Goal: Information Seeking & Learning: Learn about a topic

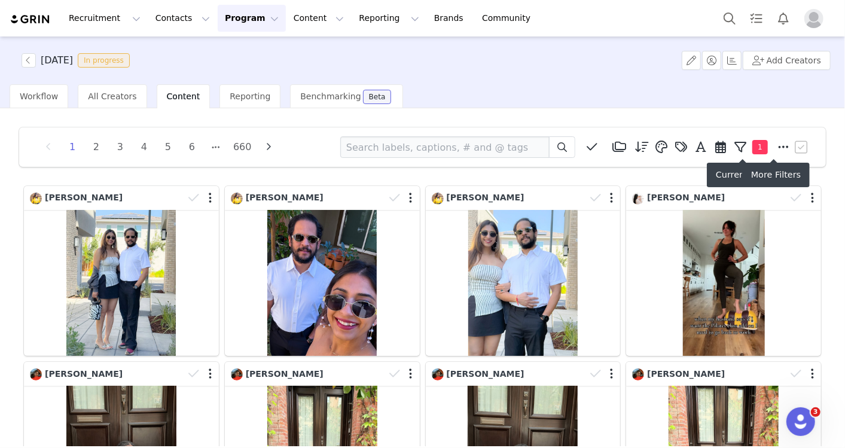
click at [778, 146] on icon at bounding box center [783, 147] width 11 height 12
select select "d6146601-472d-40a3-8610-2cd5d679b0e4"
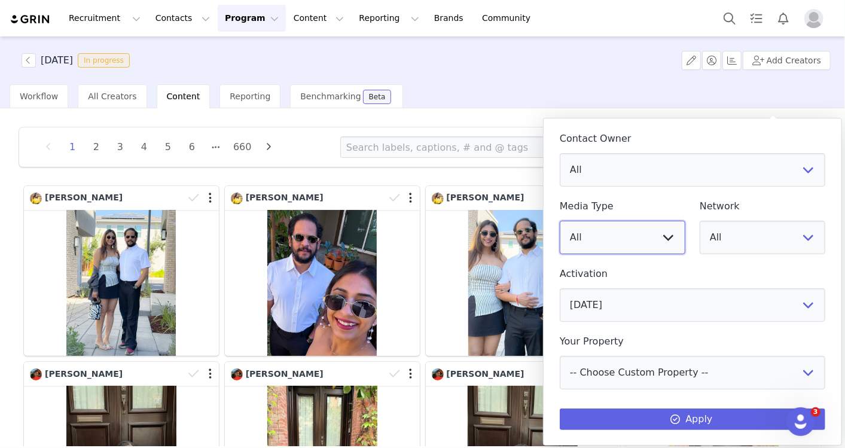
click at [623, 233] on select "All Image Video" at bounding box center [622, 237] width 126 height 33
select select "video"
click at [559, 221] on select "All Image Video" at bounding box center [622, 237] width 126 height 33
click at [758, 235] on select "All YouTube Twitter Facebook Twitch Instagram Pinterest TikTok Other Uploads" at bounding box center [762, 237] width 126 height 33
select select "5"
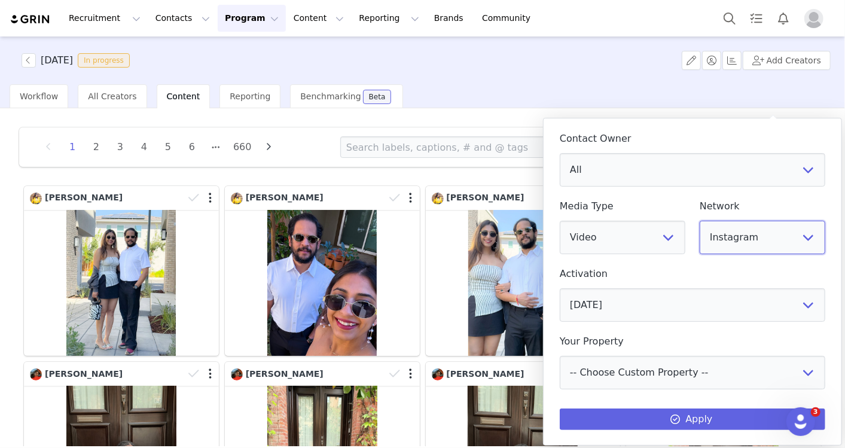
click at [699, 221] on select "All YouTube Twitter Facebook Twitch Instagram Pinterest TikTok Other Uploads" at bounding box center [762, 237] width 126 height 33
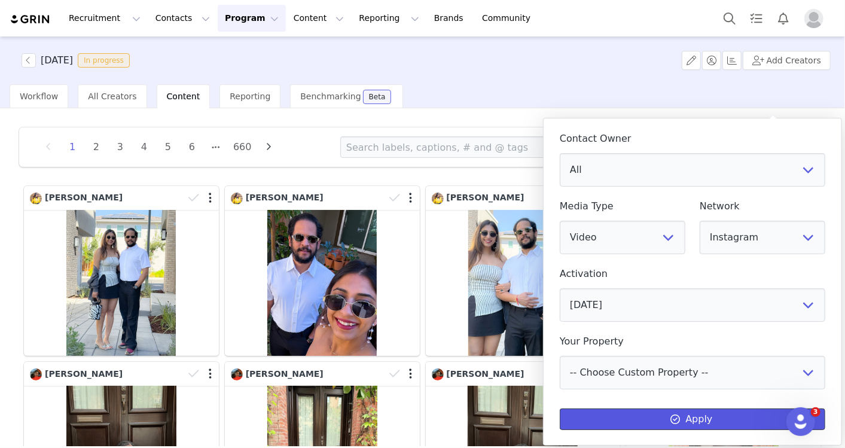
click at [724, 425] on button "Apply" at bounding box center [691, 419] width 265 height 22
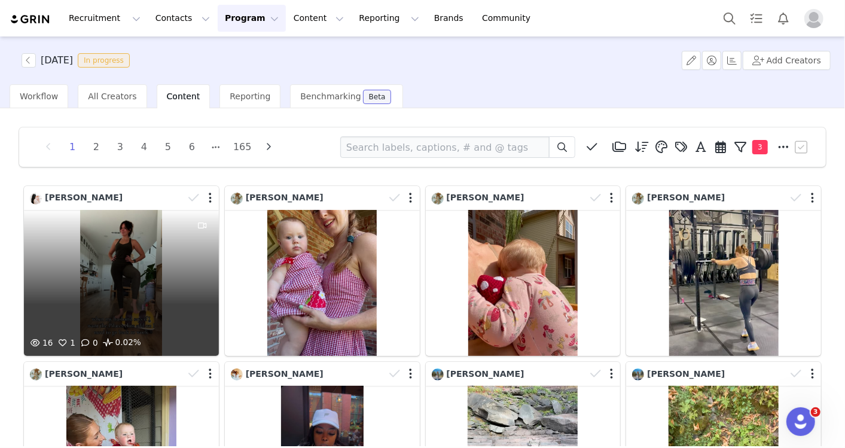
click at [140, 270] on div "16 1 0 0.02%" at bounding box center [121, 283] width 195 height 146
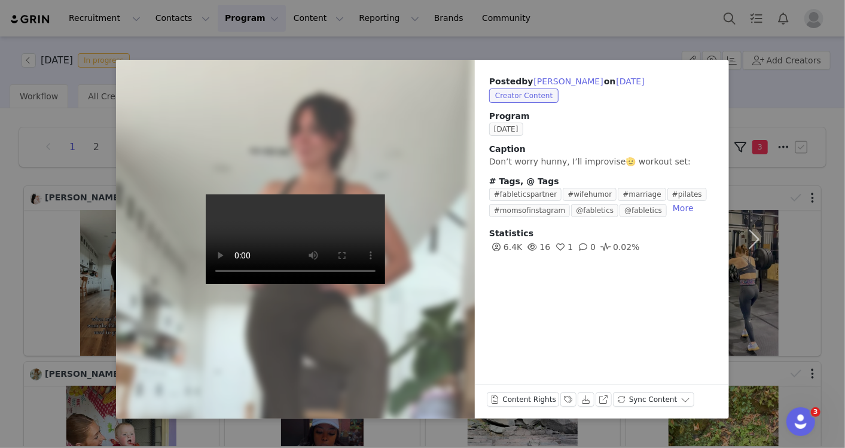
click at [534, 44] on div "Posted by Lauren Knuf on Sep 30, 2025 Creator Content Program SEPTEMBER 2025 Ca…" at bounding box center [422, 224] width 845 height 448
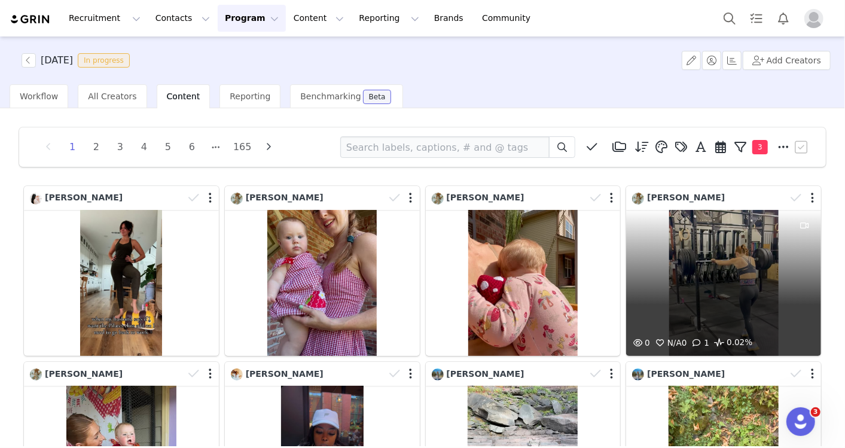
scroll to position [199, 0]
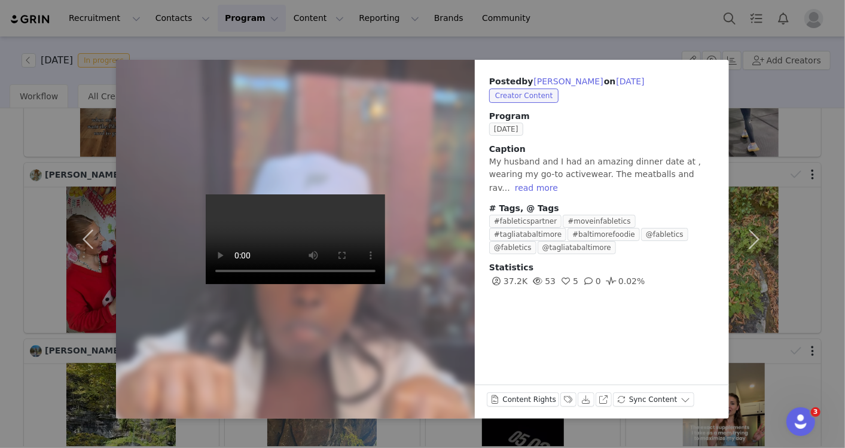
click at [830, 178] on div "Posted by Faustina Addo on Sep 30, 2025 Creator Content Program SEPTEMBER 2025 …" at bounding box center [422, 224] width 845 height 448
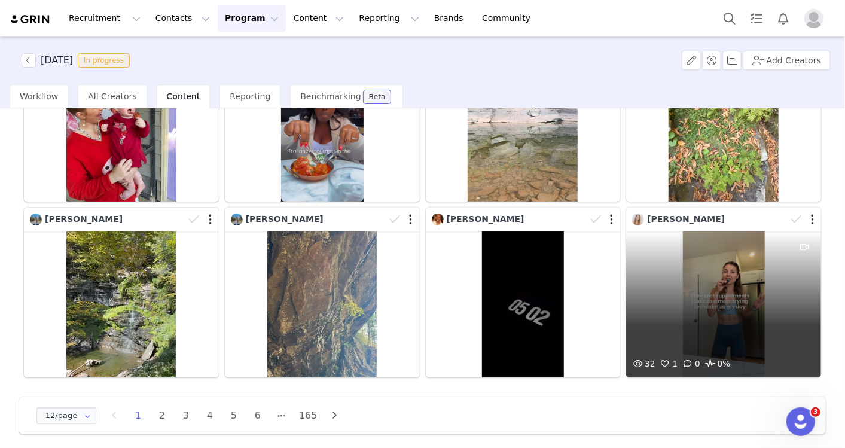
scroll to position [331, 0]
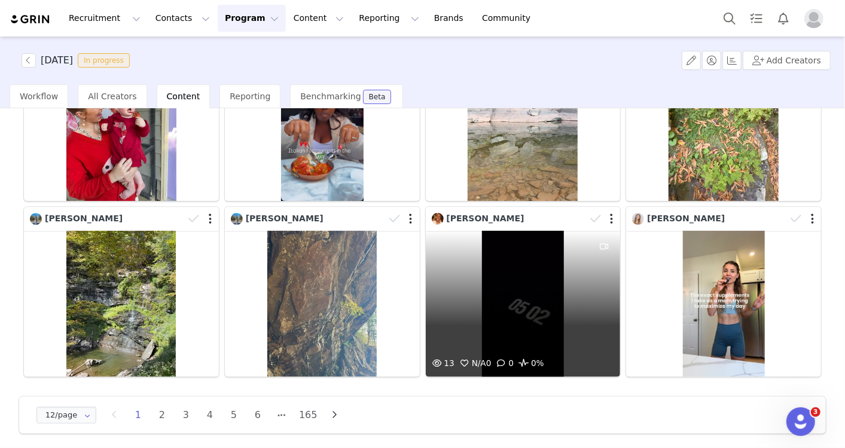
click at [487, 309] on div "13 N/A 0 0 0%" at bounding box center [523, 304] width 195 height 146
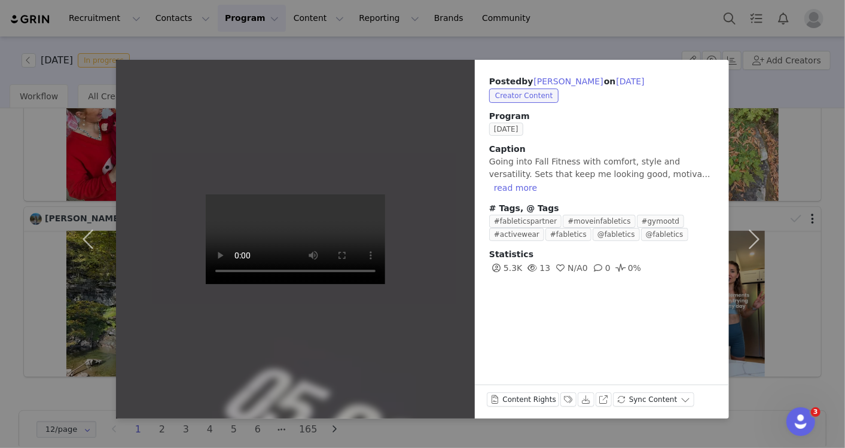
click at [820, 289] on div "Posted by Akilah Livingstone on Sep 30, 2025 Creator Content Program SEPTEMBER …" at bounding box center [422, 224] width 845 height 448
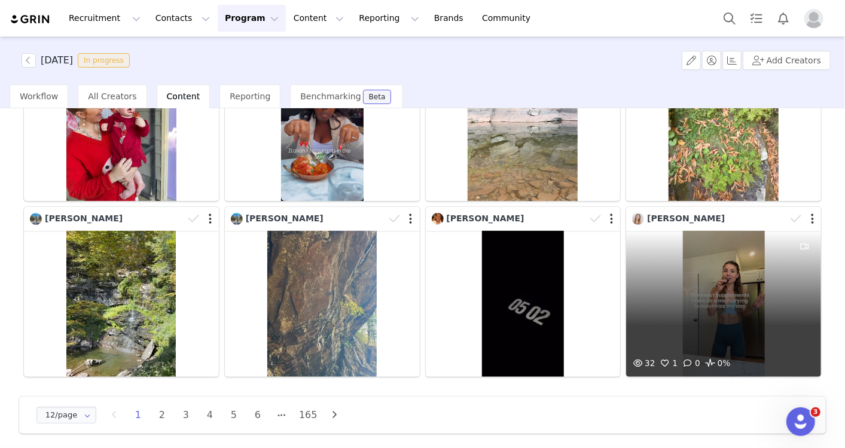
click at [717, 336] on div "32 1 0 0%" at bounding box center [723, 304] width 195 height 146
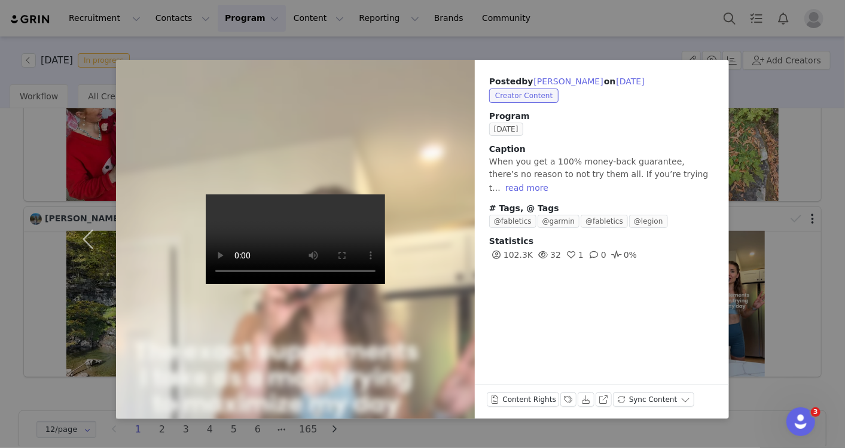
click at [824, 246] on div "Posted by Michelle Schwartz on Sep 30, 2025 Creator Content Program SEPTEMBER 2…" at bounding box center [422, 224] width 845 height 448
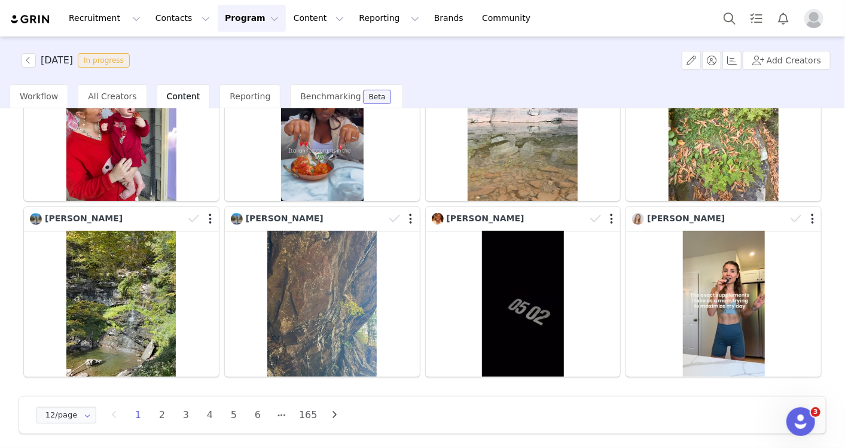
click at [332, 406] on button "button" at bounding box center [335, 414] width 18 height 17
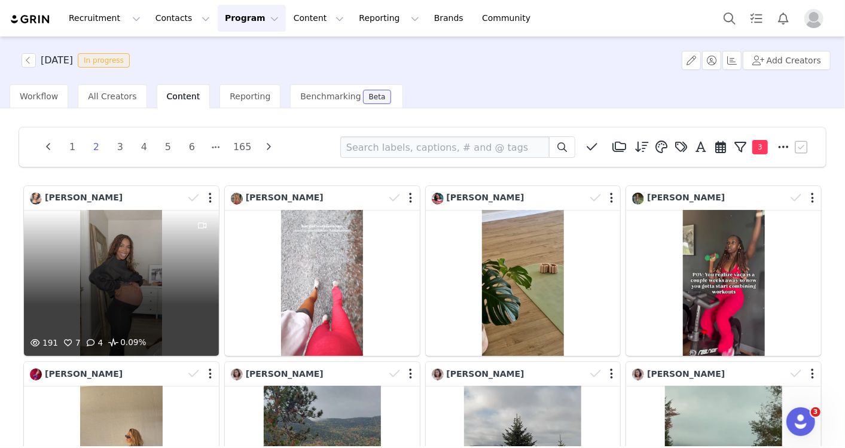
click at [108, 315] on div "191 7 4 0.09%" at bounding box center [121, 283] width 195 height 146
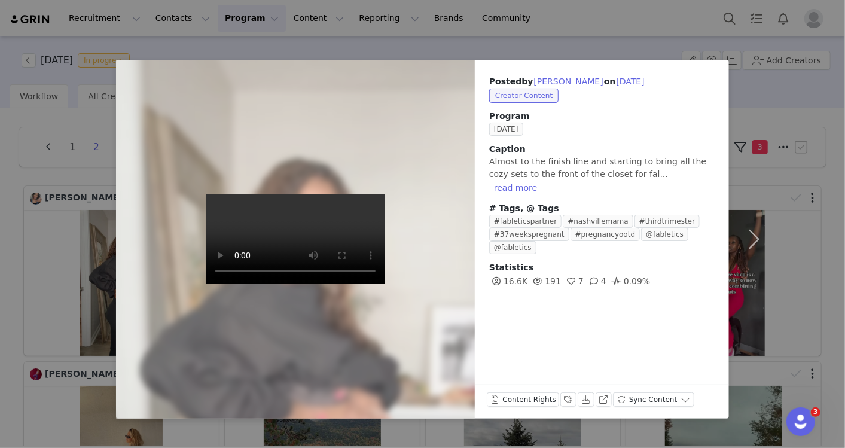
click at [8, 348] on div "Posted by Lezl Gonazales on Sep 30, 2025 Creator Content Program SEPTEMBER 2025…" at bounding box center [422, 224] width 845 height 448
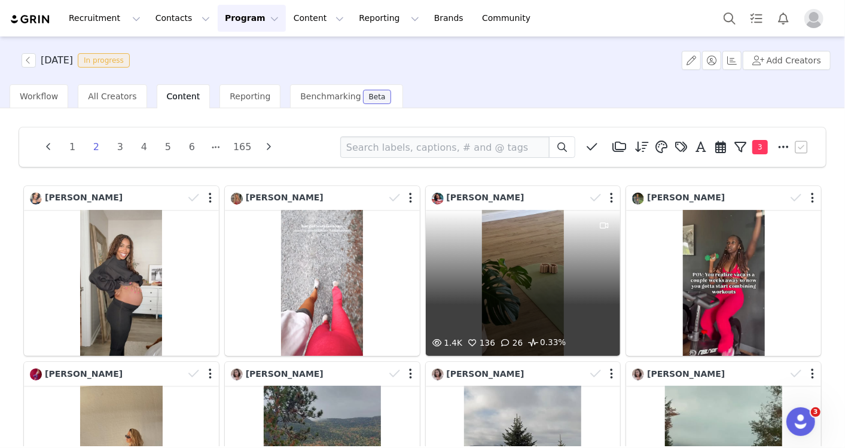
click at [548, 314] on div "1.4K 136 26 0.33%" at bounding box center [523, 283] width 195 height 146
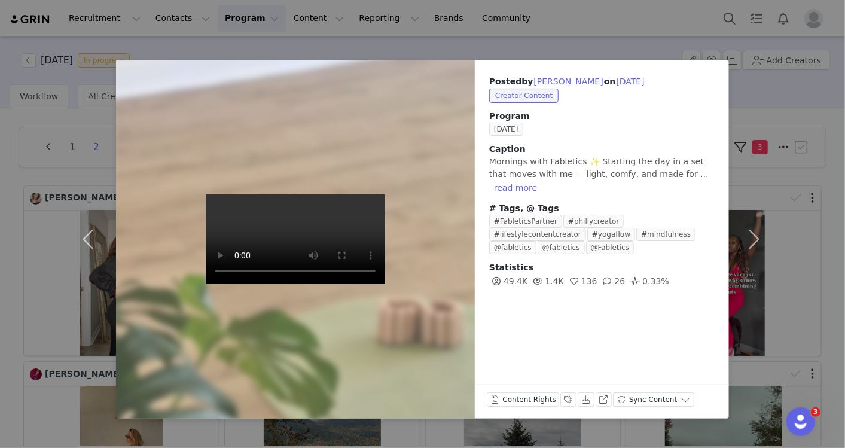
click at [825, 207] on div "Posted by Dymon Pendleton on Sep 30, 2025 Creator Content Program SEPTEMBER 202…" at bounding box center [422, 224] width 845 height 448
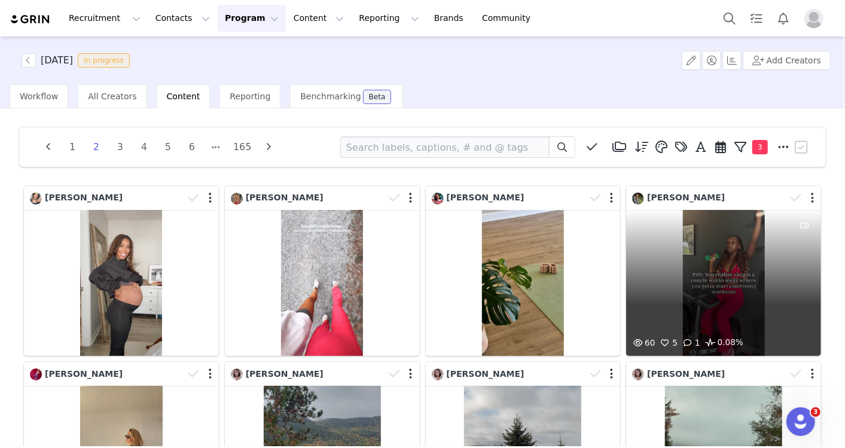
click at [665, 293] on div "60 5 1 0.08%" at bounding box center [723, 283] width 195 height 146
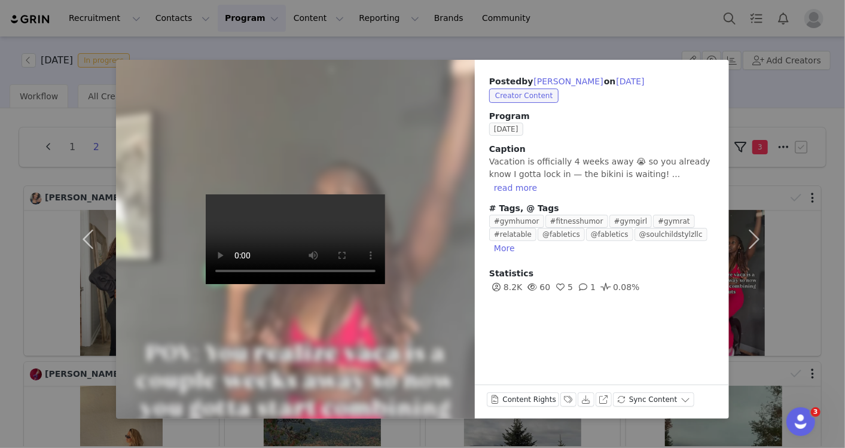
click at [819, 267] on div "Posted by TaYah Barnett on Sep 30, 2025 Creator Content Program SEPTEMBER 2025 …" at bounding box center [422, 224] width 845 height 448
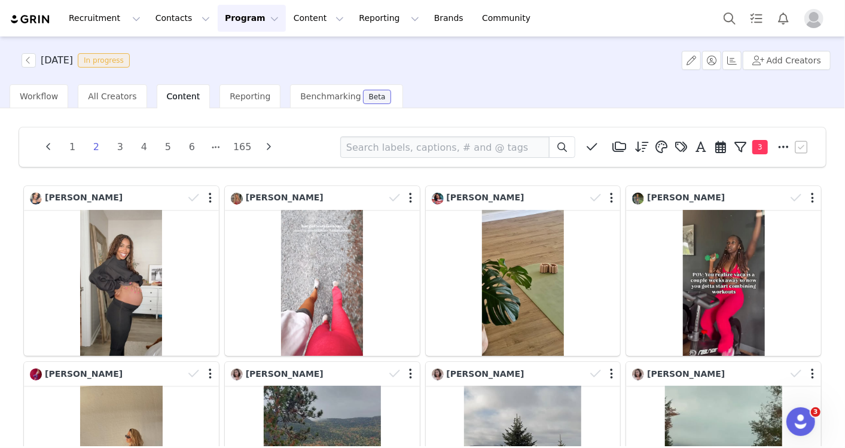
scroll to position [199, 0]
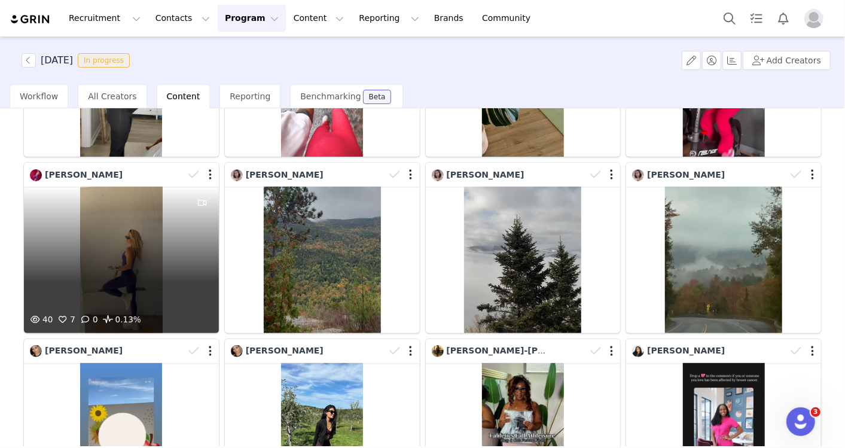
click at [145, 302] on div "40 7 0 0.13%" at bounding box center [121, 259] width 195 height 146
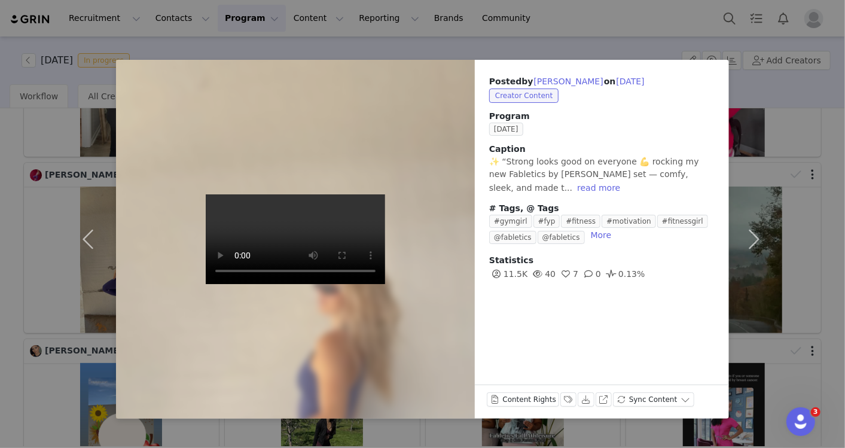
click at [824, 223] on div "Posted by Ellie Arbetman on Sep 30, 2025 Creator Content Program SEPTEMBER 2025…" at bounding box center [422, 224] width 845 height 448
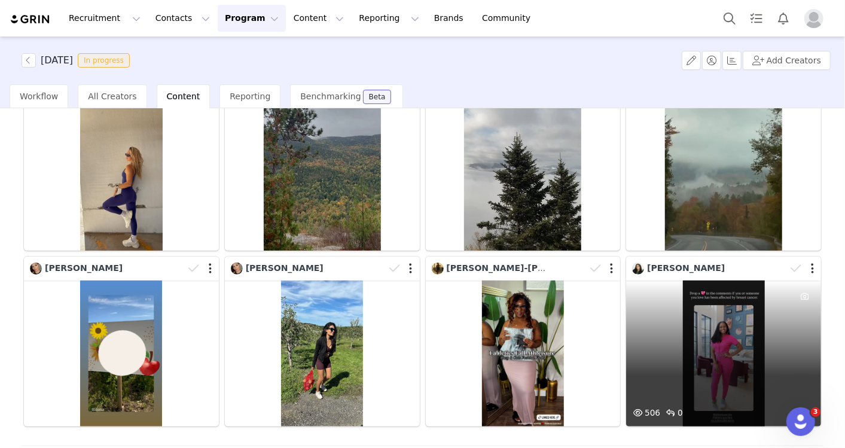
scroll to position [331, 0]
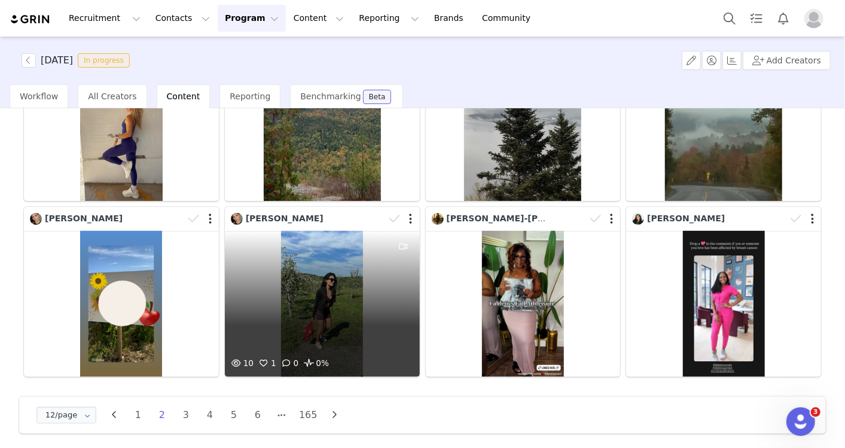
click at [296, 317] on div "10 1 0 0%" at bounding box center [322, 304] width 195 height 146
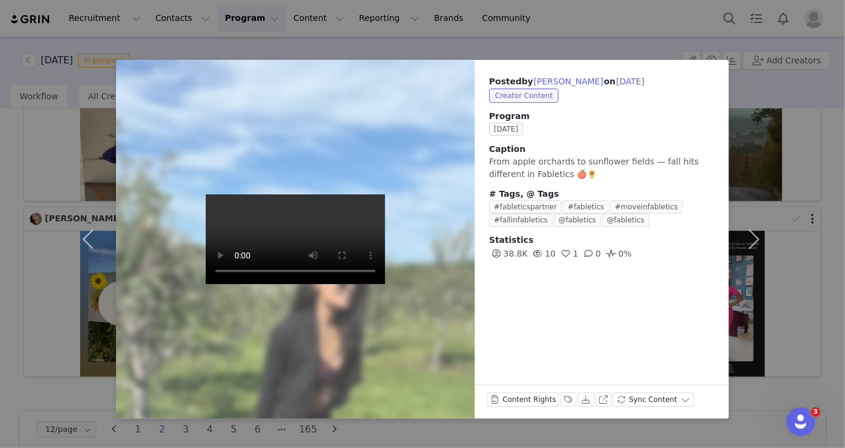
click at [814, 191] on div "Posted by Krystal Benitez on Sep 30, 2025 Creator Content Program SEPTEMBER 202…" at bounding box center [422, 224] width 845 height 448
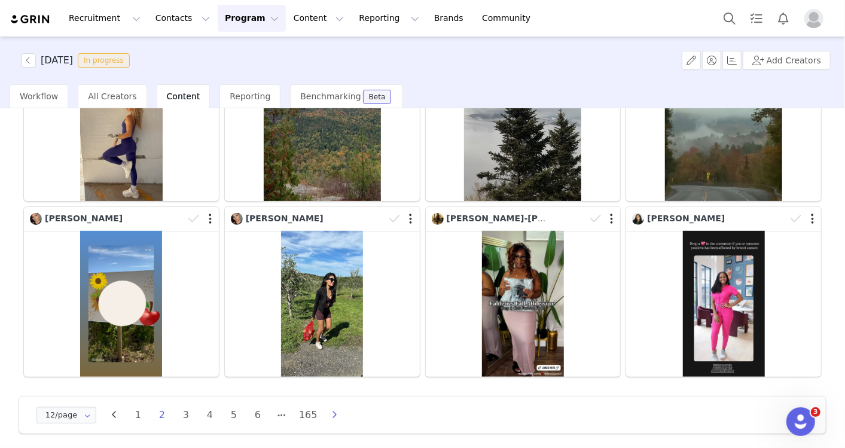
click at [329, 410] on icon "button" at bounding box center [335, 415] width 18 height 10
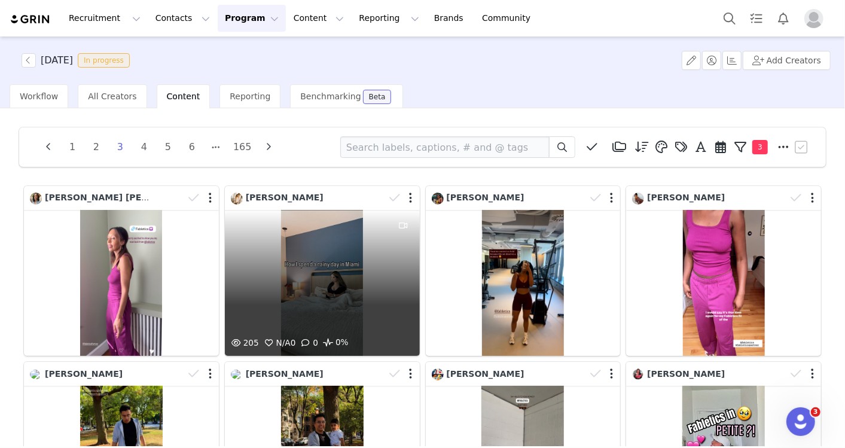
click at [363, 300] on div "205 N/A 0 0 0%" at bounding box center [322, 283] width 195 height 146
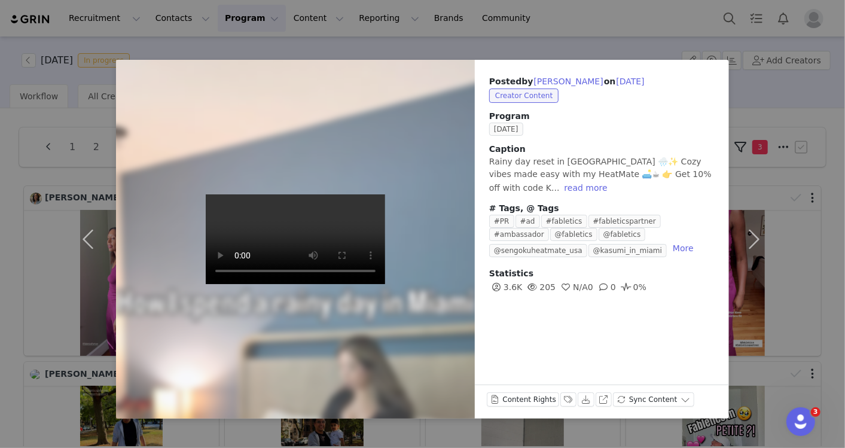
click at [824, 201] on div "Posted by Kasumi Bernardo on Sep 30, 2025 Creator Content Program SEPTEMBER 202…" at bounding box center [422, 224] width 845 height 448
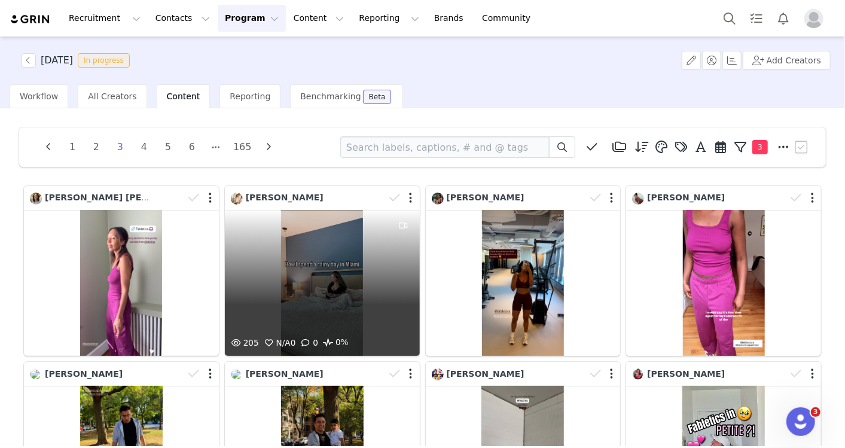
click at [335, 305] on div "205 N/A 0 0 0%" at bounding box center [322, 283] width 195 height 146
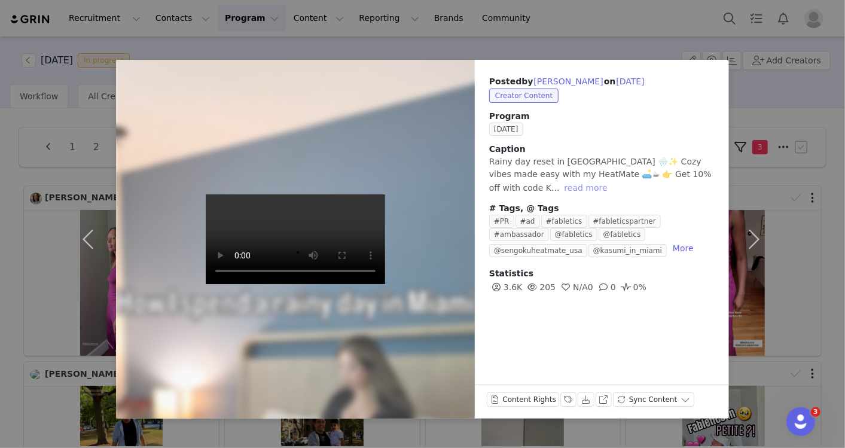
click at [559, 185] on button "read more" at bounding box center [585, 188] width 53 height 14
click at [581, 33] on div "Posted by Kasumi Bernardo on Sep 30, 2025 Creator Content Program SEPTEMBER 202…" at bounding box center [422, 224] width 845 height 448
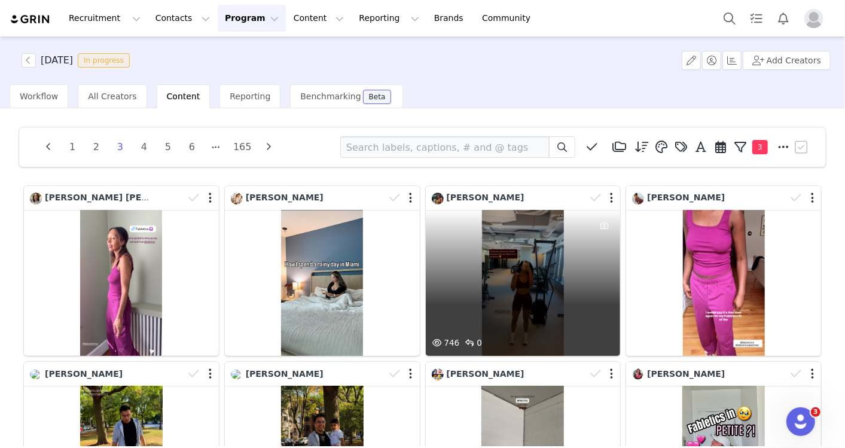
click at [567, 305] on div "746 0" at bounding box center [523, 283] width 195 height 146
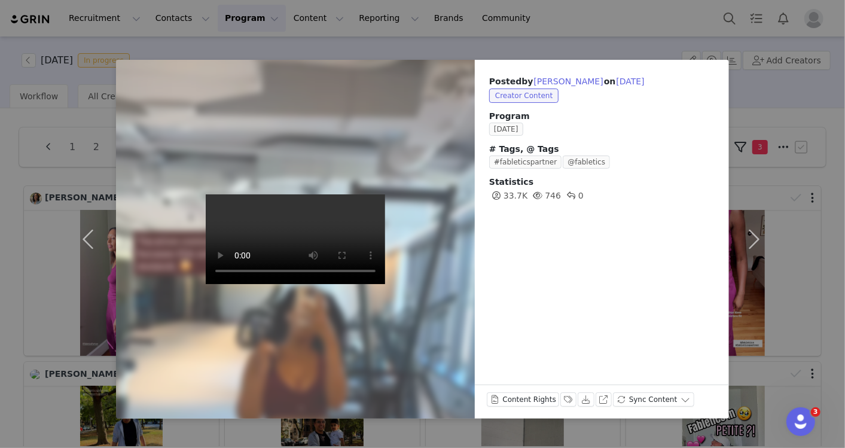
click at [579, 45] on div "Posted by Yodit Smith on Sep 30, 2025 Creator Content Program SEPTEMBER 2025 # …" at bounding box center [422, 224] width 845 height 448
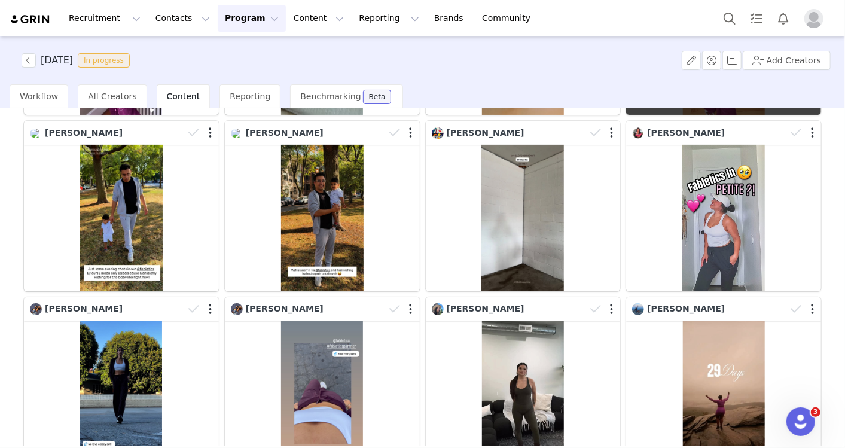
scroll to position [265, 0]
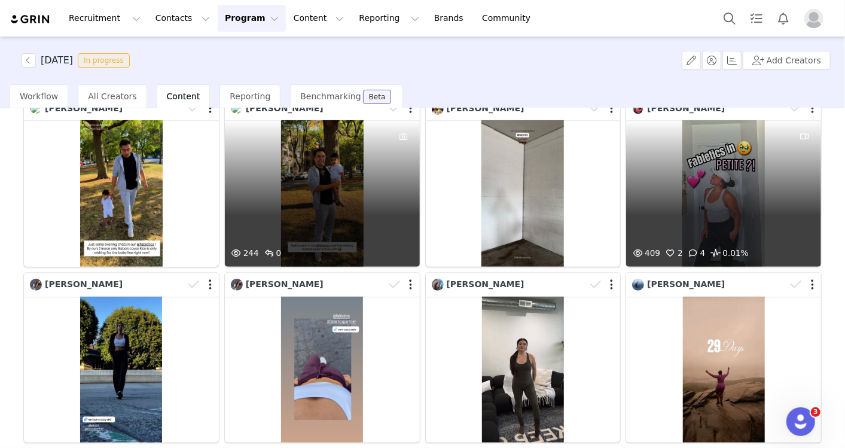
click at [632, 210] on div "409 2 4 0.01%" at bounding box center [723, 193] width 195 height 146
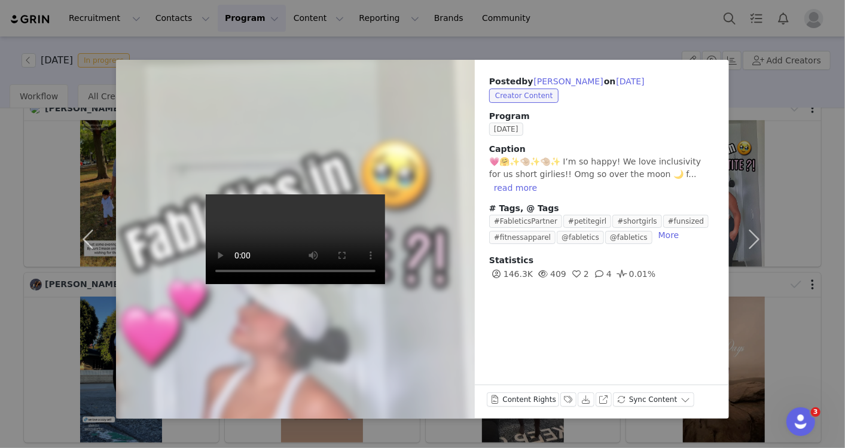
click at [553, 30] on div "Posted by Tracey Hernandez on Sep 30, 2025 Creator Content Program SEPTEMBER 20…" at bounding box center [422, 224] width 845 height 448
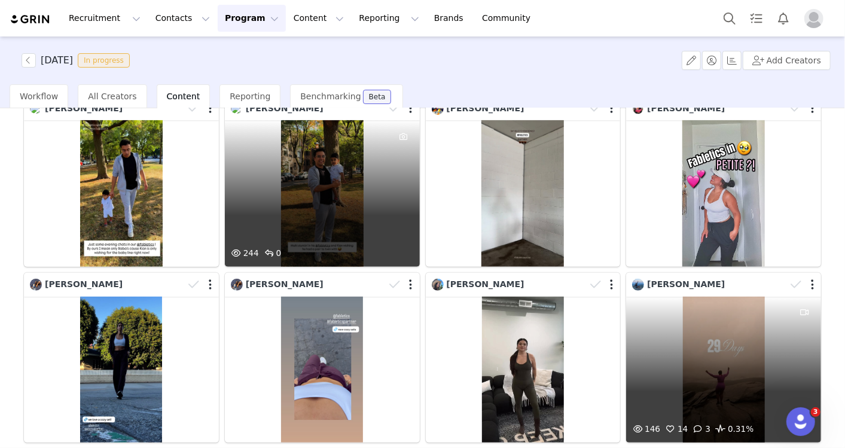
scroll to position [331, 0]
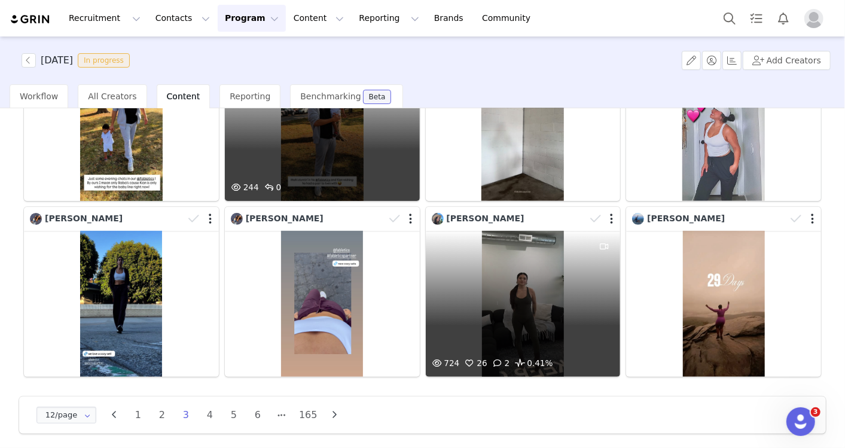
click at [500, 310] on div "724 26 2 0.41%" at bounding box center [523, 304] width 195 height 146
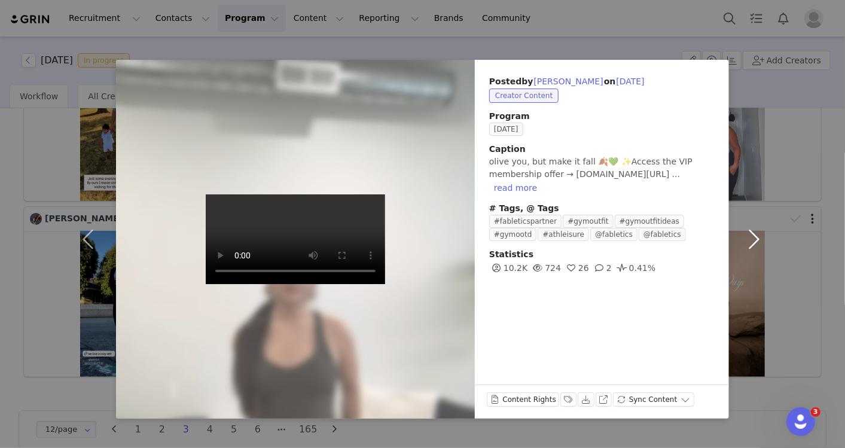
click at [757, 244] on button "button" at bounding box center [754, 239] width 50 height 359
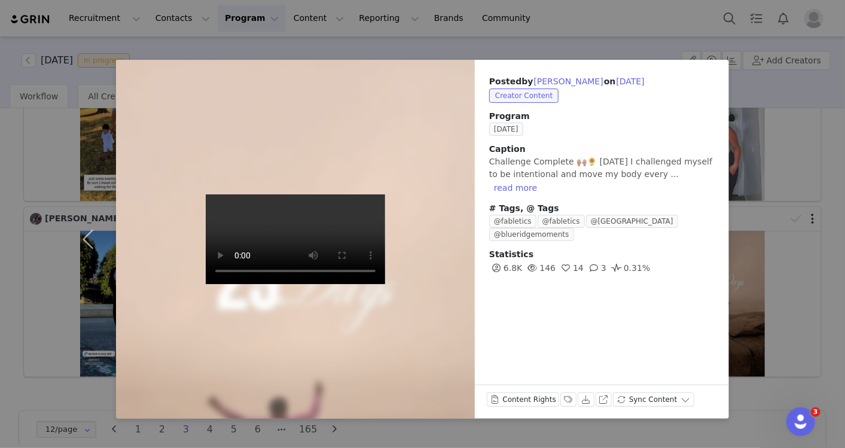
click at [828, 168] on div "Posted by Alexis Boston on Sep 30, 2025 Creator Content Program SEPTEMBER 2025 …" at bounding box center [422, 224] width 845 height 448
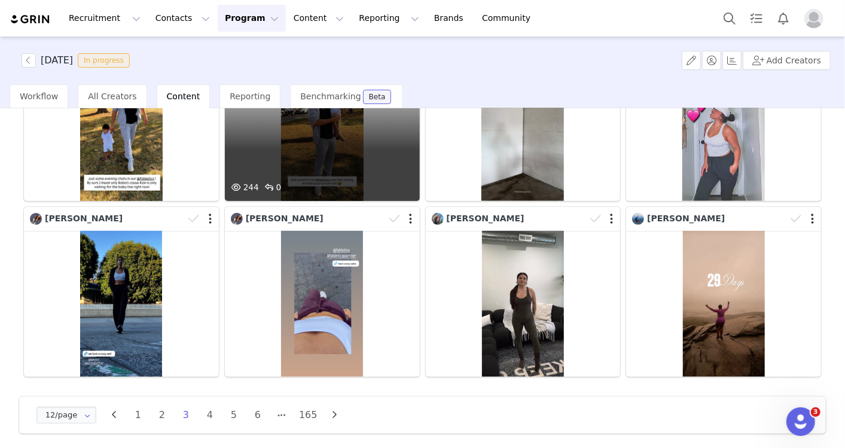
click at [331, 410] on icon "button" at bounding box center [335, 415] width 18 height 10
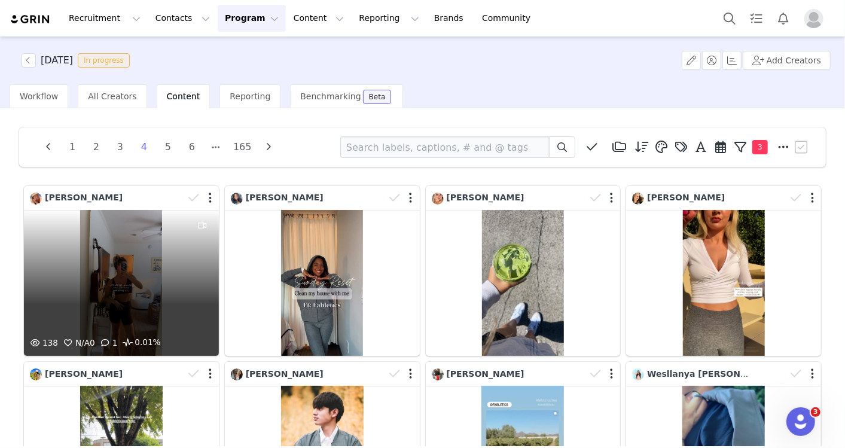
click at [166, 311] on div "138 N/A 0 1 0.01%" at bounding box center [121, 283] width 195 height 146
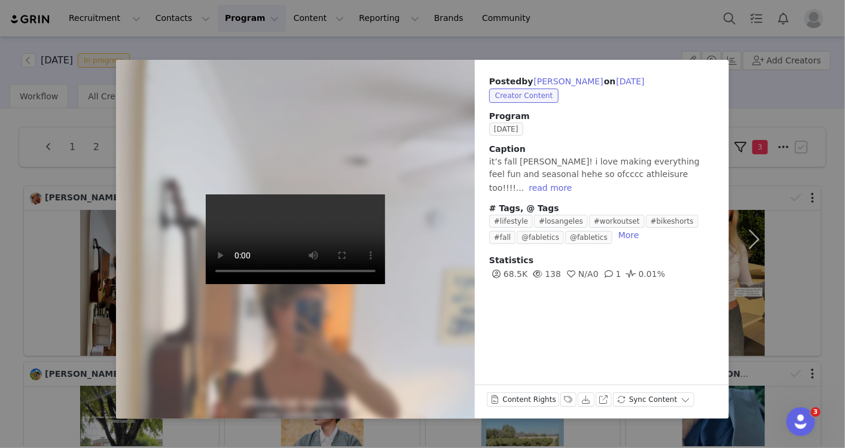
click at [819, 249] on div "Posted by Allie Coates on Sep 30, 2025 Creator Content Program SEPTEMBER 2025 C…" at bounding box center [422, 224] width 845 height 448
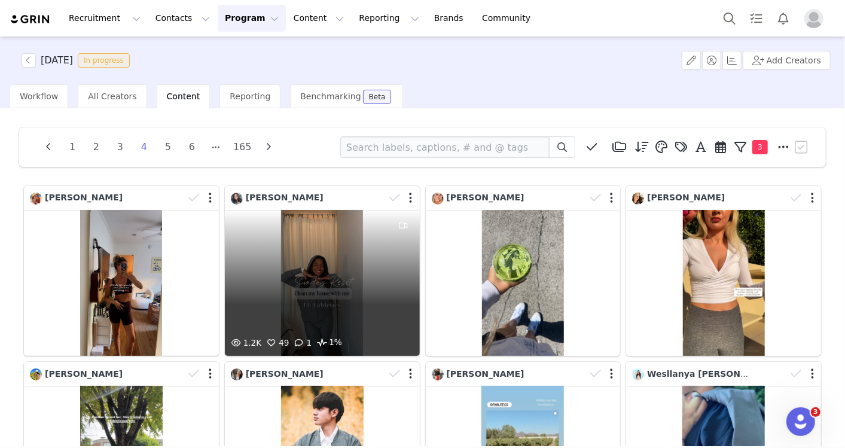
click at [336, 292] on div "1.2K 49 1 1%" at bounding box center [322, 283] width 195 height 146
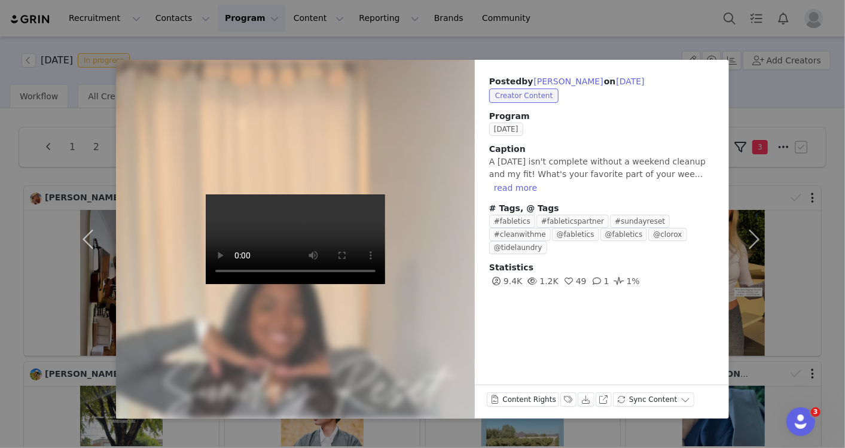
click at [820, 299] on div "Posted by Gabrielle Adams on Sep 30, 2025 Creator Content Program SEPTEMBER 202…" at bounding box center [422, 224] width 845 height 448
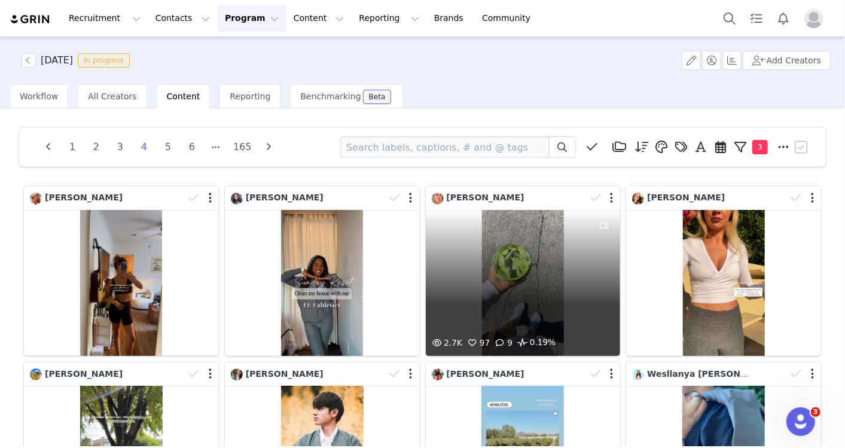
click at [481, 285] on div "2.7K 97 9 0.19%" at bounding box center [523, 283] width 195 height 146
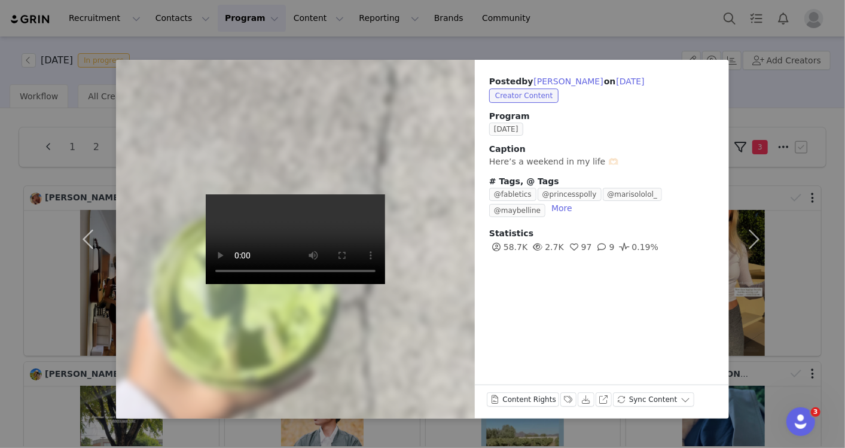
click at [834, 316] on div "Posted by Andrea Reyes on Sep 30, 2025 Creator Content Program SEPTEMBER 2025 C…" at bounding box center [422, 224] width 845 height 448
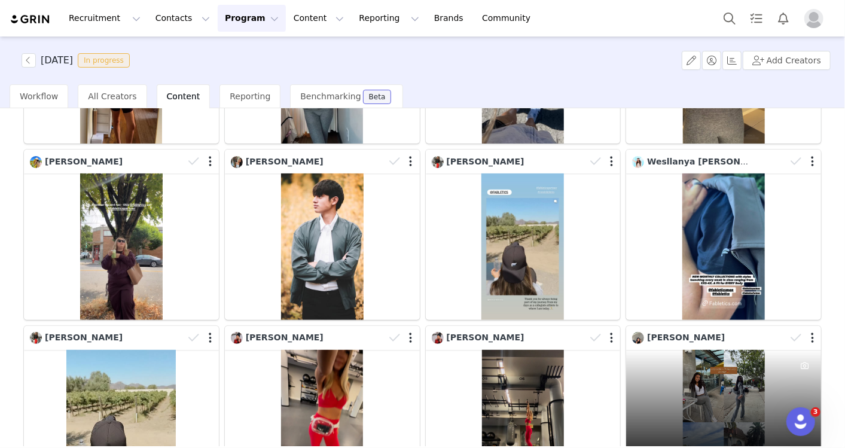
scroll to position [265, 0]
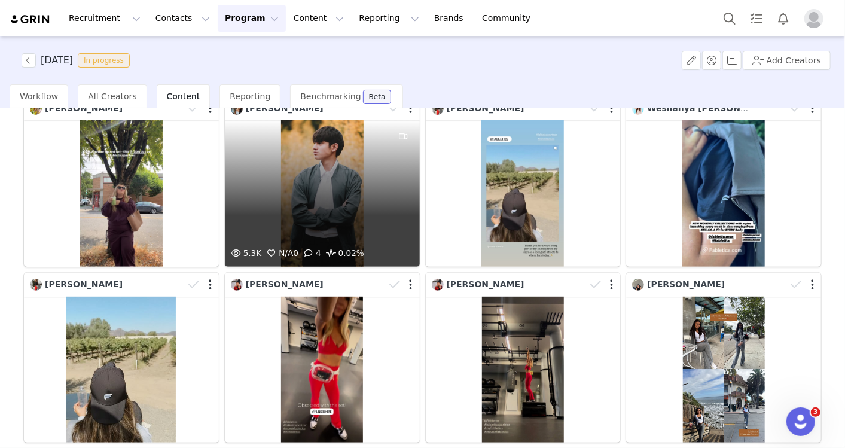
click at [321, 230] on div "5.3K N/A 0 4 0.02%" at bounding box center [322, 193] width 195 height 146
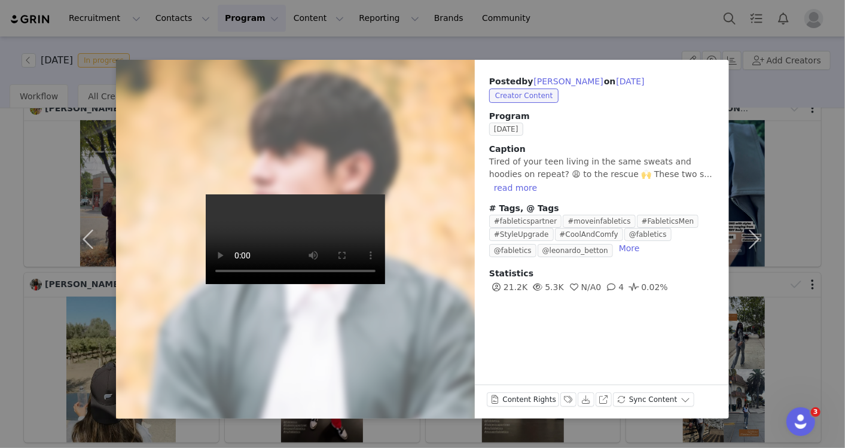
click at [821, 236] on div "Posted by Alejandra Betton on Sep 30, 2025 Creator Content Program SEPTEMBER 20…" at bounding box center [422, 224] width 845 height 448
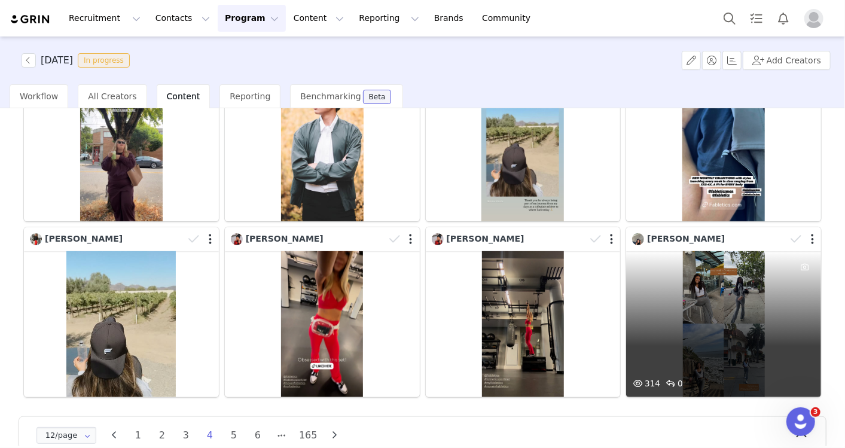
scroll to position [331, 0]
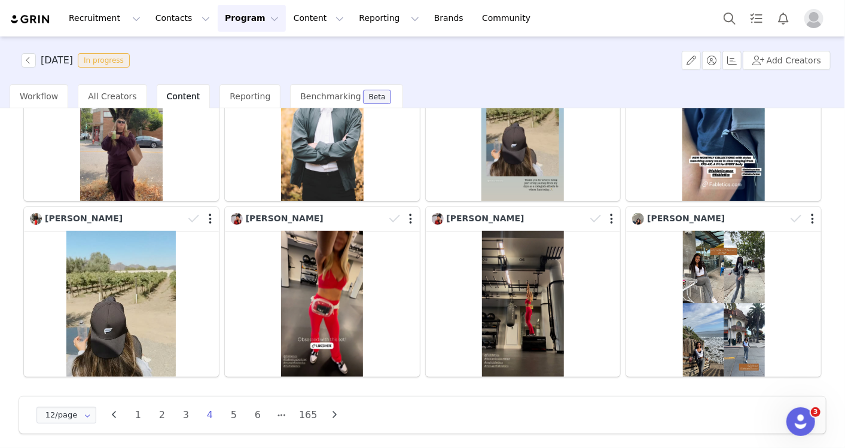
click at [330, 413] on icon "button" at bounding box center [335, 415] width 18 height 10
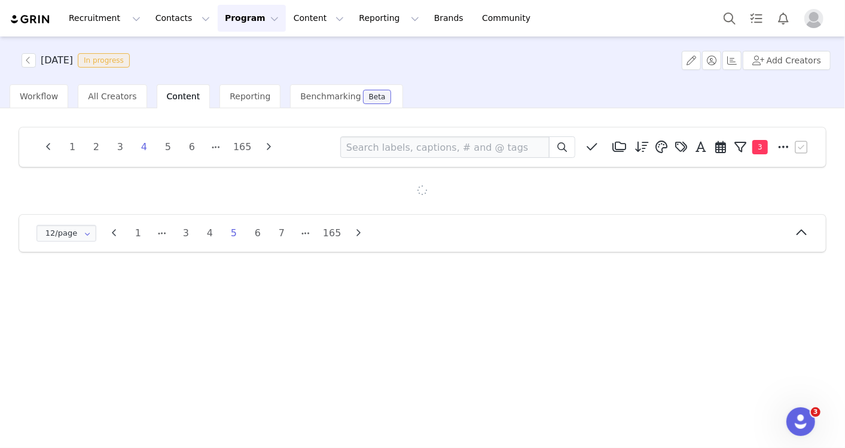
scroll to position [0, 0]
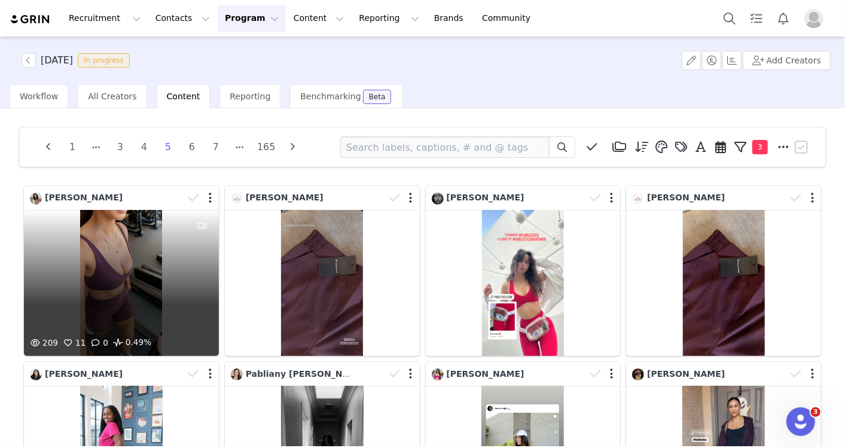
click at [89, 306] on div "209 11 0 0.49%" at bounding box center [121, 283] width 195 height 146
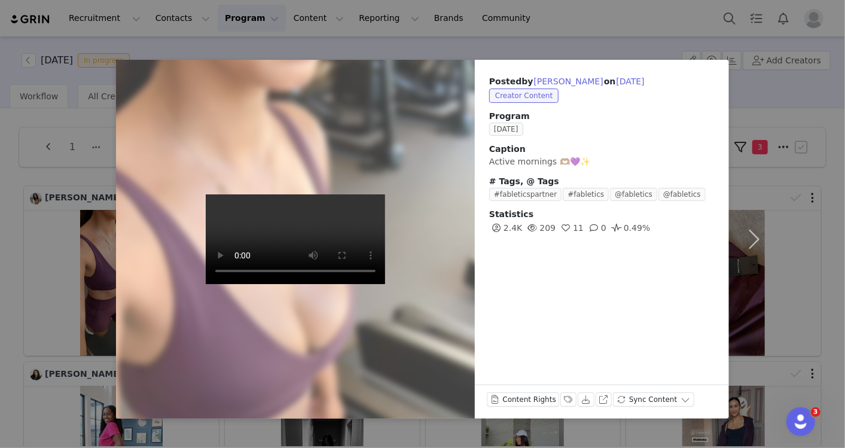
click at [827, 215] on div "Posted by Oneida Rios on Sep 30, 2025 Creator Content Program SEPTEMBER 2025 Ca…" at bounding box center [422, 224] width 845 height 448
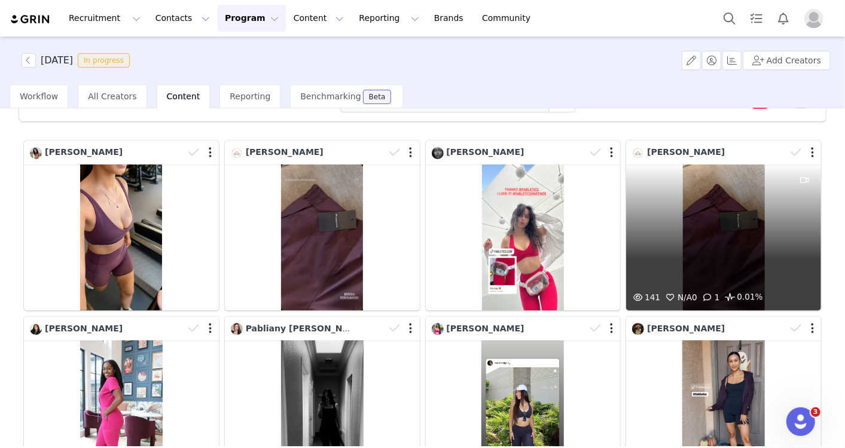
scroll to position [66, 0]
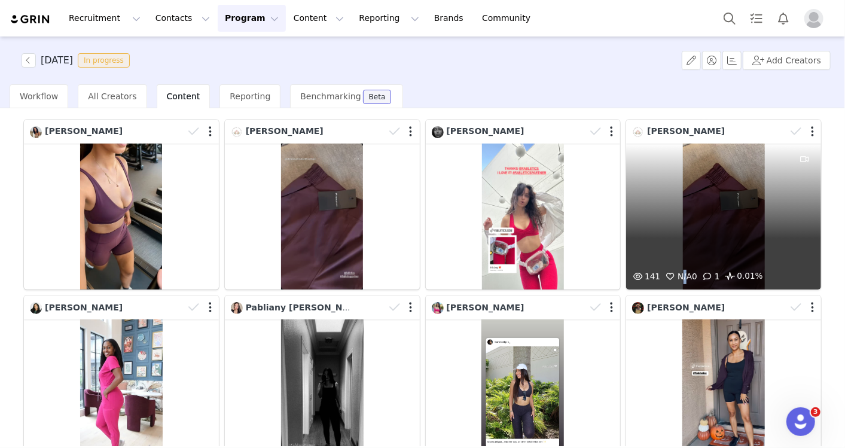
click at [676, 213] on div "141 N/A 0 1 0.01%" at bounding box center [723, 216] width 195 height 146
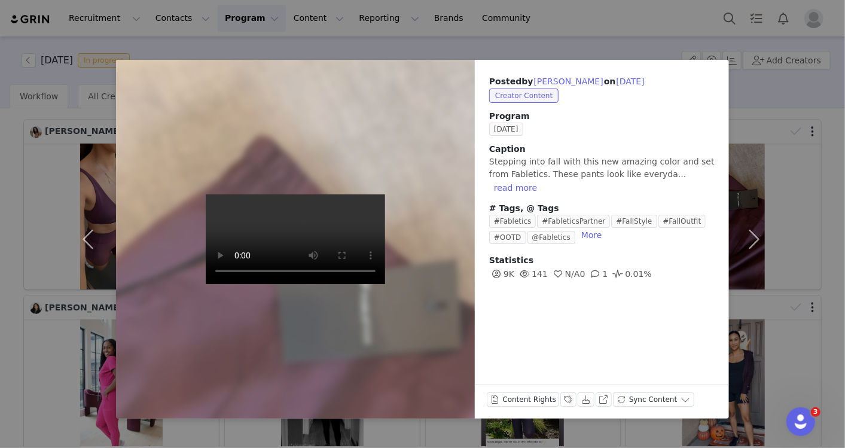
click at [827, 285] on div "Posted by Elizabeth Vallejo on Sep 30, 2025 Creator Content Program SEPTEMBER 2…" at bounding box center [422, 224] width 845 height 448
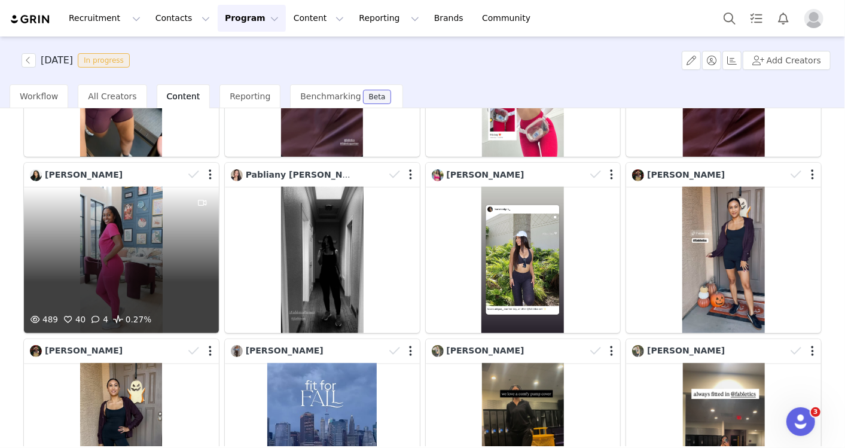
scroll to position [331, 0]
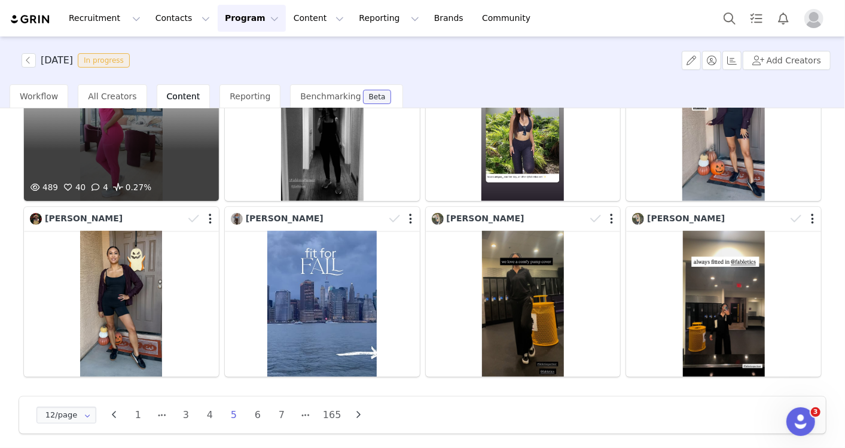
click at [112, 160] on div "489 40 4 0.27%" at bounding box center [121, 127] width 195 height 146
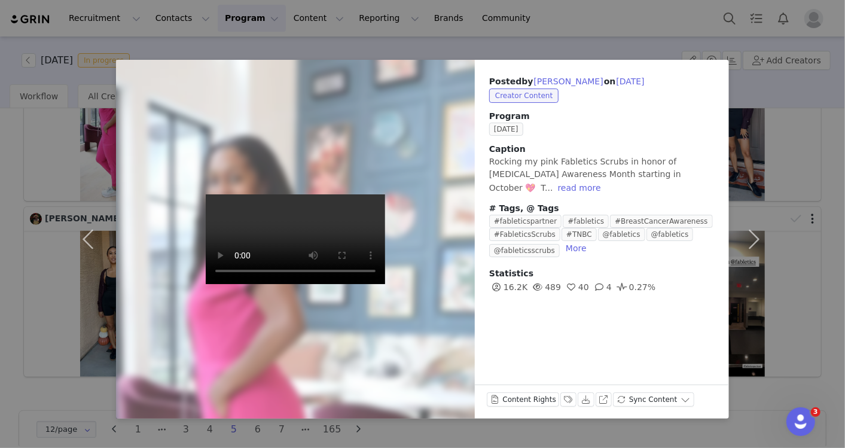
drag, startPoint x: 823, startPoint y: 301, endPoint x: 799, endPoint y: 315, distance: 27.6
click at [824, 302] on div "Posted by Malika Dawkins on Sep 30, 2025 Creator Content Program SEPTEMBER 2025…" at bounding box center [422, 224] width 845 height 448
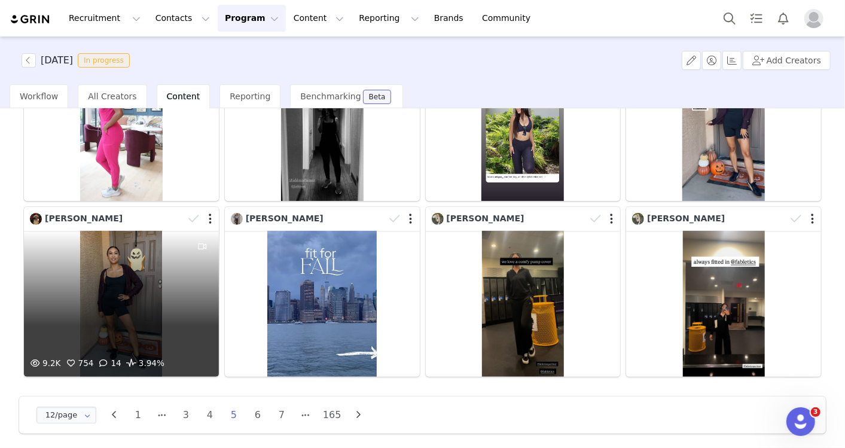
click at [136, 333] on div "9.2K 754 14 3.94%" at bounding box center [121, 304] width 195 height 146
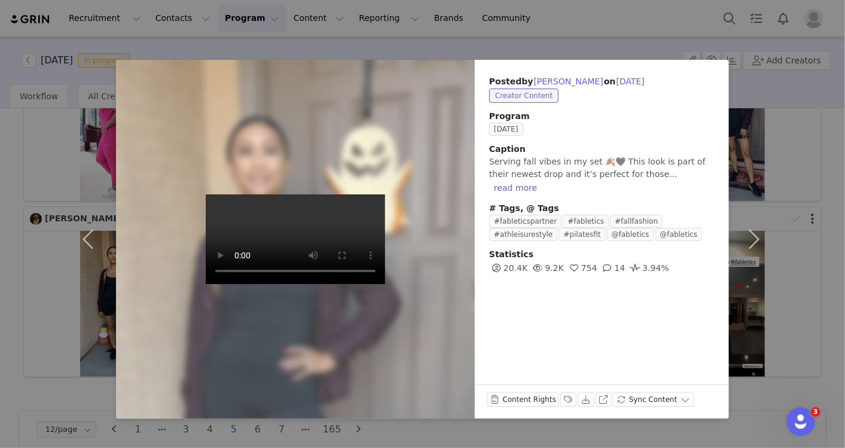
click at [828, 283] on div "Posted by Melissa Moore on Sep 30, 2025 Creator Content Program SEPTEMBER 2025 …" at bounding box center [422, 224] width 845 height 448
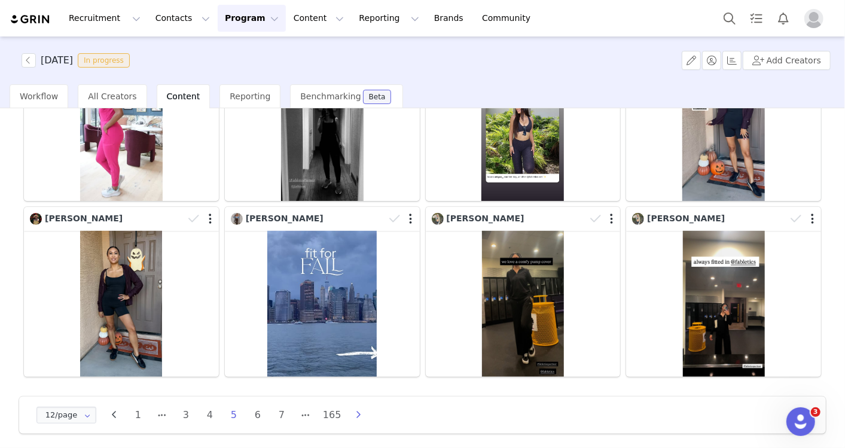
click at [353, 410] on icon "button" at bounding box center [359, 415] width 18 height 10
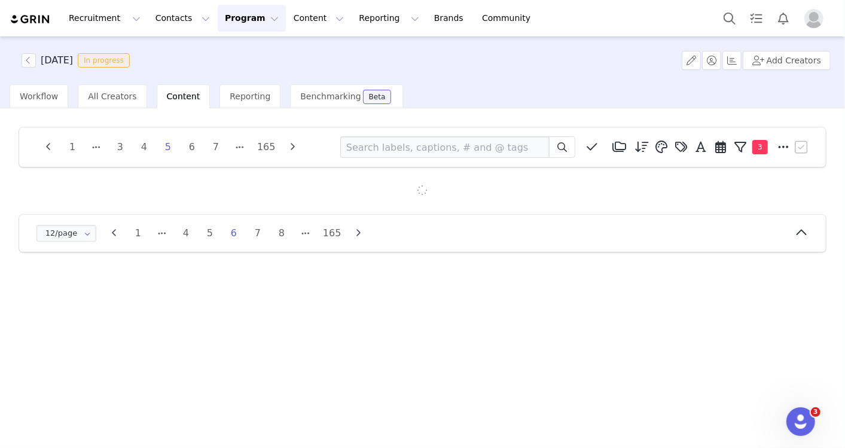
scroll to position [0, 0]
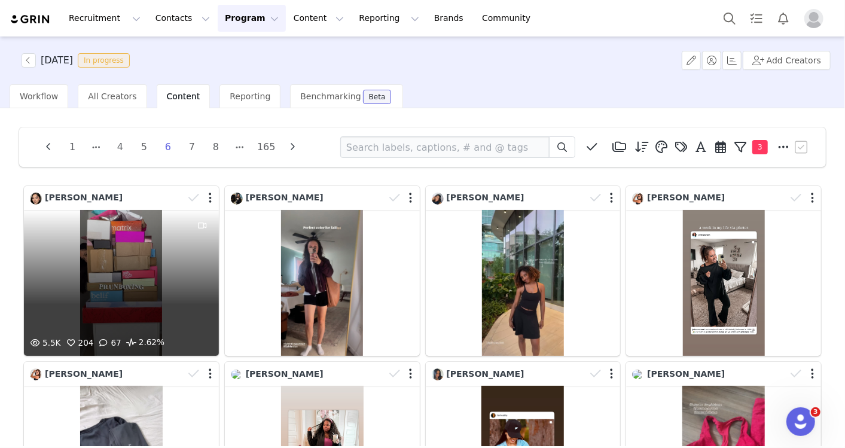
click at [146, 315] on div "5.5K 204 67 2.62%" at bounding box center [121, 283] width 195 height 146
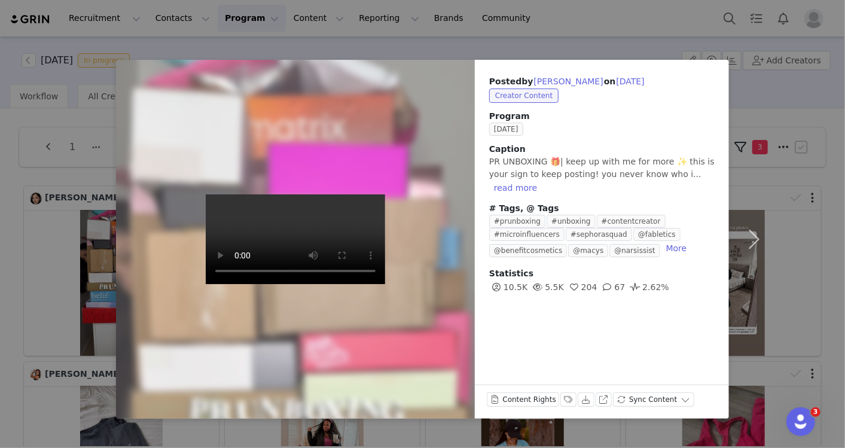
click at [7, 411] on div "Posted by Briana Acuna on Sep 30, 2025 Creator Content Program SEPTEMBER 2025 C…" at bounding box center [422, 224] width 845 height 448
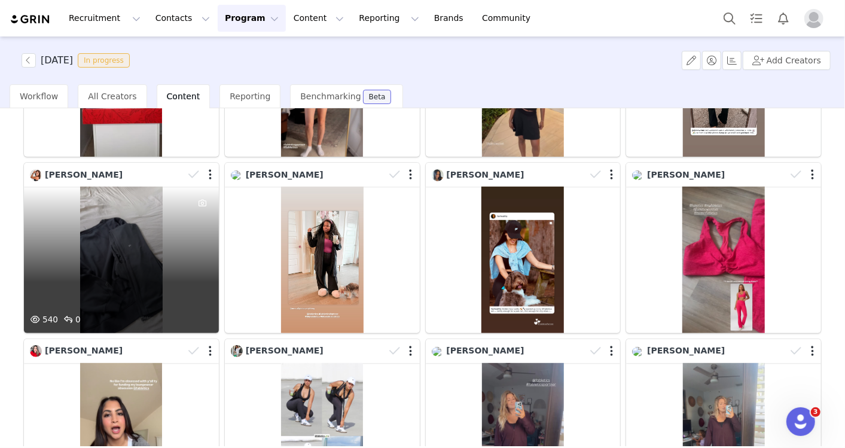
scroll to position [331, 0]
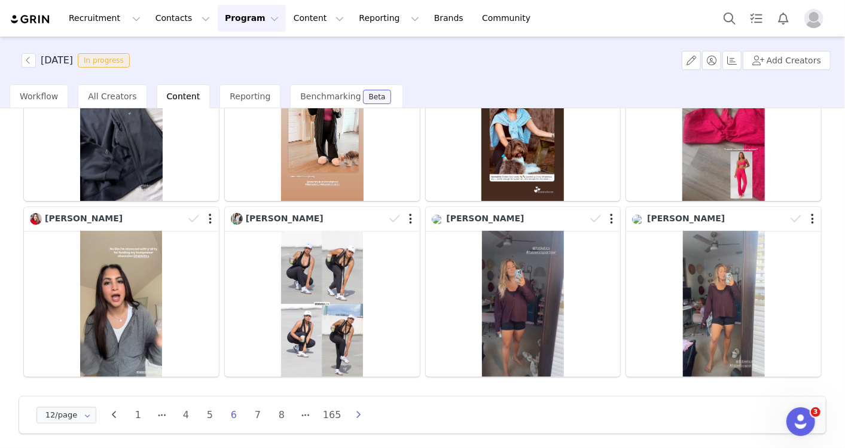
click at [352, 410] on icon "button" at bounding box center [359, 415] width 18 height 10
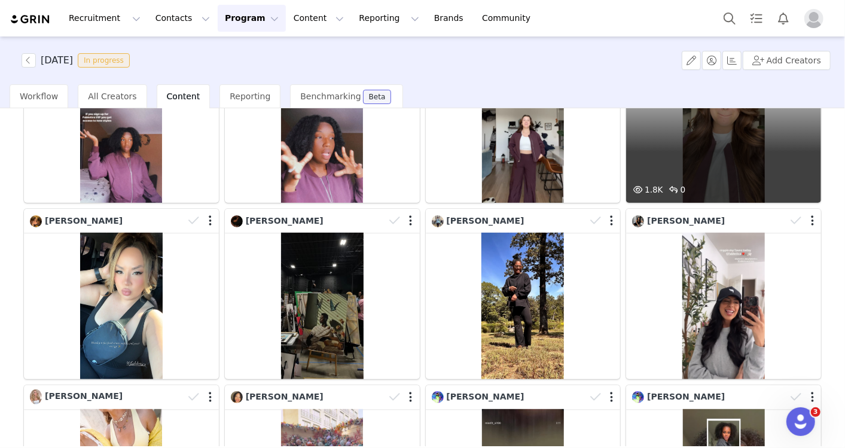
scroll to position [199, 0]
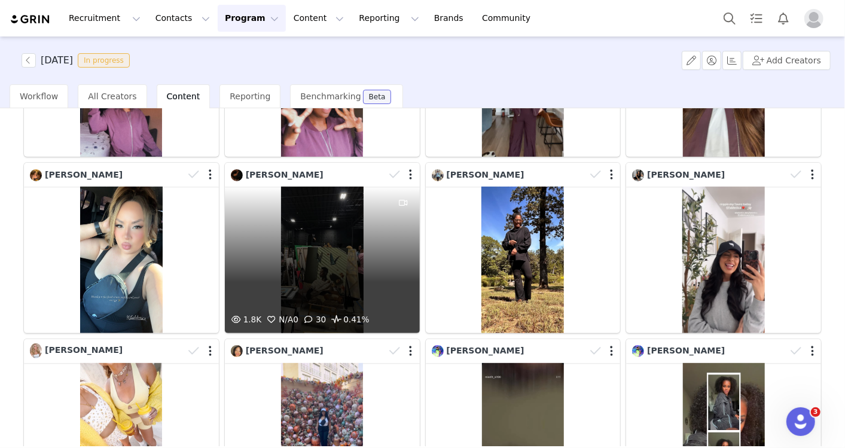
click at [238, 288] on div "1.8K N/A 0 30 0.41%" at bounding box center [322, 259] width 195 height 146
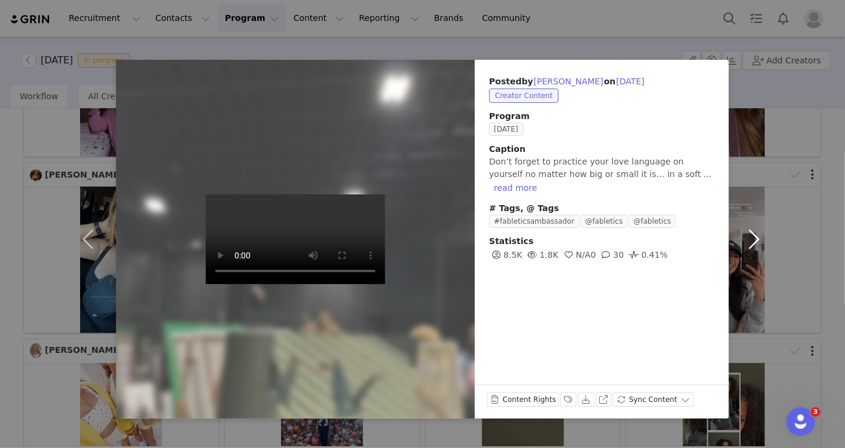
click at [742, 244] on button "button" at bounding box center [754, 239] width 50 height 359
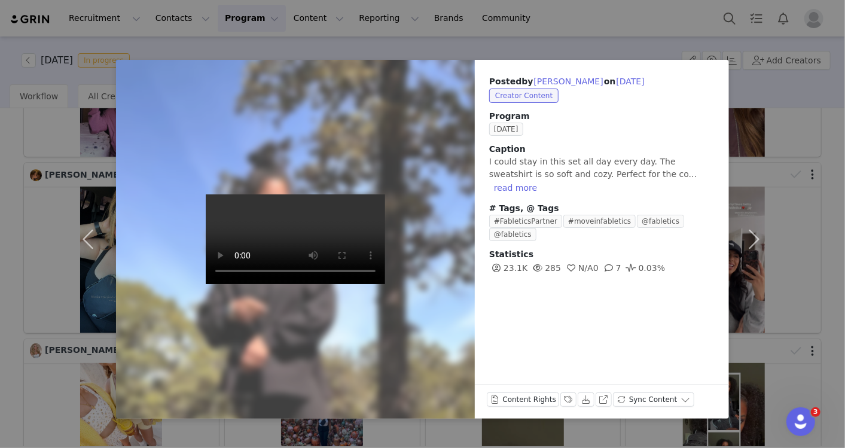
click at [12, 406] on div "Posted by Dani Hunt on Sep 29, 2025 Creator Content Program SEPTEMBER 2025 Capt…" at bounding box center [422, 224] width 845 height 448
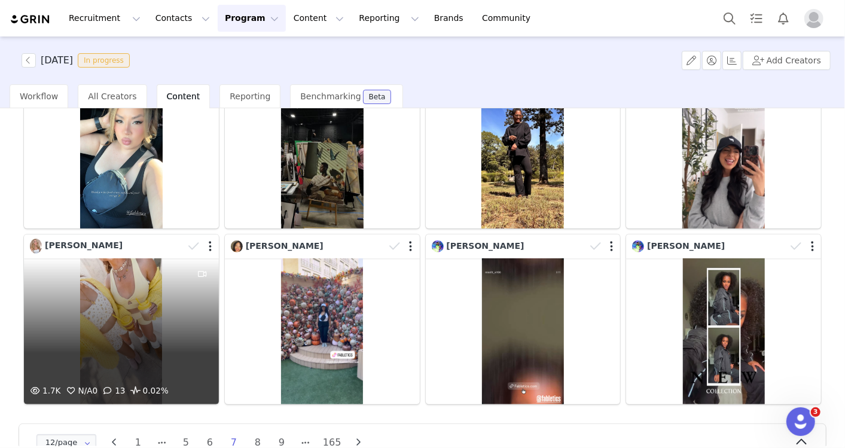
scroll to position [331, 0]
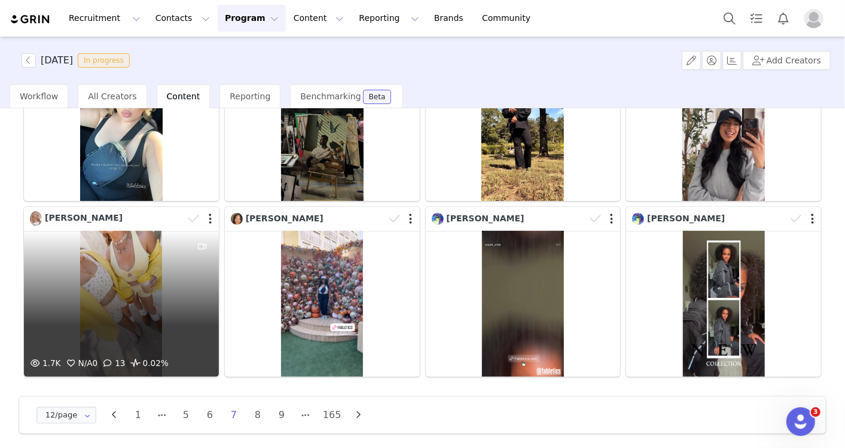
click at [152, 334] on div "1.7K N/A 0 13 0.02%" at bounding box center [121, 304] width 195 height 146
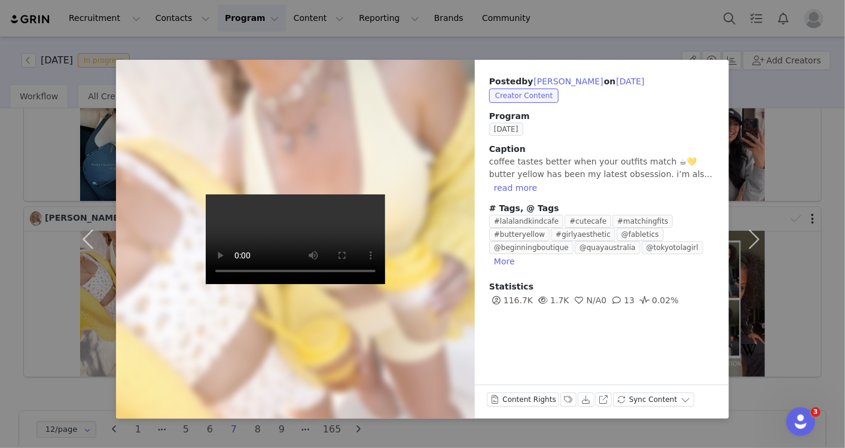
click at [831, 312] on div "Posted by Lilia Kazakova on Sep 29, 2025 Creator Content Program SEPTEMBER 2025…" at bounding box center [422, 224] width 845 height 448
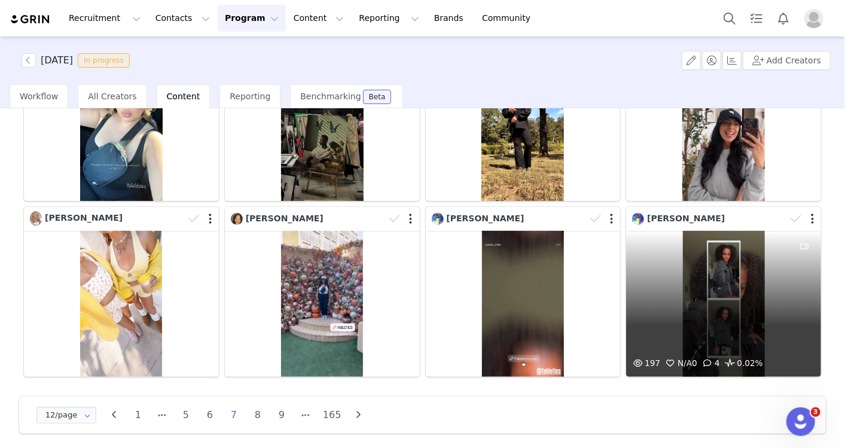
click at [680, 321] on div "197 N/A 0 4 0.02%" at bounding box center [723, 304] width 195 height 146
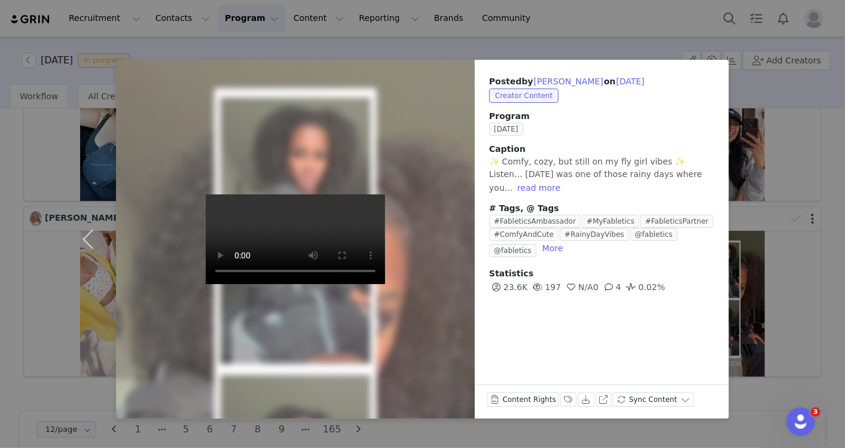
click at [833, 314] on div "Posted by Courtney Patterson on Sep 29, 2025 Creator Content Program SEPTEMBER …" at bounding box center [422, 224] width 845 height 448
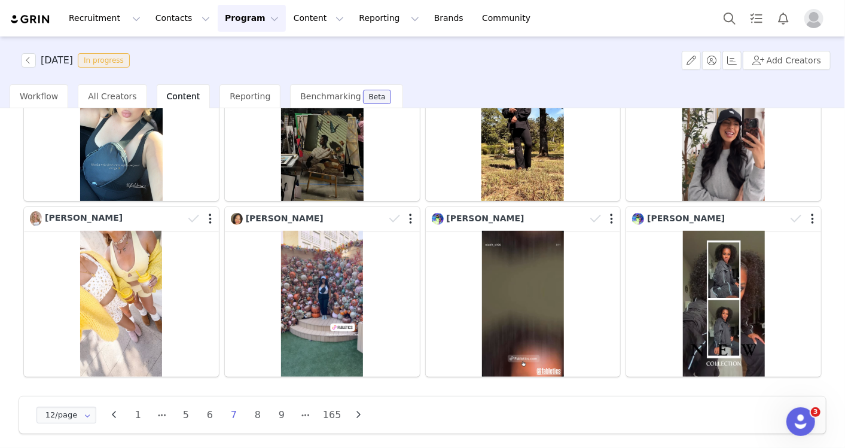
click at [357, 410] on icon "button" at bounding box center [359, 415] width 18 height 10
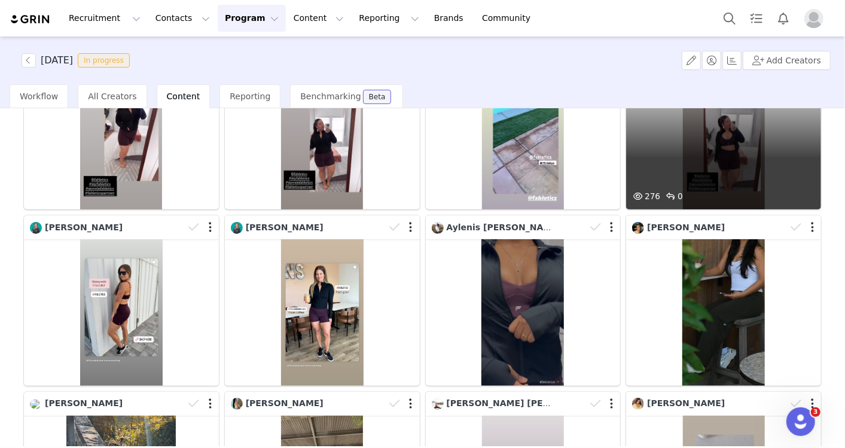
scroll to position [199, 0]
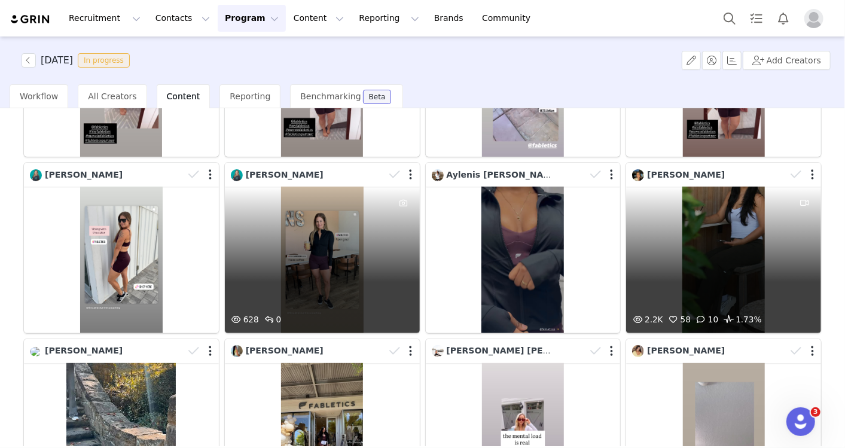
click at [710, 244] on div "2.2K 58 10 1.73%" at bounding box center [723, 259] width 195 height 146
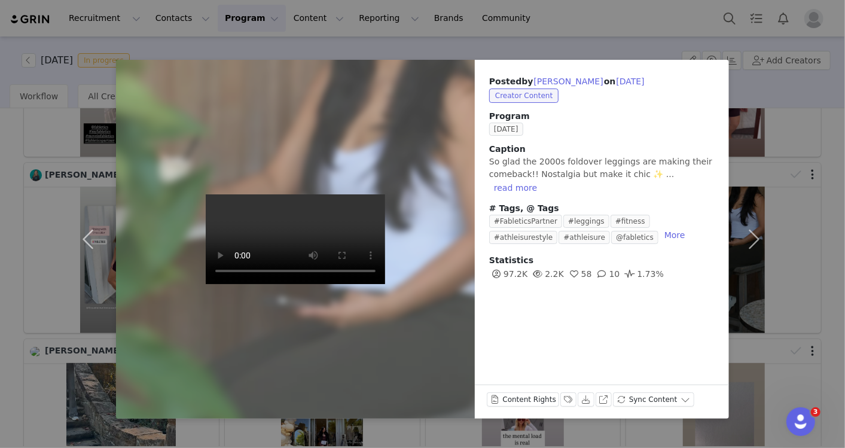
click at [815, 284] on div "Posted by Vanessa Cai on Sep 29, 2025 Creator Content Program SEPTEMBER 2025 Ca…" at bounding box center [422, 224] width 845 height 448
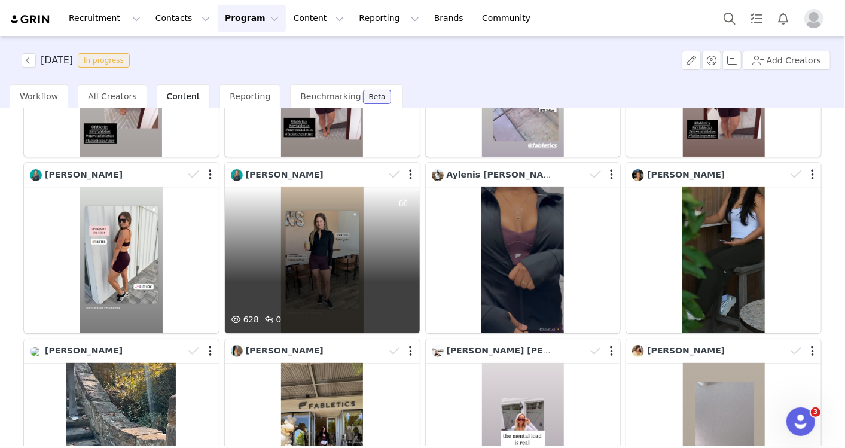
scroll to position [331, 0]
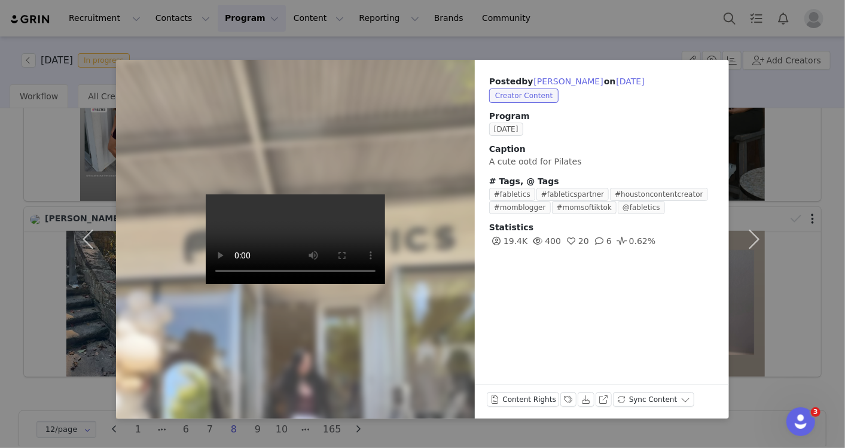
click at [815, 252] on div "Posted by Jessica Sarinana on Sep 29, 2025 Creator Content Program SEPTEMBER 20…" at bounding box center [422, 224] width 845 height 448
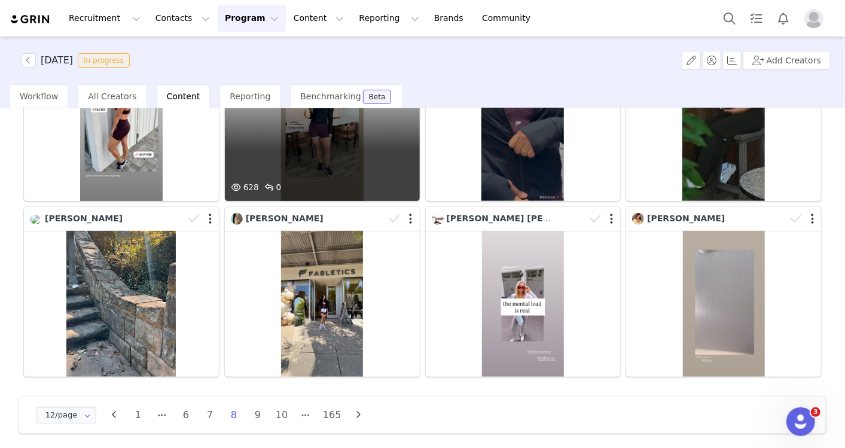
click at [357, 406] on button "button" at bounding box center [359, 414] width 18 height 17
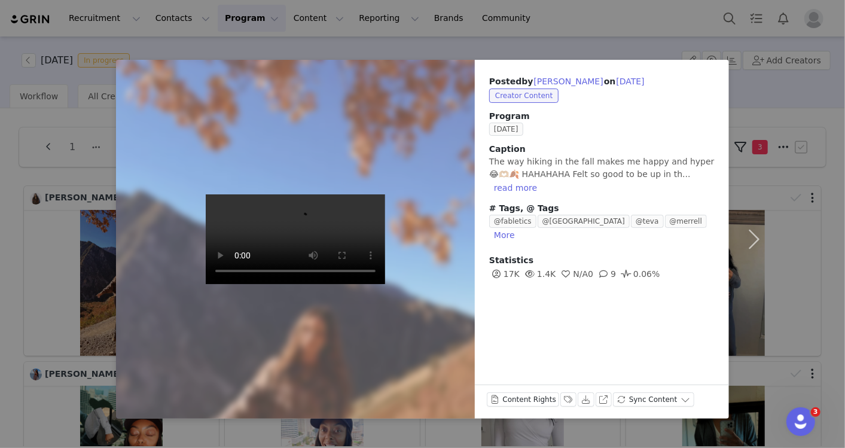
click at [826, 198] on div "Posted by Britney Leon on Sep 29, 2025 Creator Content Program SEPTEMBER 2025 C…" at bounding box center [422, 224] width 845 height 448
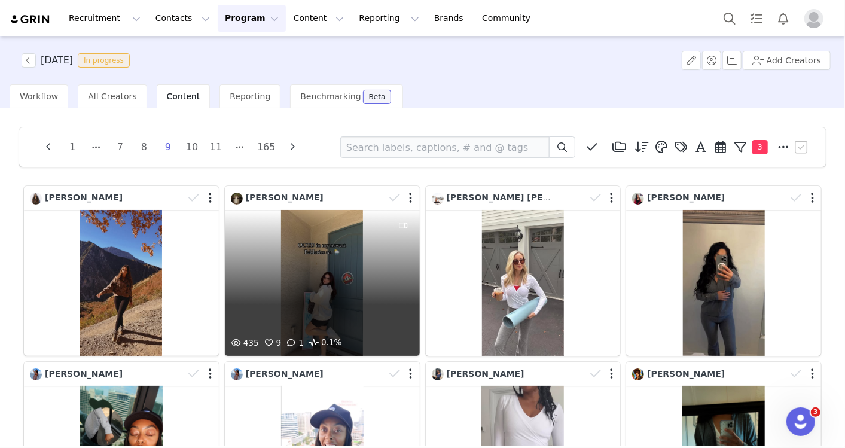
click at [304, 302] on div "435 9 1 0.1%" at bounding box center [322, 283] width 195 height 146
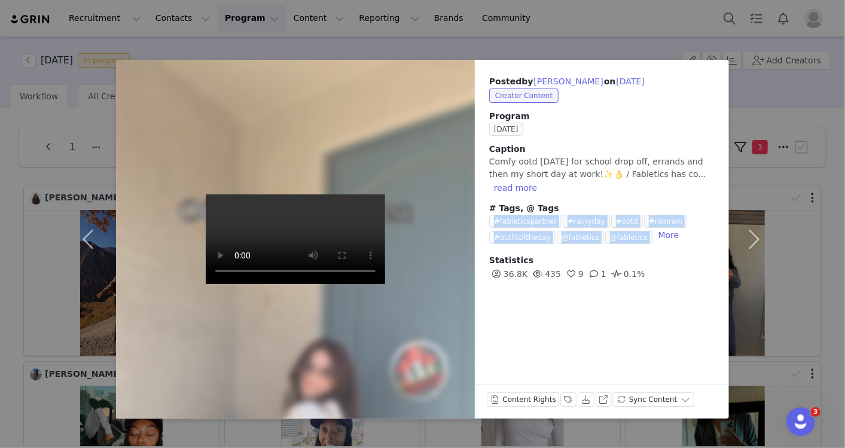
click at [825, 201] on div "Posted by Alyssa Davis-Miner on Sep 29, 2025 Creator Content Program SEPTEMBER …" at bounding box center [422, 224] width 845 height 448
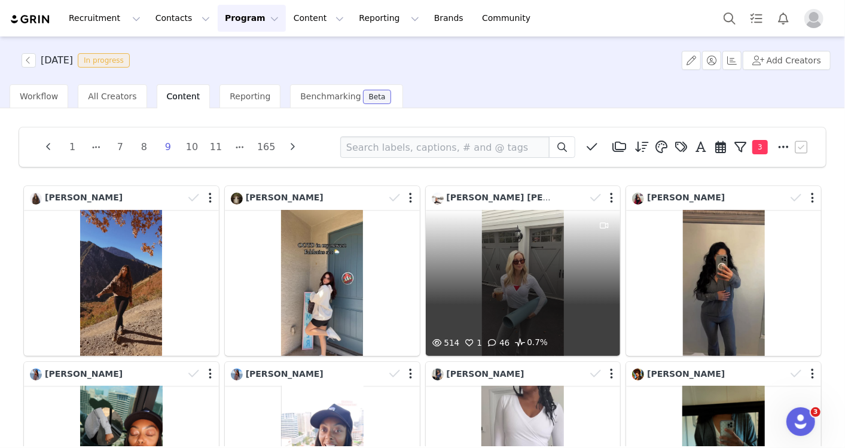
click at [436, 307] on div "514 1 46 0.7%" at bounding box center [523, 283] width 195 height 146
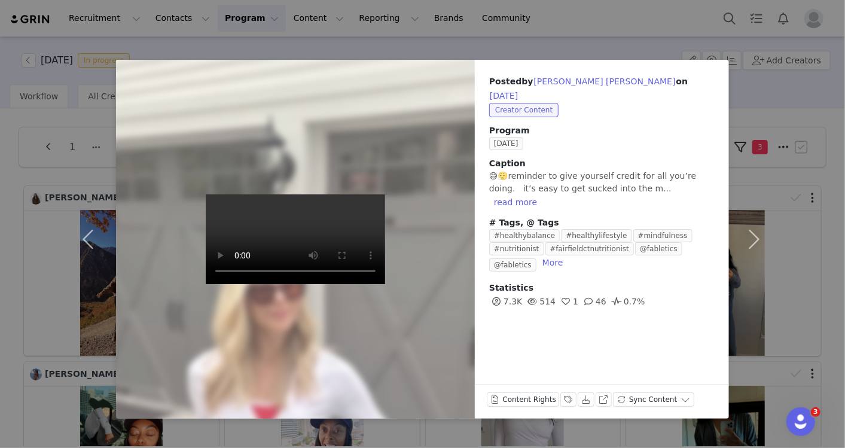
click at [821, 231] on div "Posted by Beth Funari Sims on Sep 29, 2025 Creator Content Program SEPTEMBER 20…" at bounding box center [422, 224] width 845 height 448
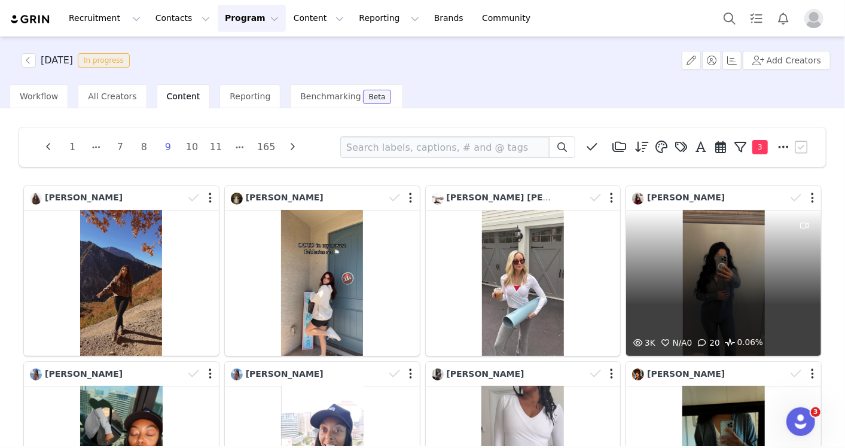
click at [753, 280] on div "3K N/A 0 20 0.06%" at bounding box center [723, 283] width 195 height 146
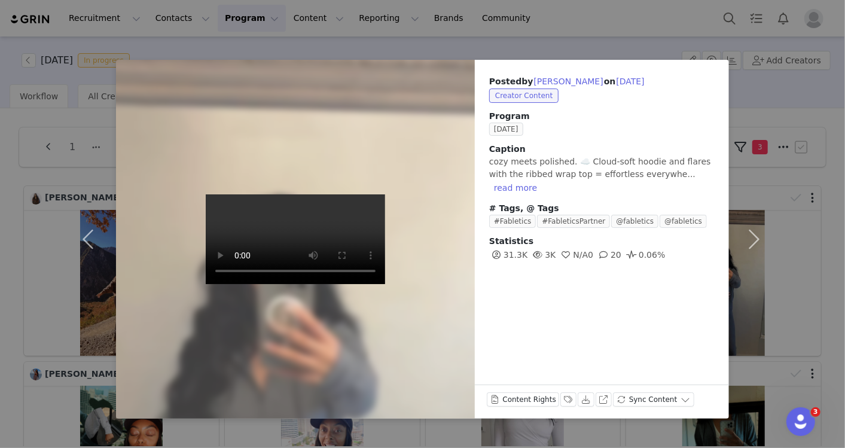
click at [819, 236] on div "Posted by Christina Collini on Sep 29, 2025 Creator Content Program SEPTEMBER 2…" at bounding box center [422, 224] width 845 height 448
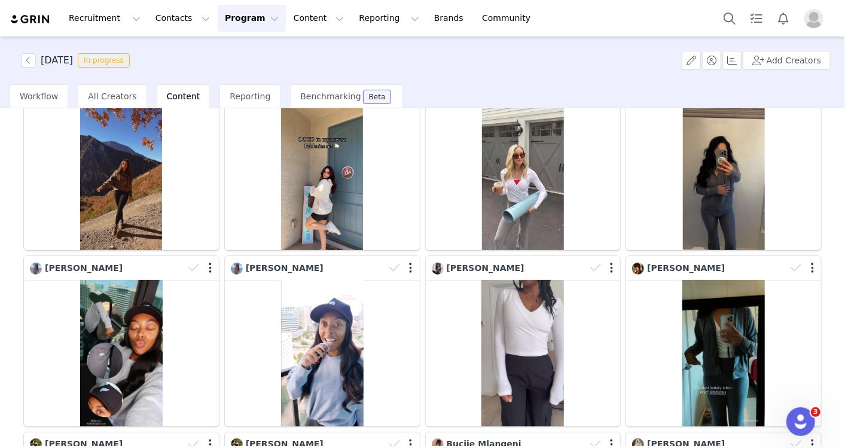
scroll to position [265, 0]
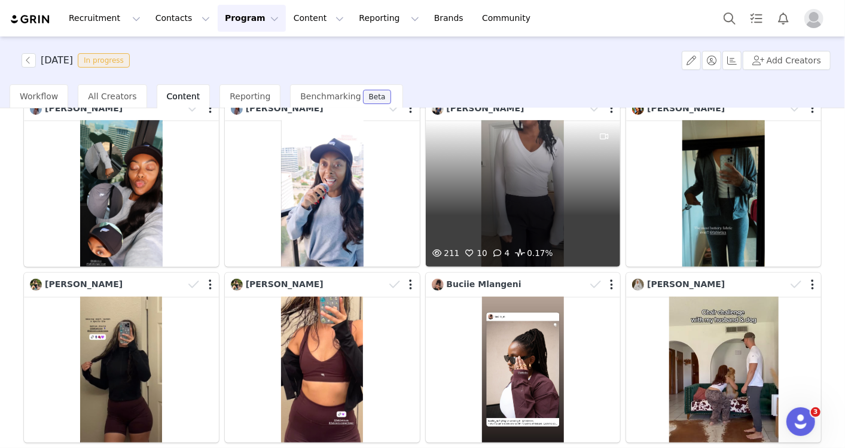
click at [461, 218] on div "211 10 4 0.17%" at bounding box center [523, 193] width 195 height 146
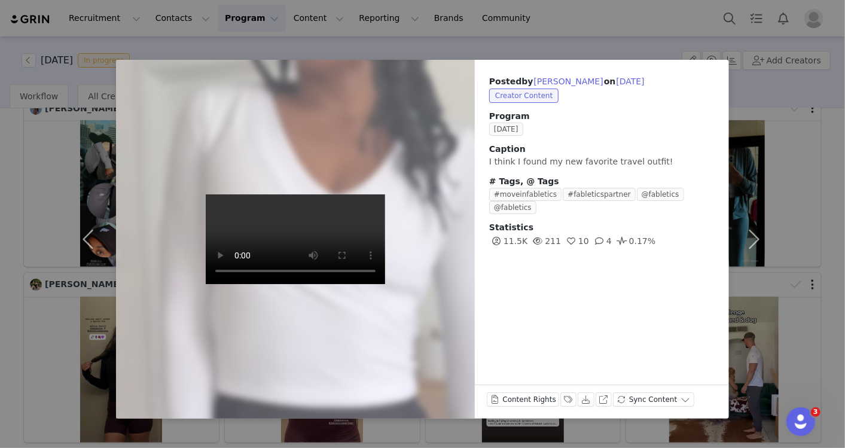
click at [822, 228] on div "Posted by Fifi Buchanan on Sep 29, 2025 Creator Content Program SEPTEMBER 2025 …" at bounding box center [422, 224] width 845 height 448
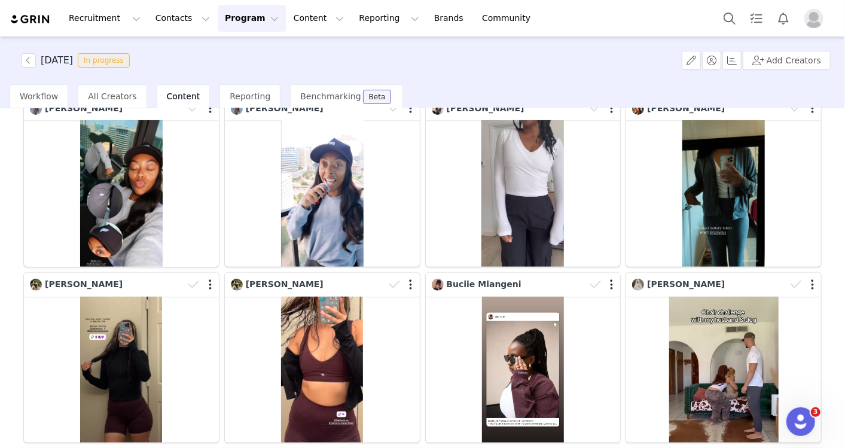
scroll to position [331, 0]
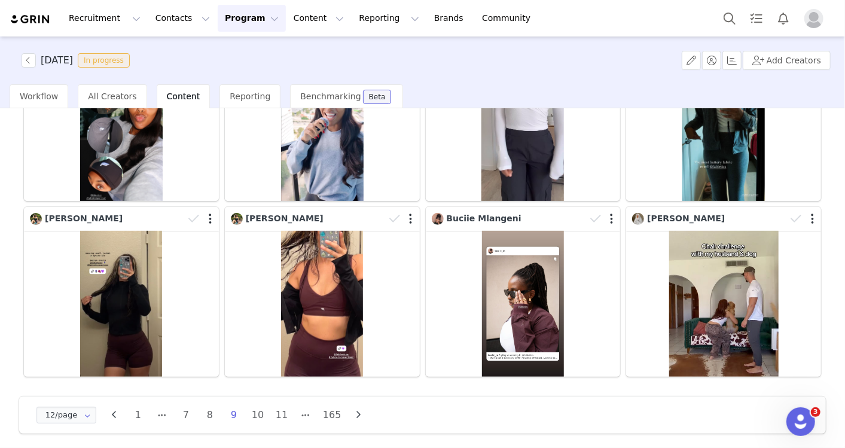
click at [355, 410] on icon "button" at bounding box center [359, 415] width 18 height 10
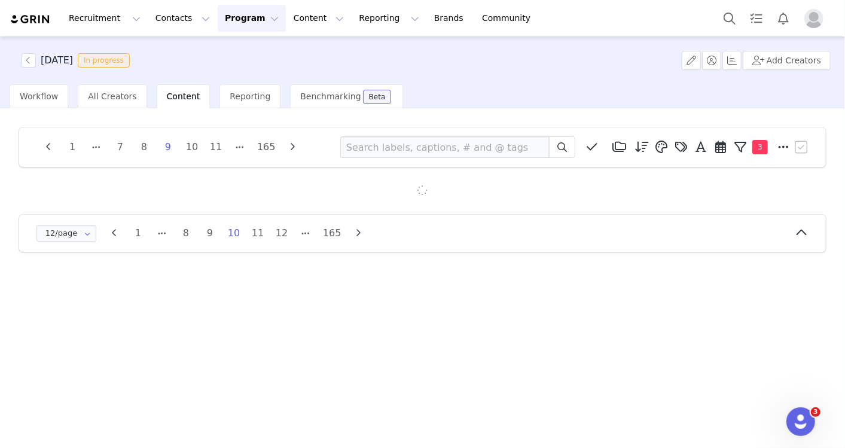
scroll to position [0, 0]
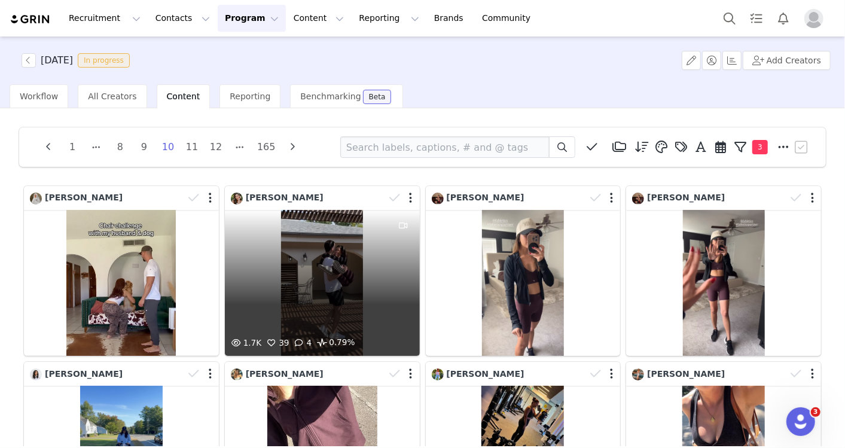
click at [372, 320] on div "1.7K 39 4 0.79%" at bounding box center [322, 283] width 195 height 146
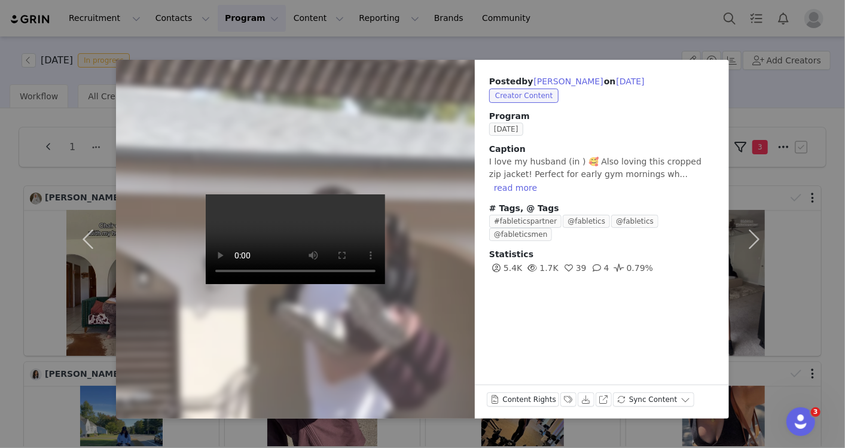
click at [818, 226] on div "Posted by Vivian Reyes on Sep 29, 2025 Creator Content Program SEPTEMBER 2025 C…" at bounding box center [422, 224] width 845 height 448
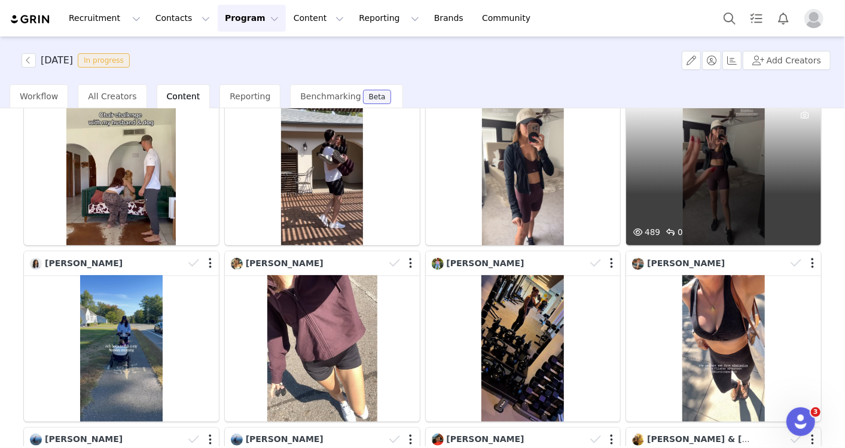
scroll to position [265, 0]
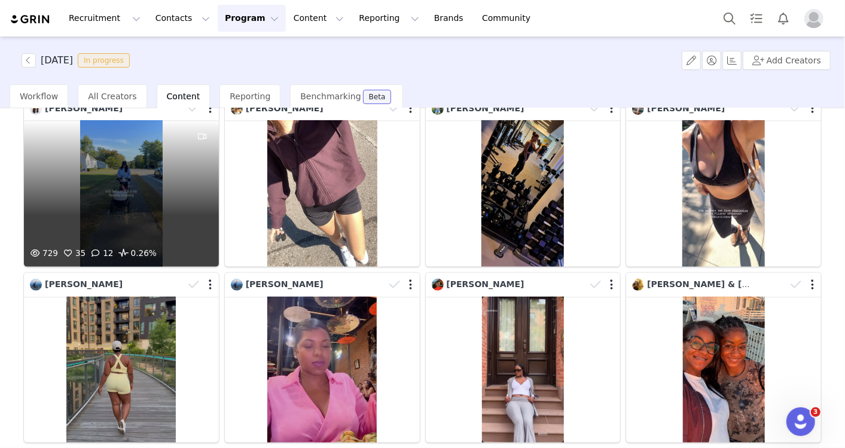
click at [169, 202] on div "729 35 12 0.26%" at bounding box center [121, 193] width 195 height 146
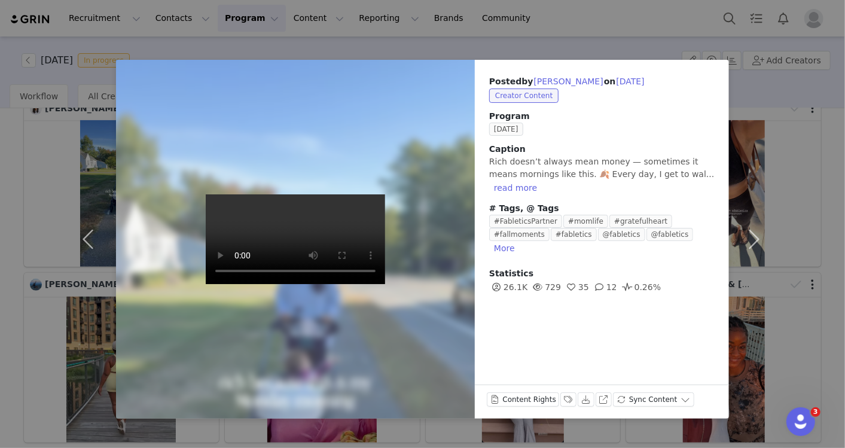
click at [823, 170] on div "Posted by Angel Dooley on Sep 29, 2025 Creator Content Program SEPTEMBER 2025 C…" at bounding box center [422, 224] width 845 height 448
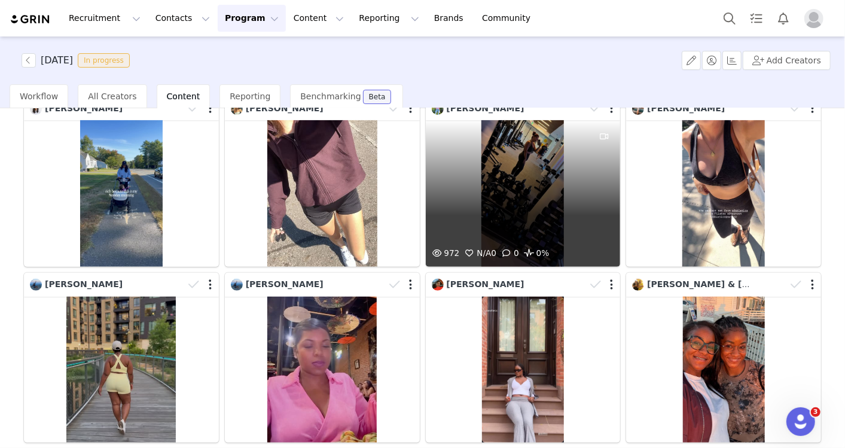
click at [515, 224] on div "972 N/A 0 0 0%" at bounding box center [523, 193] width 195 height 146
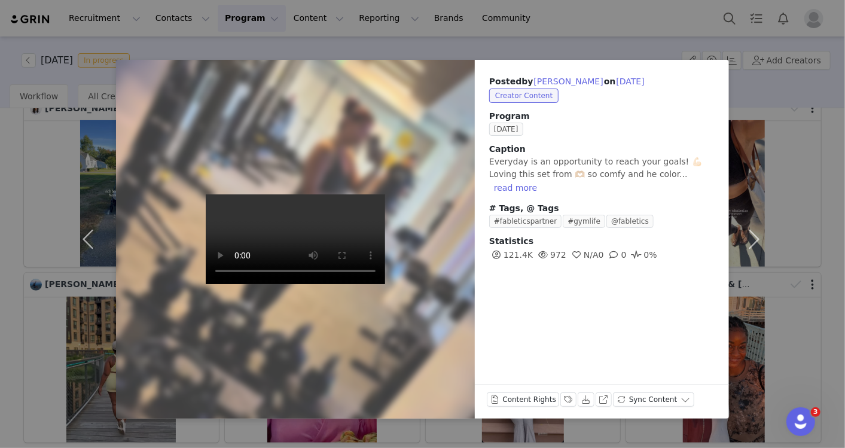
click at [825, 182] on div "Posted by Ivonne Alas on Sep 29, 2025 Creator Content Program SEPTEMBER 2025 Ca…" at bounding box center [422, 224] width 845 height 448
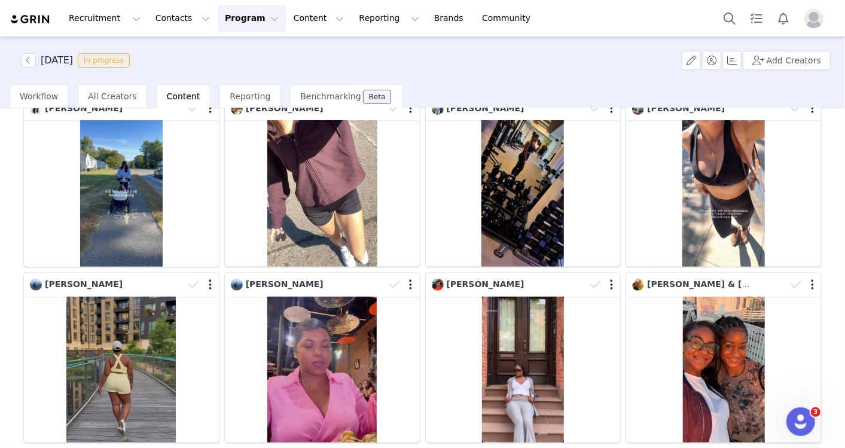
scroll to position [133, 0]
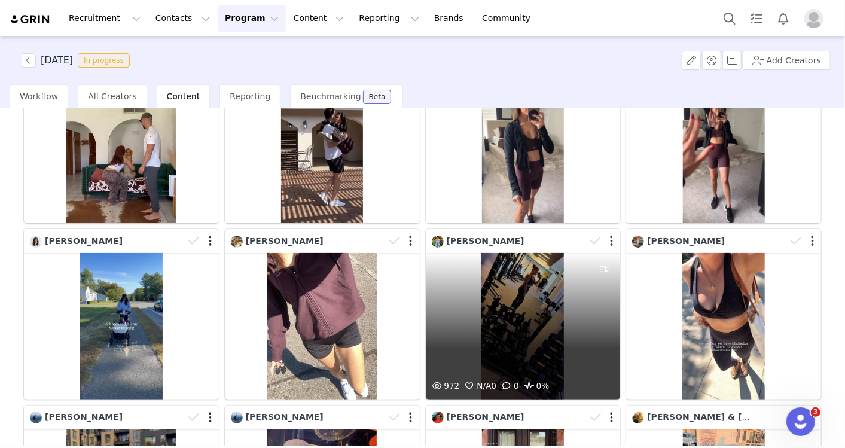
click at [495, 311] on div "972 N/A 0 0 0%" at bounding box center [523, 326] width 195 height 146
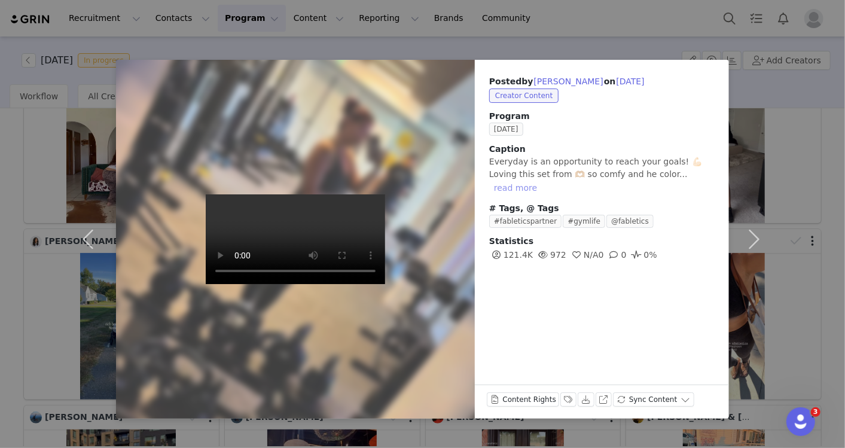
click at [542, 181] on button "read more" at bounding box center [515, 188] width 53 height 14
click at [805, 102] on div "Posted by Ivonne Alas on Sep 29, 2025 Creator Content Program SEPTEMBER 2025 Ca…" at bounding box center [422, 224] width 845 height 448
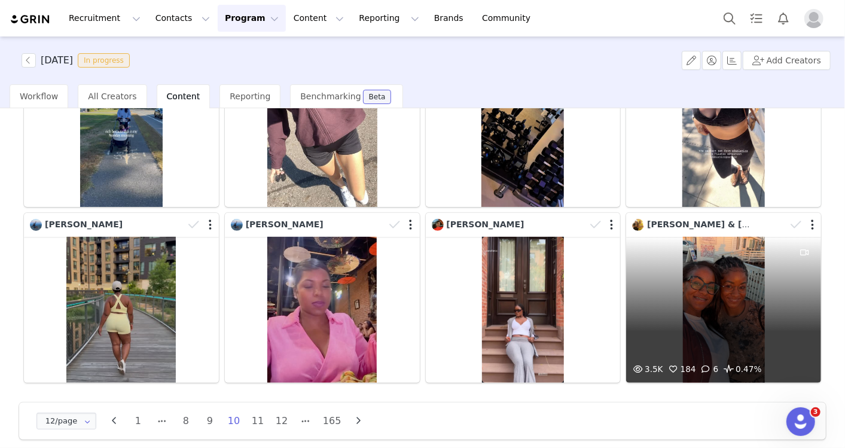
scroll to position [331, 0]
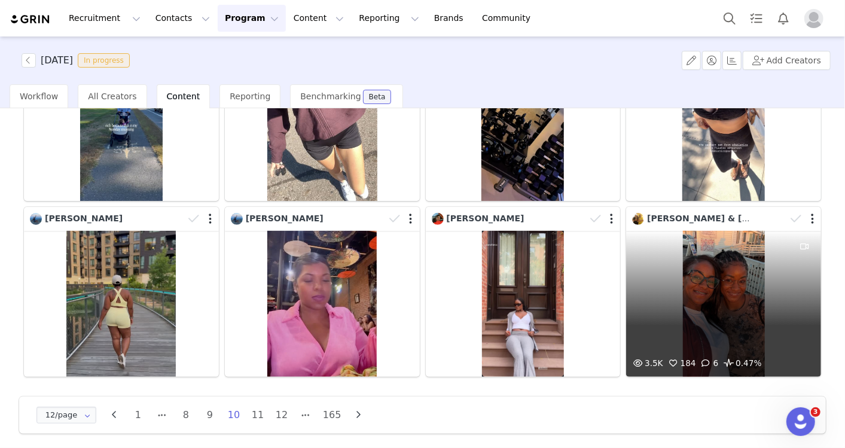
click at [698, 320] on div "3.5K 184 6 0.47%" at bounding box center [723, 304] width 195 height 146
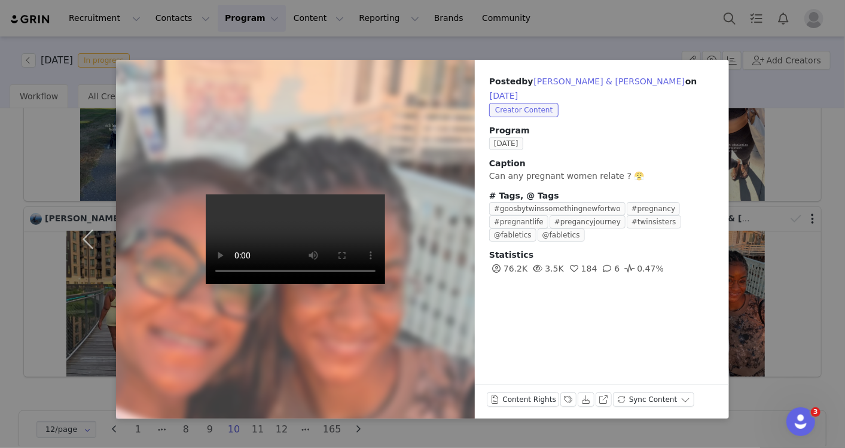
click at [826, 240] on div "Posted by Kristina & Kayla Goosby on Sep 29, 2025 Creator Content Program SEPTE…" at bounding box center [422, 224] width 845 height 448
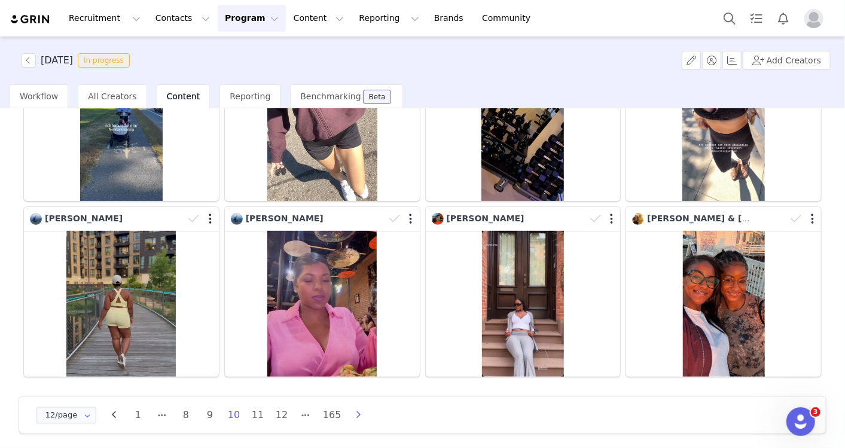
click at [357, 410] on icon "button" at bounding box center [359, 415] width 18 height 10
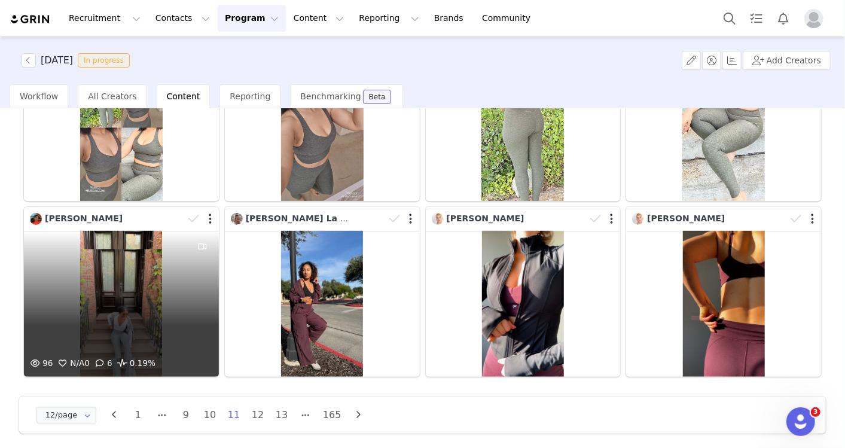
click at [122, 356] on span at bounding box center [122, 363] width 14 height 14
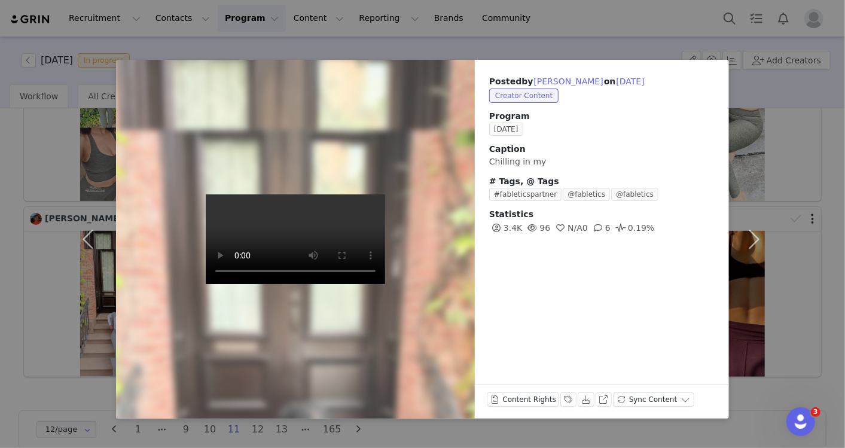
click at [60, 384] on div "Posted by Joan Egwuenu on Sep 29, 2025 Creator Content Program SEPTEMBER 2025 C…" at bounding box center [422, 224] width 845 height 448
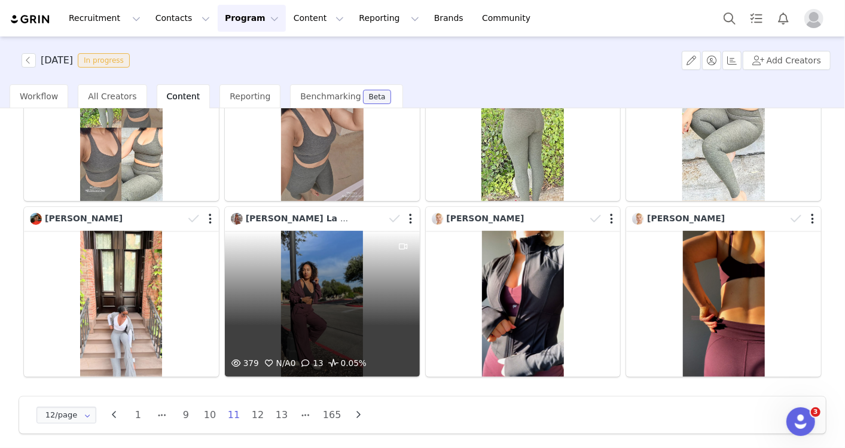
click at [387, 340] on div at bounding box center [403, 294] width 32 height 126
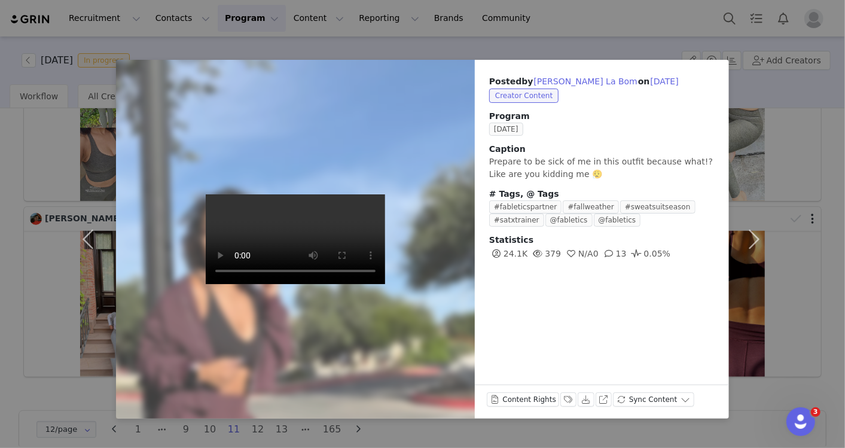
click at [8, 372] on div "Posted by Whitley La Bom on Sep 29, 2025 Creator Content Program SEPTEMBER 2025…" at bounding box center [422, 224] width 845 height 448
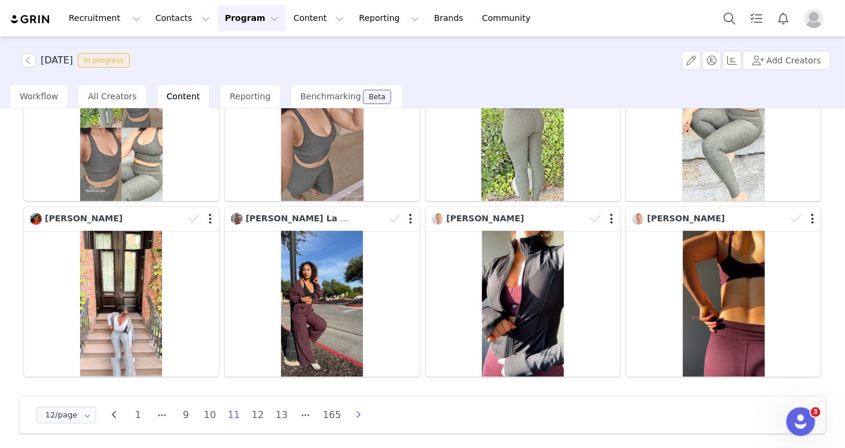
click at [353, 410] on icon "button" at bounding box center [359, 415] width 18 height 10
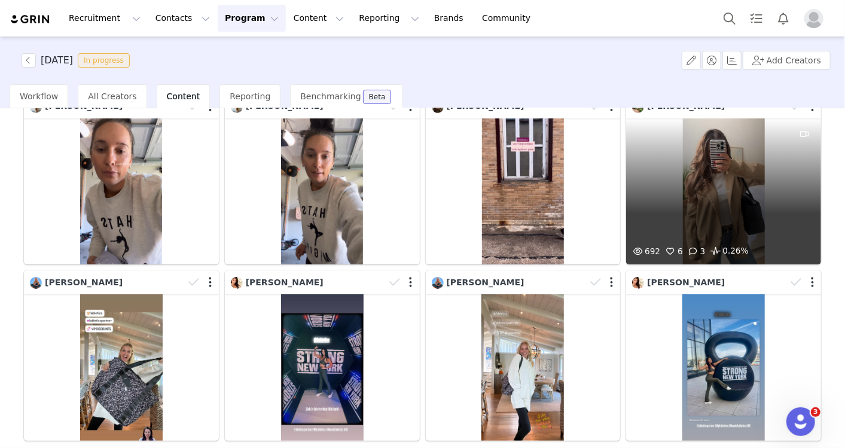
scroll to position [133, 0]
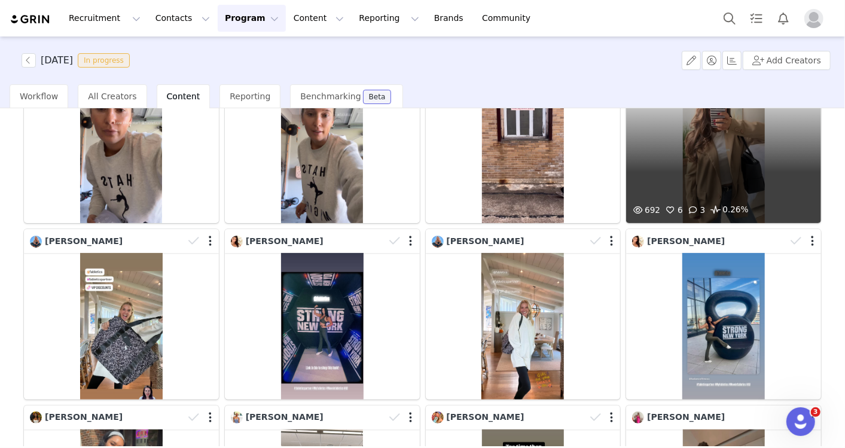
click at [730, 145] on div "692 6 3 0.26%" at bounding box center [723, 150] width 195 height 146
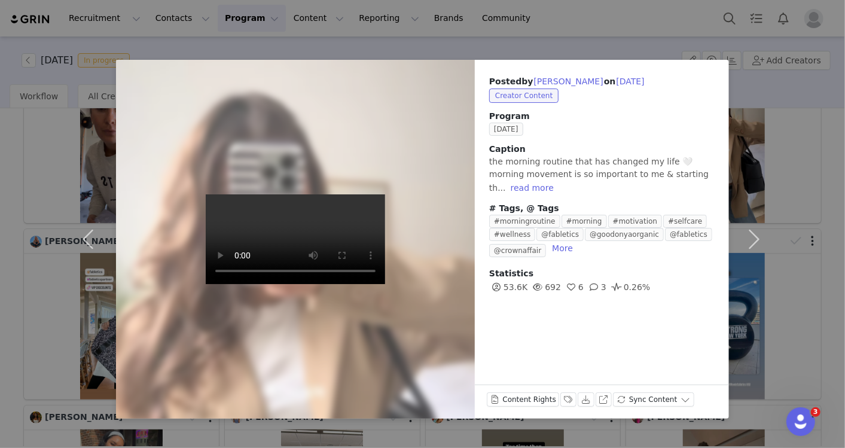
click at [19, 396] on div "Posted by Noelle Conforti on Sep 29, 2025 Creator Content Program SEPTEMBER 202…" at bounding box center [422, 224] width 845 height 448
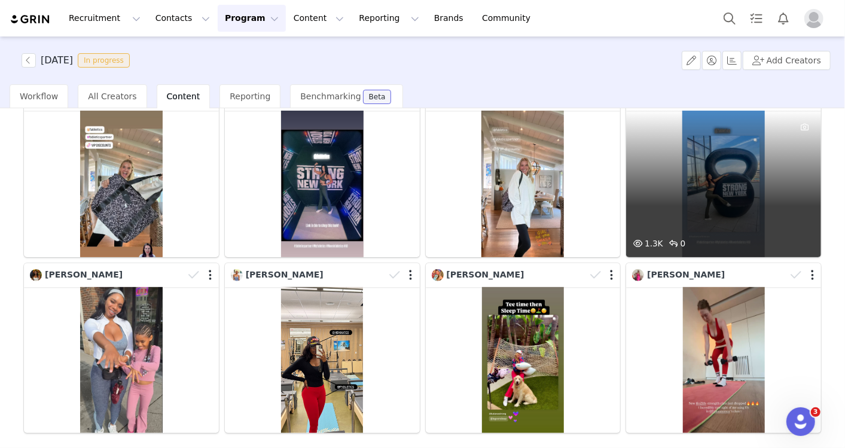
scroll to position [331, 0]
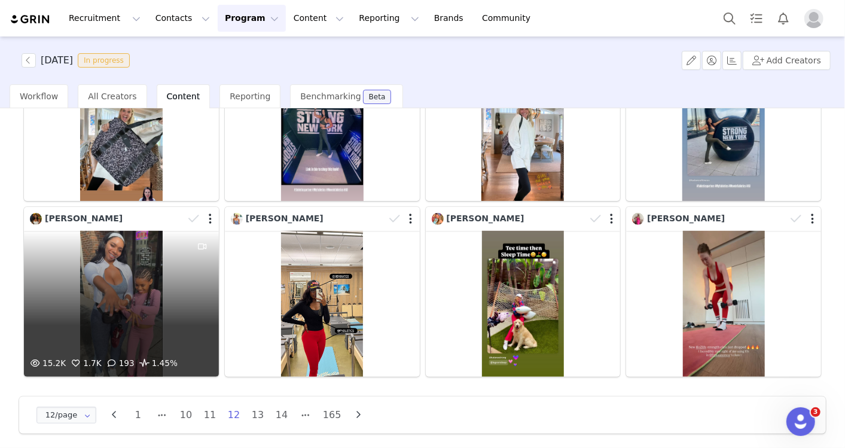
click at [173, 333] on div "15.2K 1.7K 193 1.45%" at bounding box center [121, 304] width 195 height 146
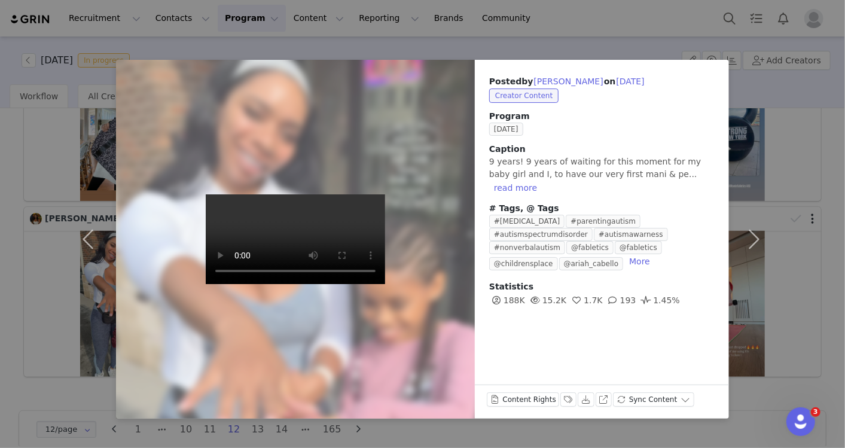
click at [7, 389] on div "Posted by Asia Cabello on Sep 29, 2025 Creator Content Program SEPTEMBER 2025 C…" at bounding box center [422, 224] width 845 height 448
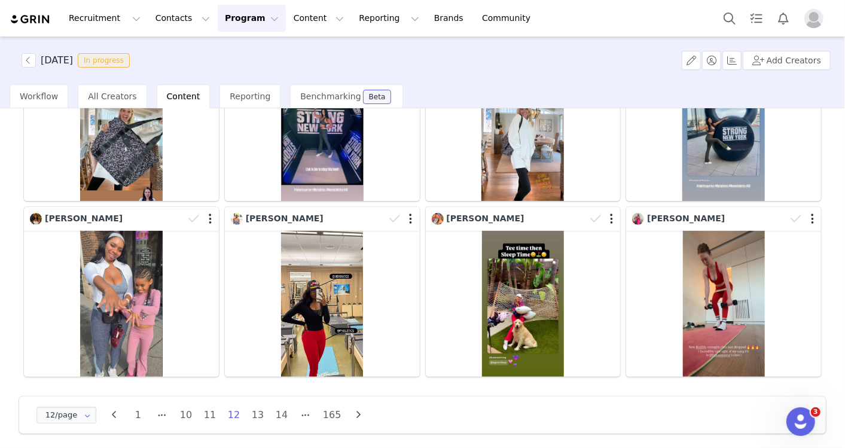
drag, startPoint x: 348, startPoint y: 411, endPoint x: 341, endPoint y: 411, distance: 6.6
click at [343, 411] on div "12/page 12/page 24/page 36/page 48/page 1 10 11 12 13 14 165" at bounding box center [203, 414] width 340 height 19
click at [356, 410] on icon "button" at bounding box center [359, 415] width 18 height 10
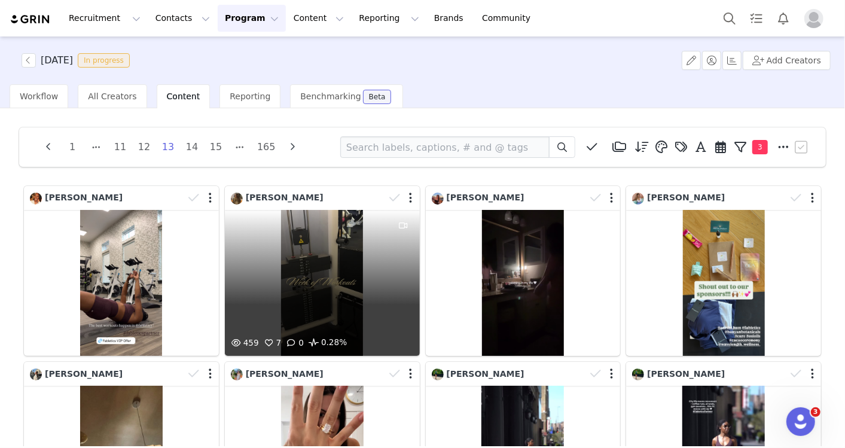
click at [341, 300] on div "459 7 0 0.28%" at bounding box center [322, 283] width 195 height 146
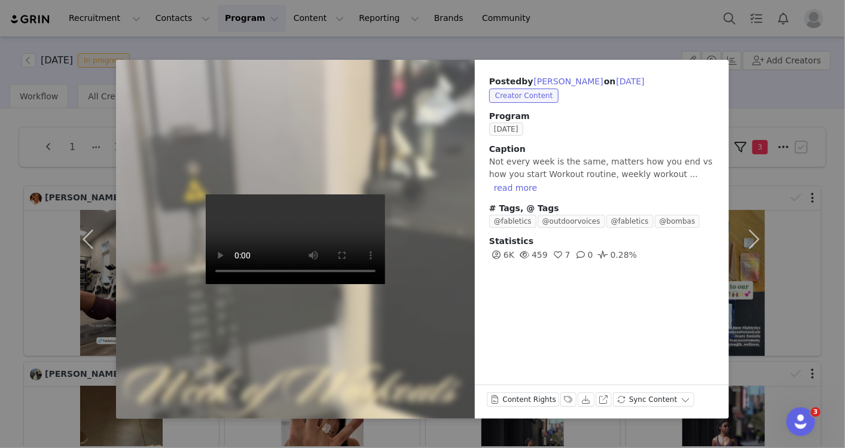
click at [3, 370] on div "Posted by Madeleine Butcher on Sep 29, 2025 Creator Content Program SEPTEMBER 2…" at bounding box center [422, 224] width 845 height 448
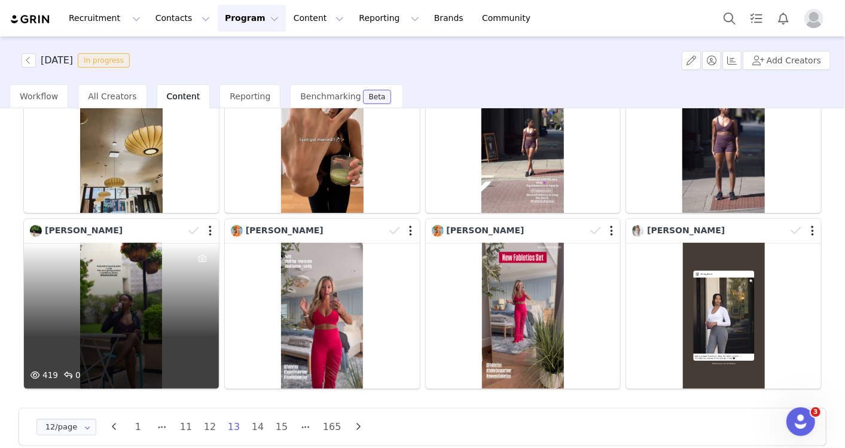
scroll to position [331, 0]
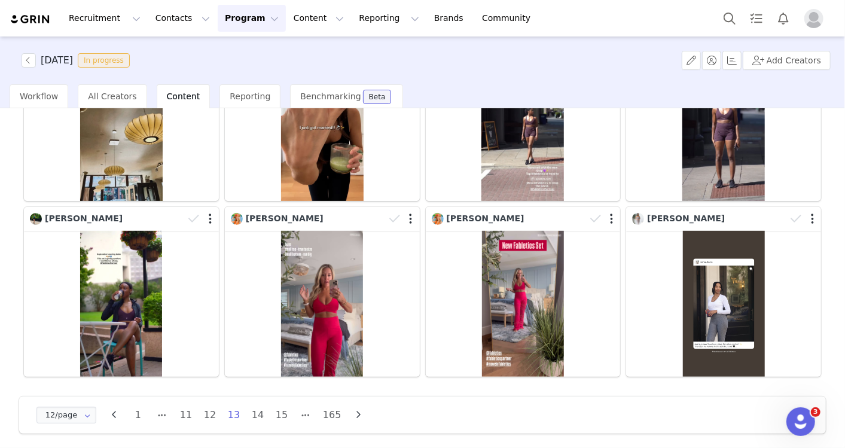
click at [354, 406] on button "button" at bounding box center [359, 414] width 18 height 17
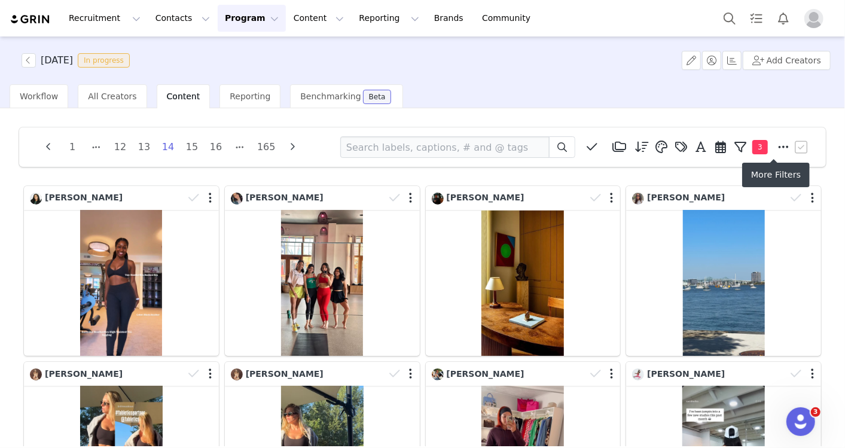
click at [779, 153] on span at bounding box center [784, 147] width 18 height 18
select select "video"
select select "5"
select select "d6146601-472d-40a3-8610-2cd5d679b0e4"
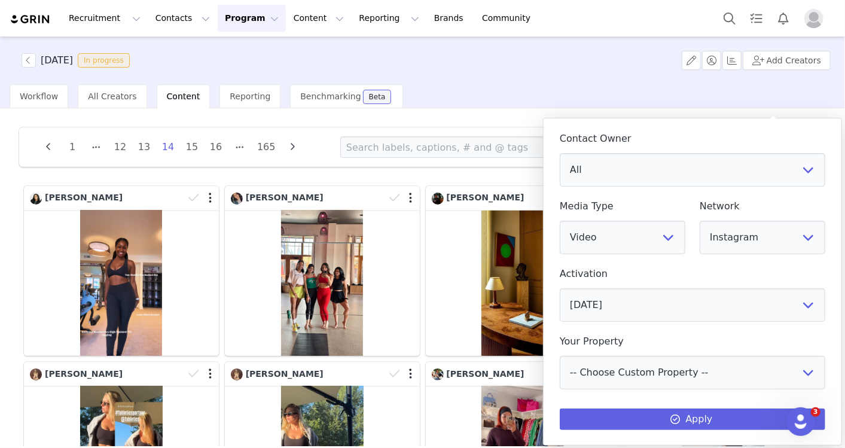
click at [625, 80] on div "SEPTEMBER 2025 In progress Add Creators" at bounding box center [422, 60] width 845 height 48
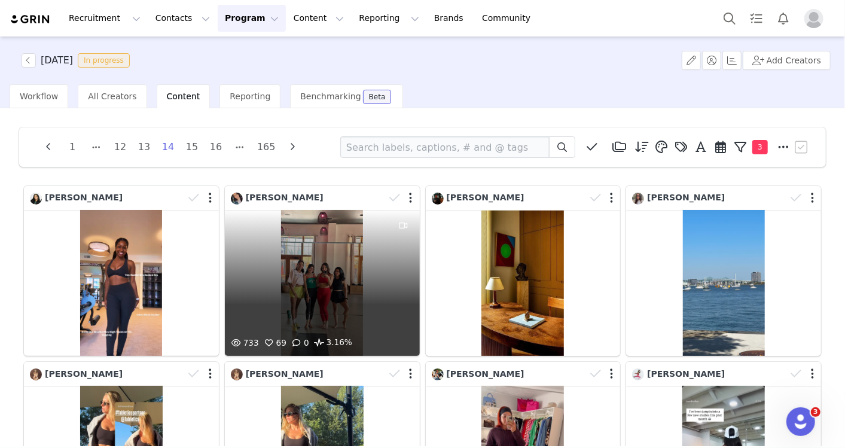
click at [399, 317] on div at bounding box center [403, 273] width 32 height 126
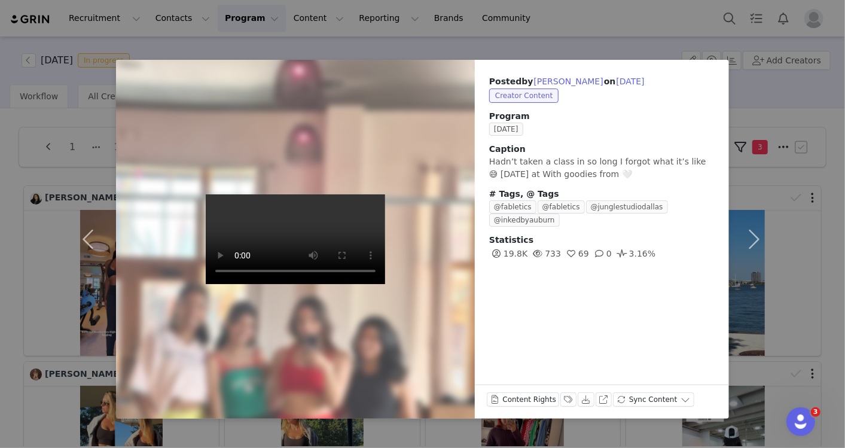
click at [527, 39] on div "Posted by Sabrina Leigh on Sep 29, 2025 Creator Content Program SEPTEMBER 2025 …" at bounding box center [422, 224] width 845 height 448
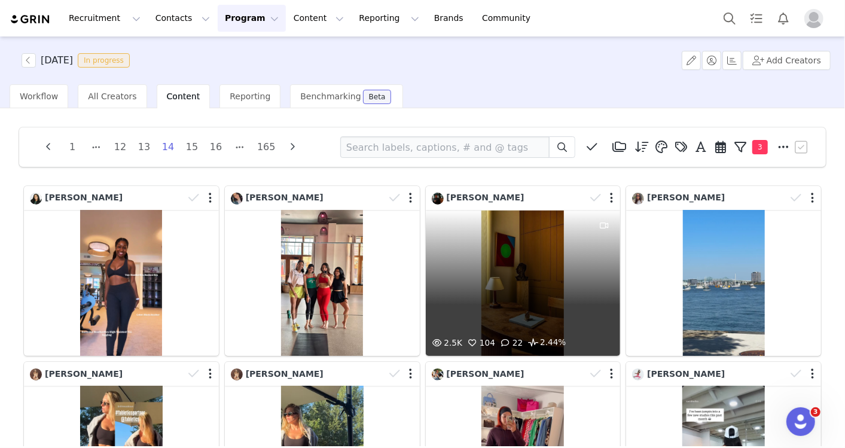
click at [570, 256] on div "2.5K 104 22 2.44%" at bounding box center [523, 283] width 195 height 146
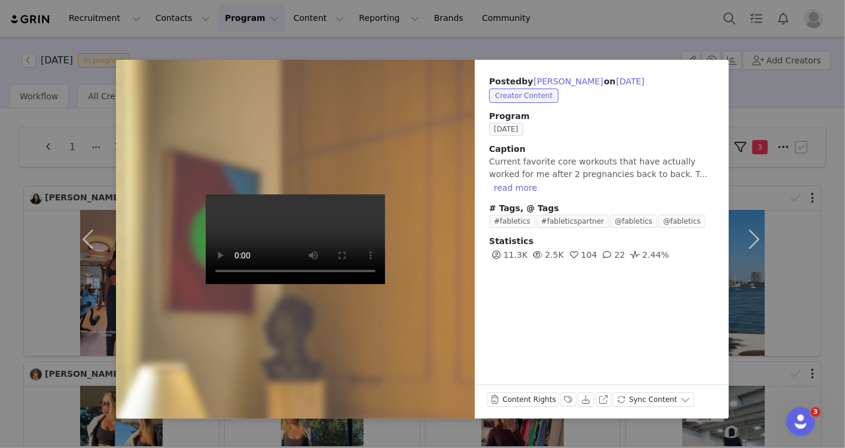
click at [513, 41] on div "Posted by Esther Flores on Sep 29, 2025 Creator Content Program SEPTEMBER 2025 …" at bounding box center [422, 224] width 845 height 448
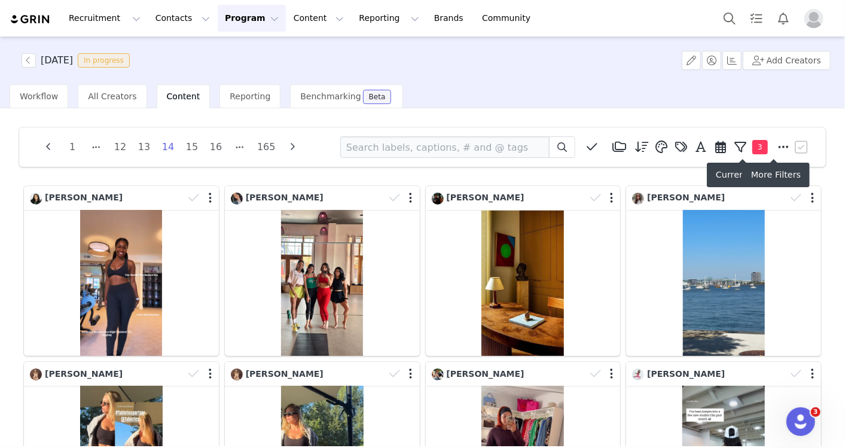
click at [778, 142] on icon at bounding box center [783, 147] width 11 height 12
select select "video"
select select "5"
select select "d6146601-472d-40a3-8610-2cd5d679b0e4"
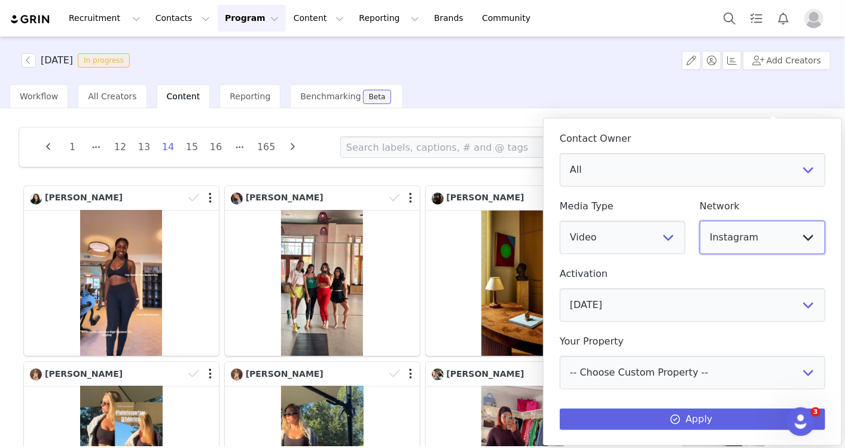
click at [756, 237] on select "All YouTube Twitter Facebook Twitch Instagram Pinterest TikTok Other Uploads" at bounding box center [762, 237] width 126 height 33
select select "9"
click at [699, 221] on select "All YouTube Twitter Facebook Twitch Instagram Pinterest TikTok Other Uploads" at bounding box center [762, 237] width 126 height 33
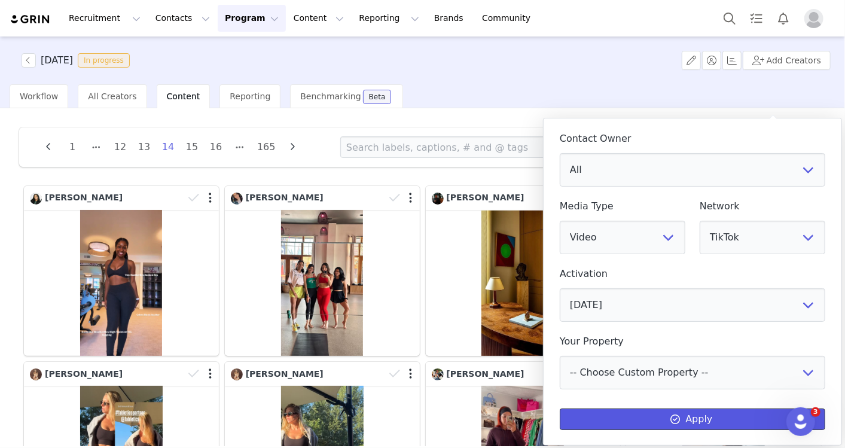
click at [729, 410] on button "Apply" at bounding box center [691, 419] width 265 height 22
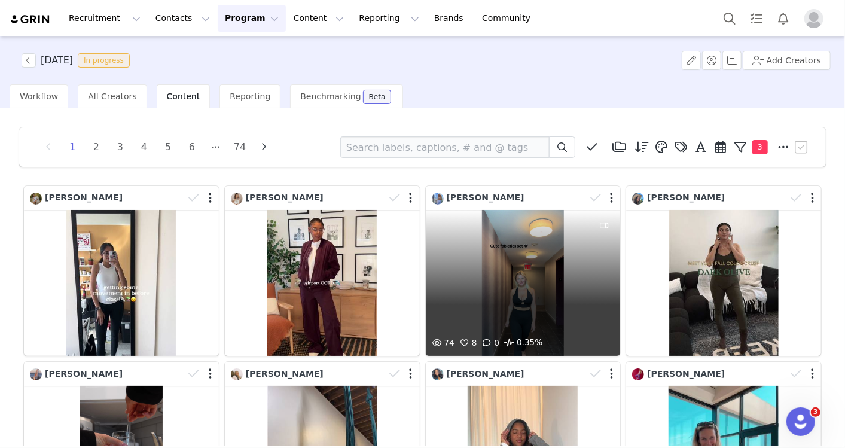
click at [546, 290] on div "74 8 0 0.35%" at bounding box center [523, 283] width 195 height 146
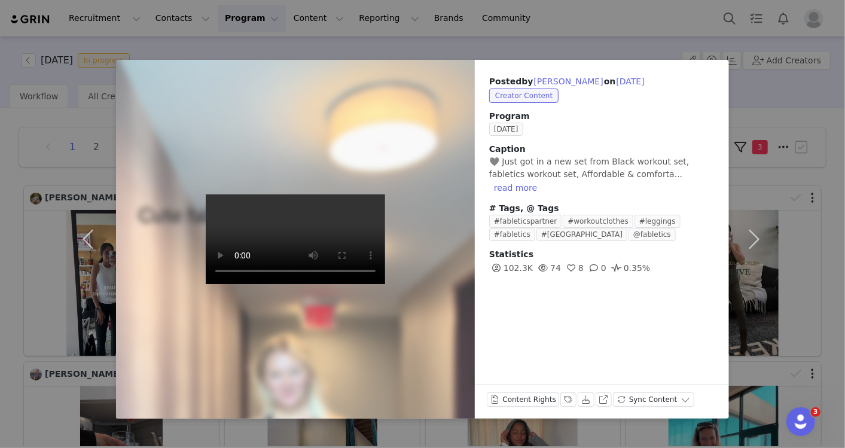
click at [533, 25] on div "Posted by Vera Sawicki on Sep 30, 2025 Creator Content Program SEPTEMBER 2025 C…" at bounding box center [422, 224] width 845 height 448
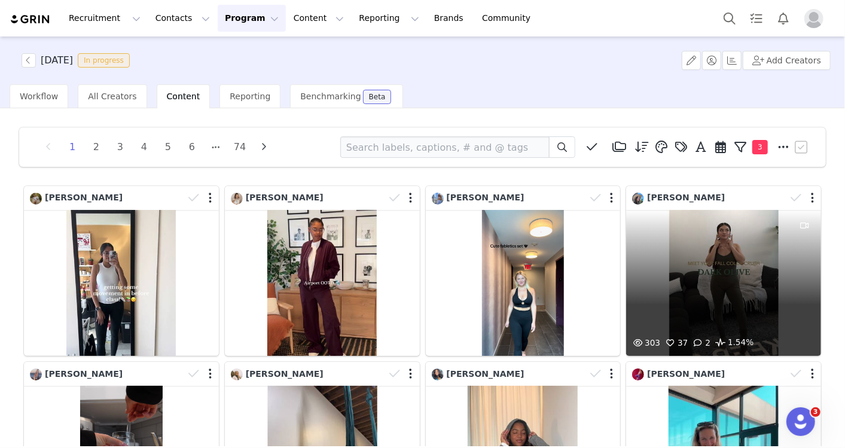
click at [745, 300] on div "303 37 2 1.54%" at bounding box center [723, 283] width 195 height 146
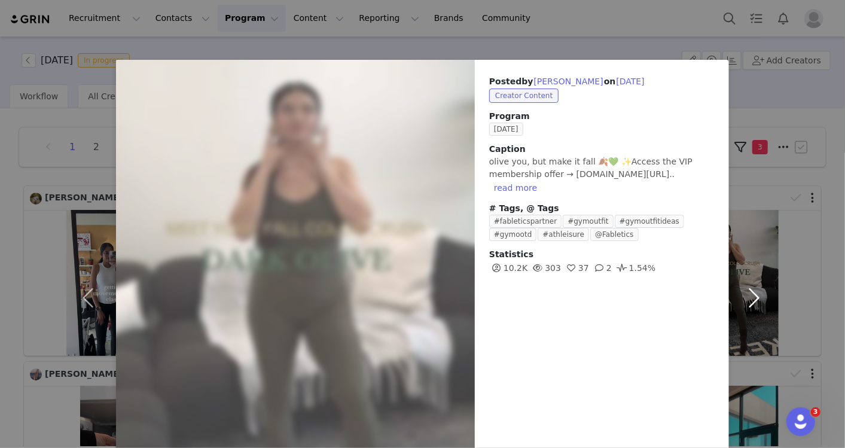
click at [740, 293] on button "button" at bounding box center [754, 297] width 50 height 475
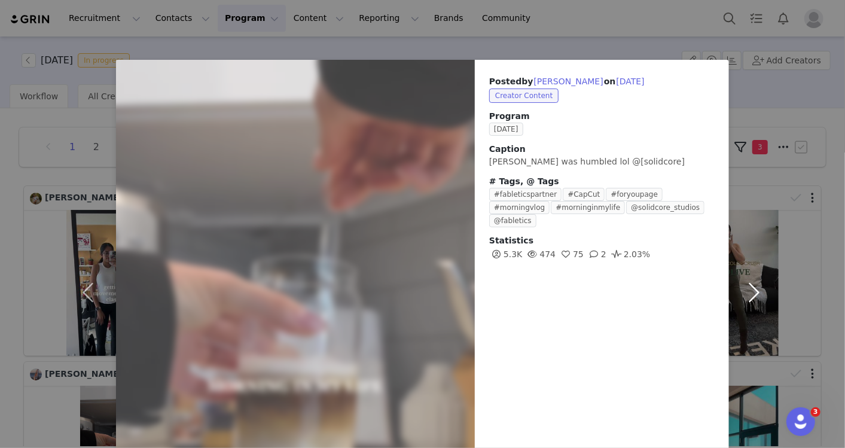
click at [746, 291] on button "button" at bounding box center [754, 292] width 50 height 464
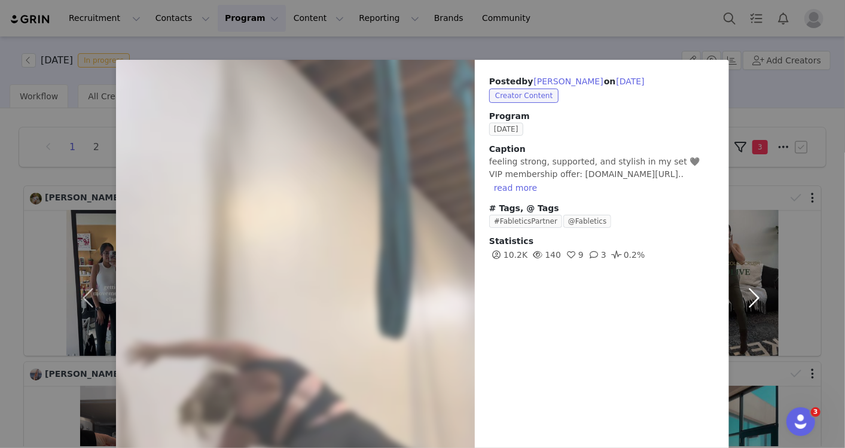
click at [753, 293] on button "button" at bounding box center [754, 297] width 50 height 475
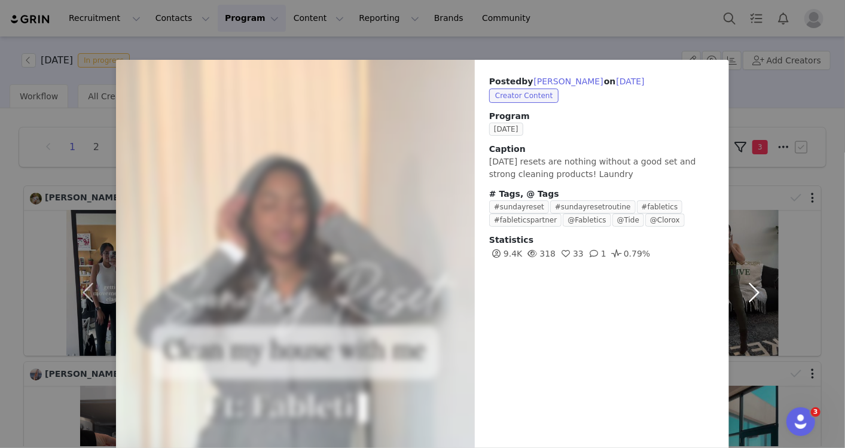
click at [753, 290] on button "button" at bounding box center [754, 292] width 50 height 464
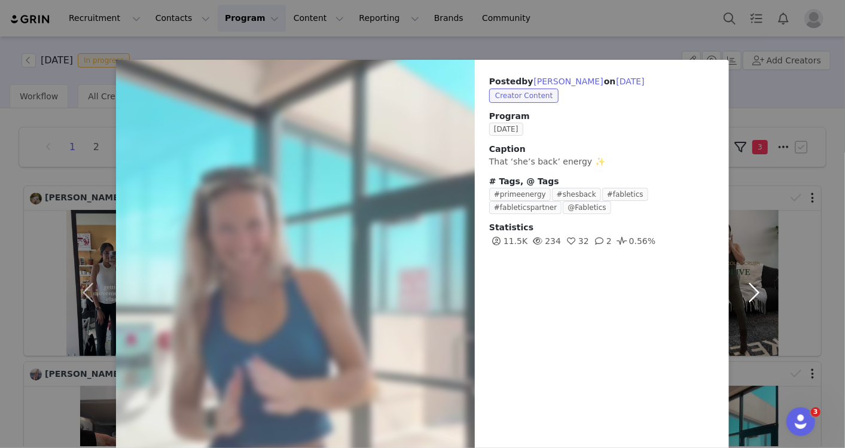
click at [750, 290] on button "button" at bounding box center [754, 292] width 50 height 464
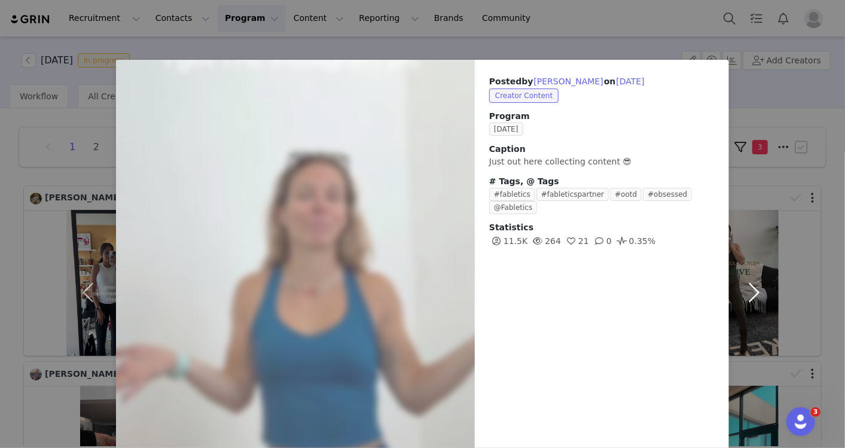
click at [745, 290] on button "button" at bounding box center [754, 292] width 50 height 464
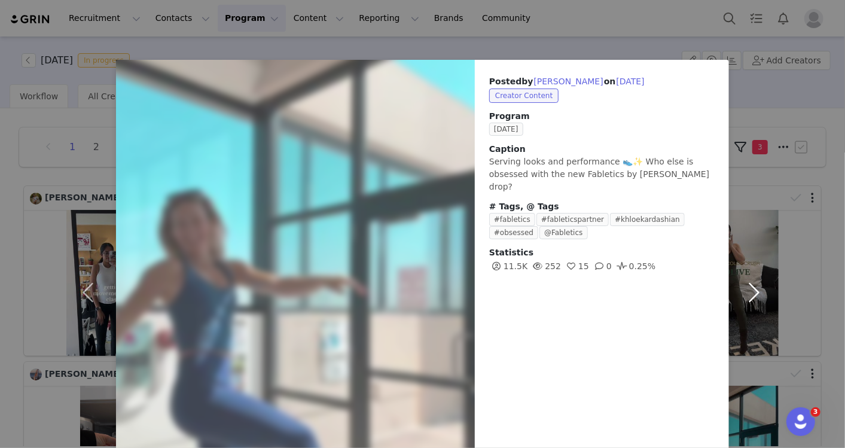
click at [746, 293] on button "button" at bounding box center [754, 292] width 50 height 464
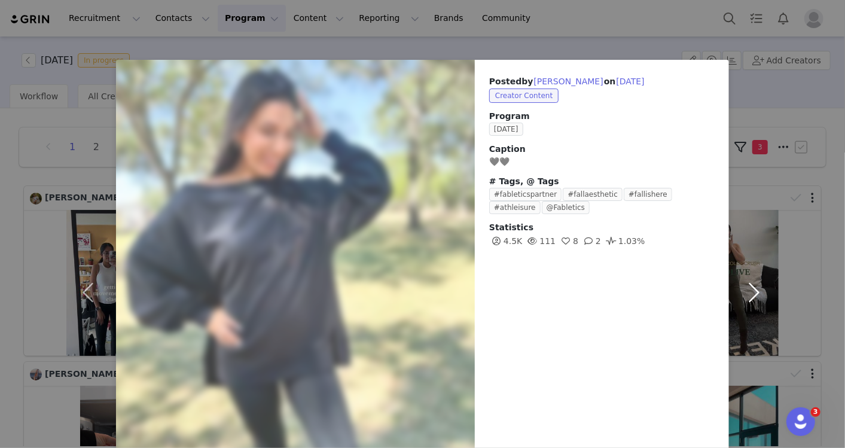
click at [744, 283] on button "button" at bounding box center [754, 292] width 50 height 464
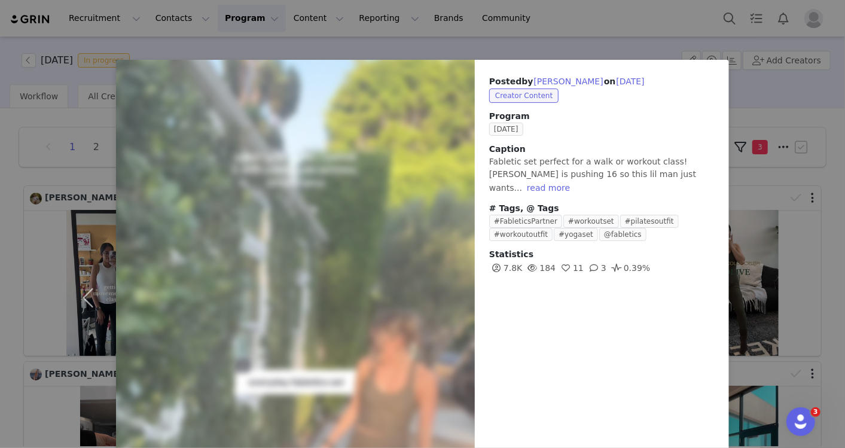
click at [567, 44] on div "Posted by Leia Mae on Sep 30, 2025 Creator Content Program SEPTEMBER 2025 Capti…" at bounding box center [422, 224] width 845 height 448
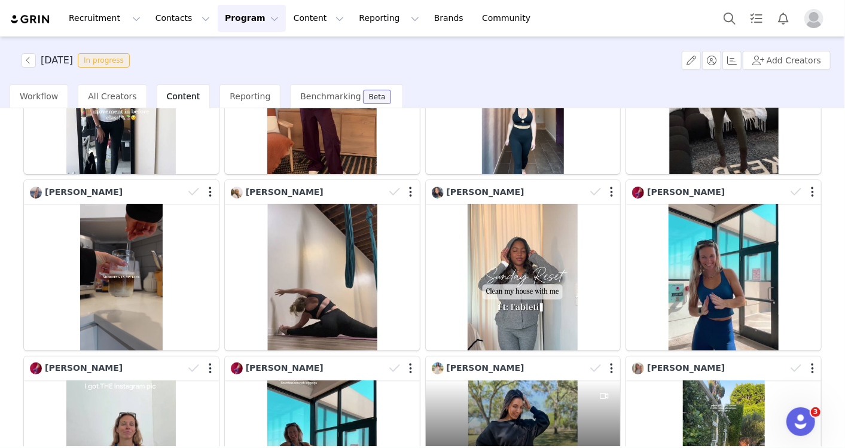
scroll to position [331, 0]
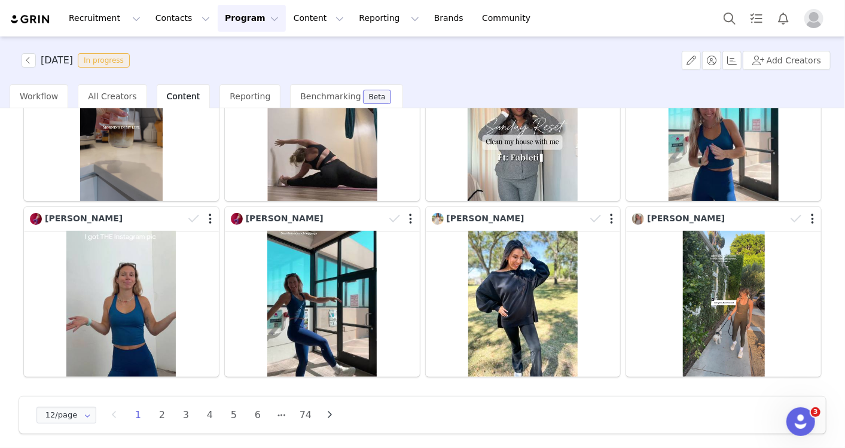
click at [331, 410] on icon "button" at bounding box center [329, 415] width 18 height 10
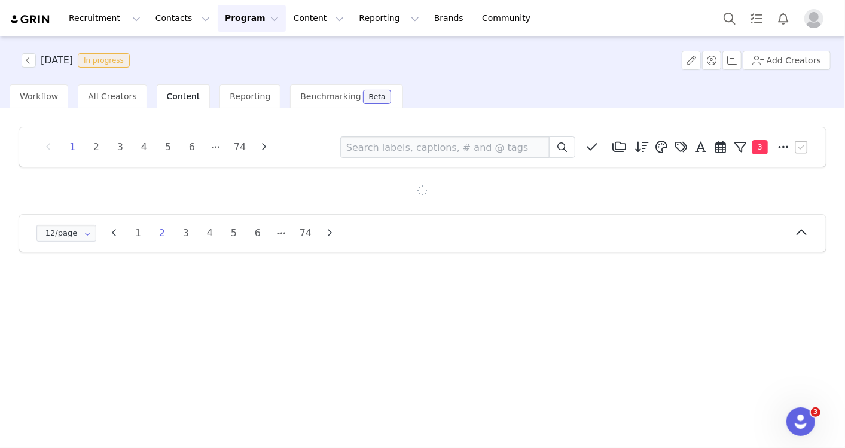
scroll to position [0, 0]
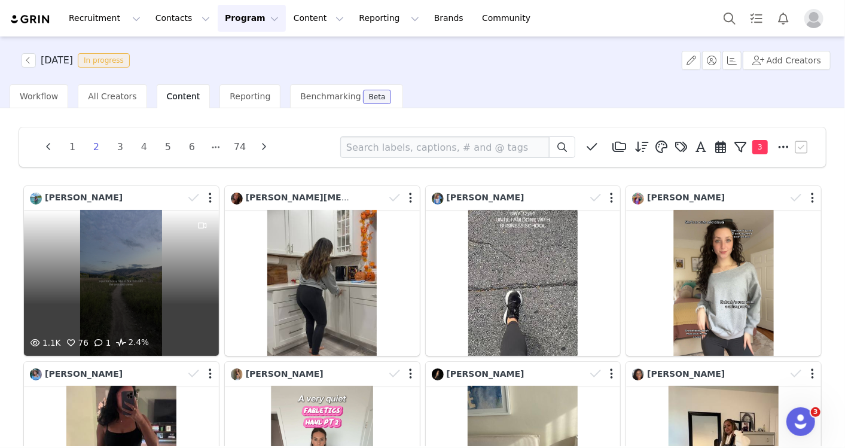
click at [156, 262] on div "1.1K 76 1 2.4%" at bounding box center [121, 283] width 195 height 146
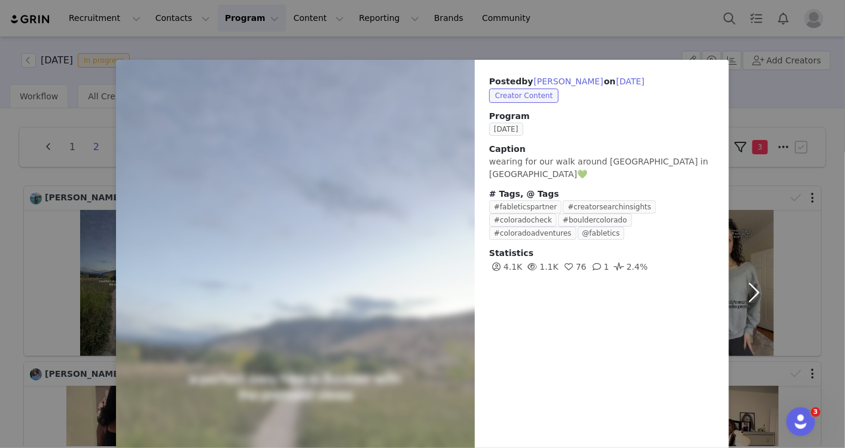
click at [746, 292] on button "button" at bounding box center [754, 292] width 50 height 464
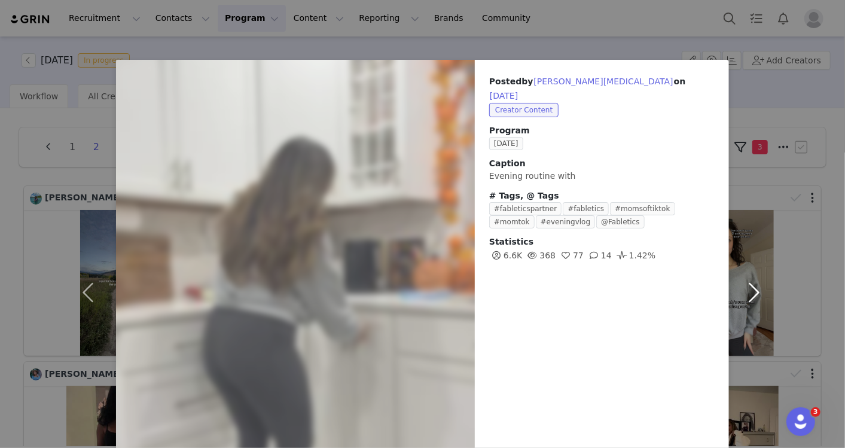
click at [754, 289] on button "button" at bounding box center [754, 292] width 50 height 464
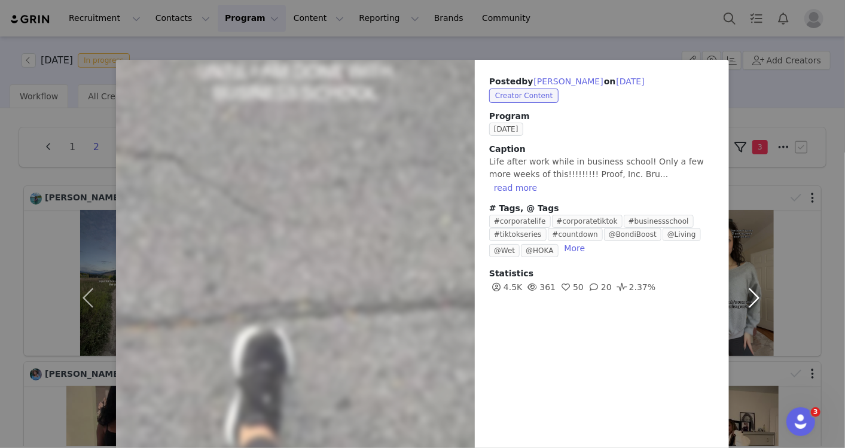
click at [745, 295] on button "button" at bounding box center [754, 297] width 50 height 475
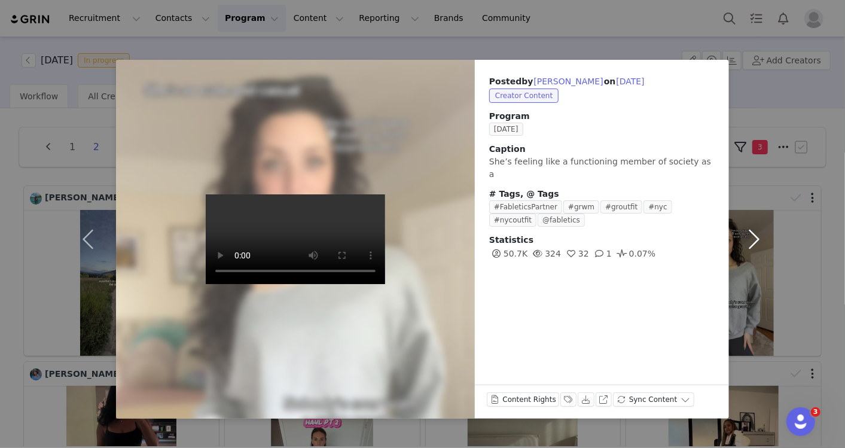
click at [756, 240] on button "button" at bounding box center [754, 239] width 50 height 359
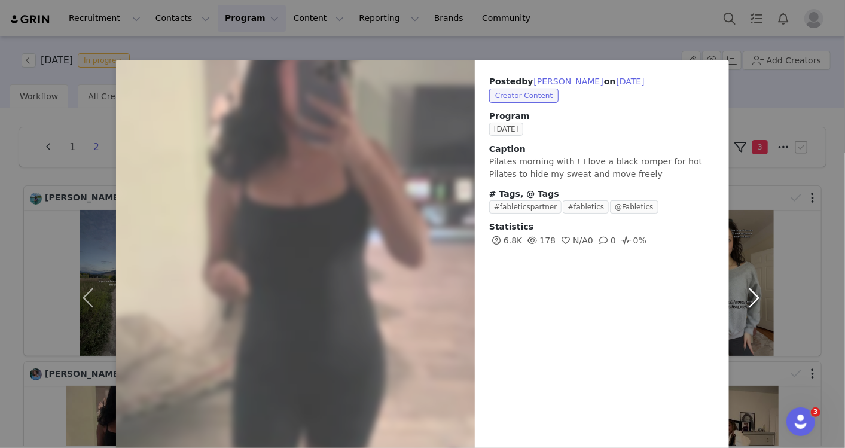
click at [757, 293] on button "button" at bounding box center [754, 297] width 50 height 475
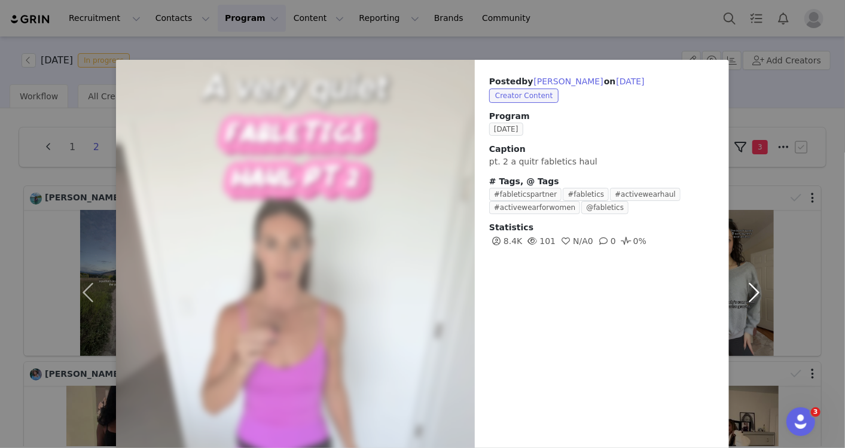
click at [742, 287] on button "button" at bounding box center [754, 292] width 50 height 464
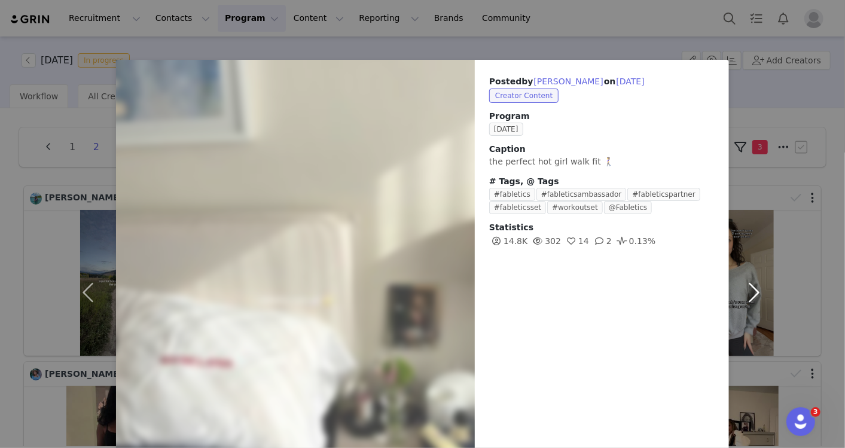
click at [740, 285] on button "button" at bounding box center [754, 292] width 50 height 464
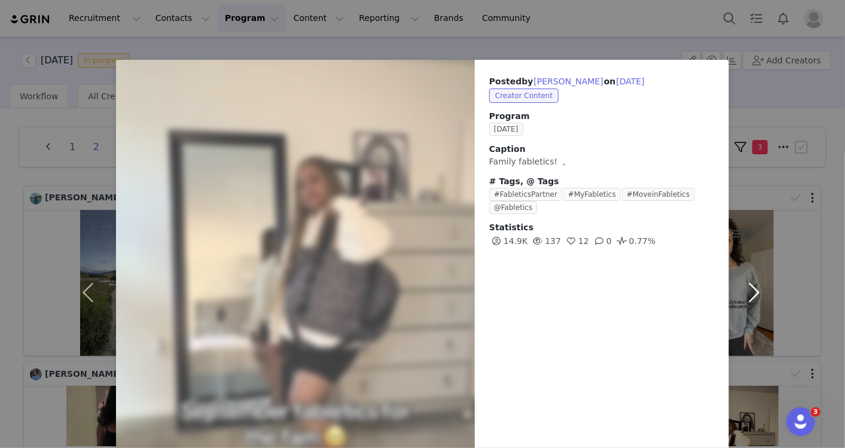
click at [742, 288] on button "button" at bounding box center [754, 292] width 50 height 464
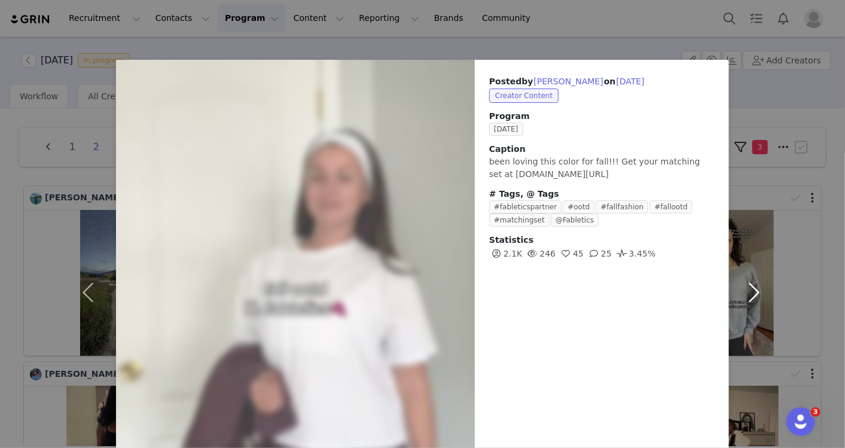
click at [750, 285] on button "button" at bounding box center [754, 292] width 50 height 464
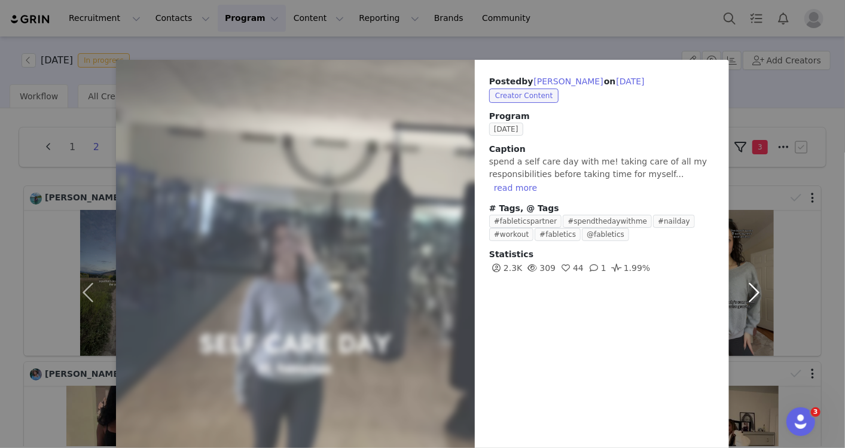
click at [748, 288] on button "button" at bounding box center [754, 292] width 50 height 464
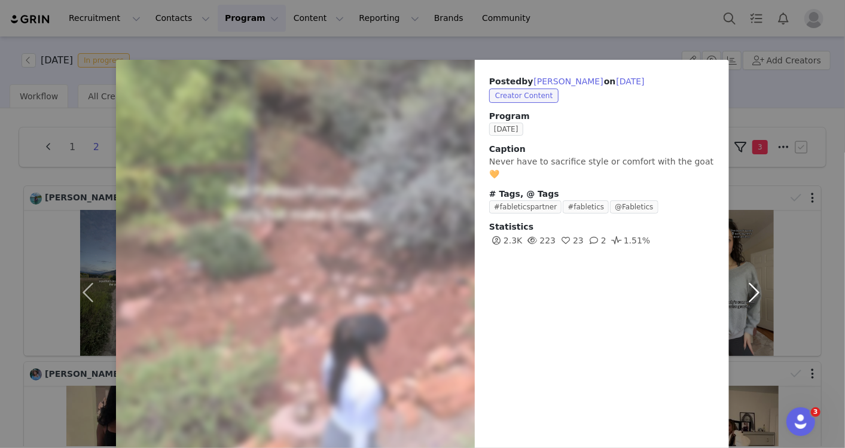
click at [744, 293] on button "button" at bounding box center [754, 292] width 50 height 464
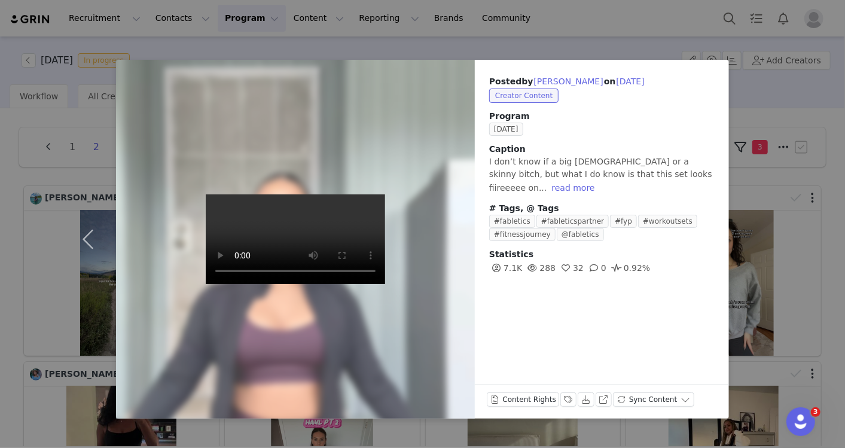
click at [510, 41] on div "Posted by Jocelyn Jooceex on Sep 29, 2025 Creator Content Program SEPTEMBER 202…" at bounding box center [422, 224] width 845 height 448
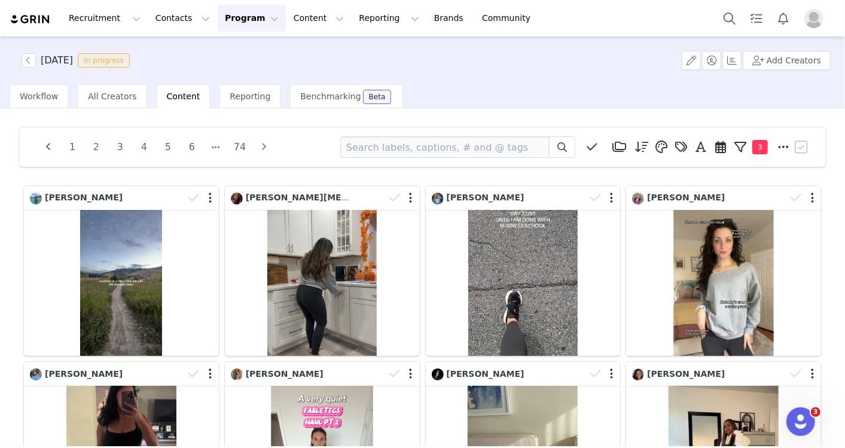
click at [266, 148] on icon "button" at bounding box center [264, 147] width 18 height 10
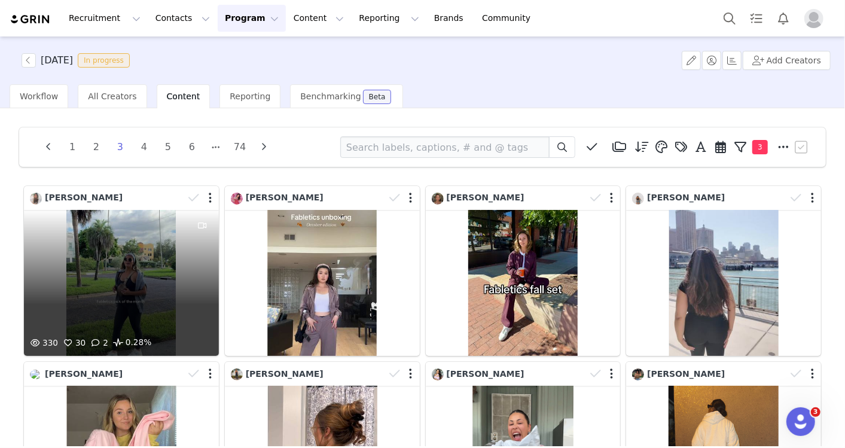
click at [84, 271] on div "330 30 2 0.28%" at bounding box center [121, 283] width 195 height 146
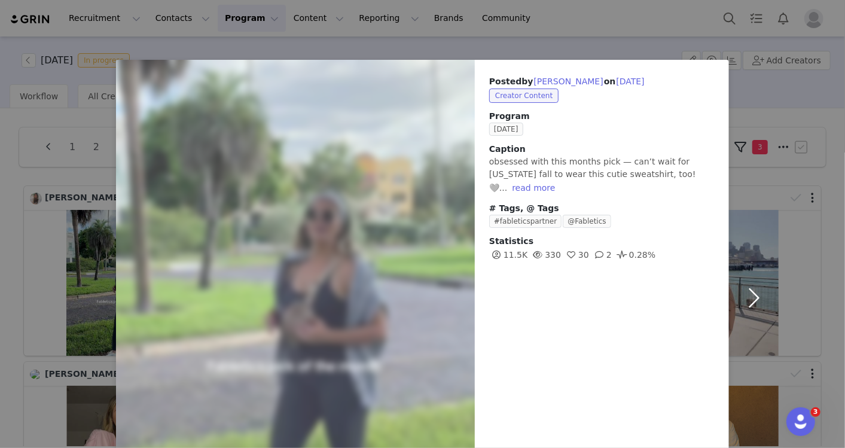
click at [746, 288] on button "button" at bounding box center [754, 297] width 50 height 475
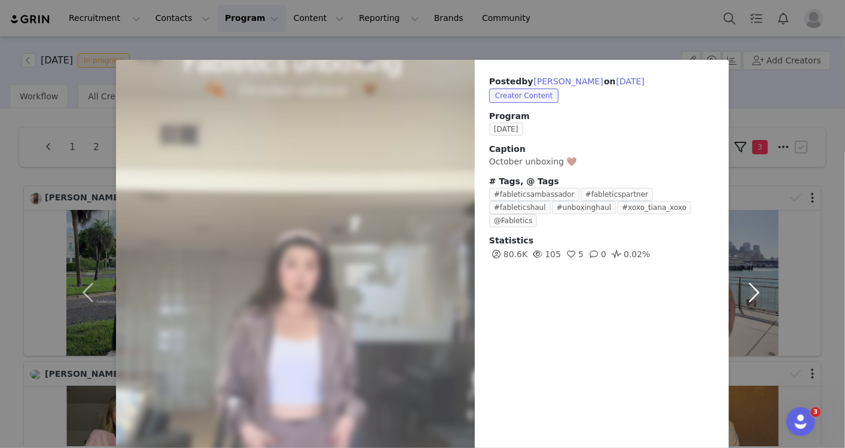
click at [746, 298] on button "button" at bounding box center [754, 292] width 50 height 464
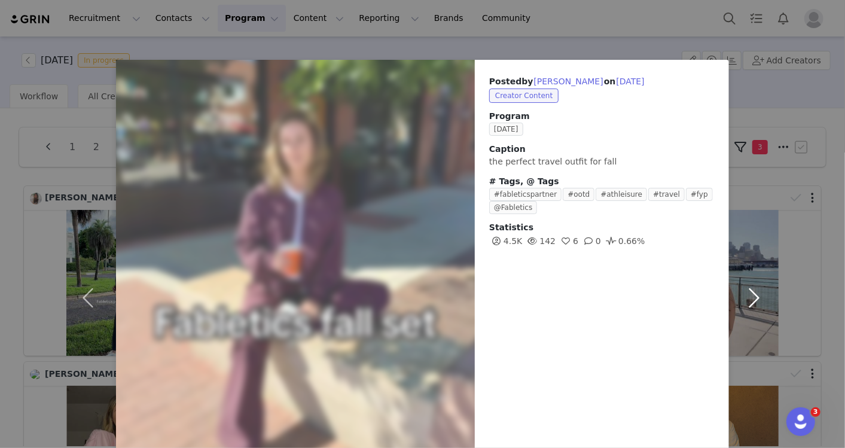
click at [750, 297] on button "button" at bounding box center [754, 297] width 50 height 475
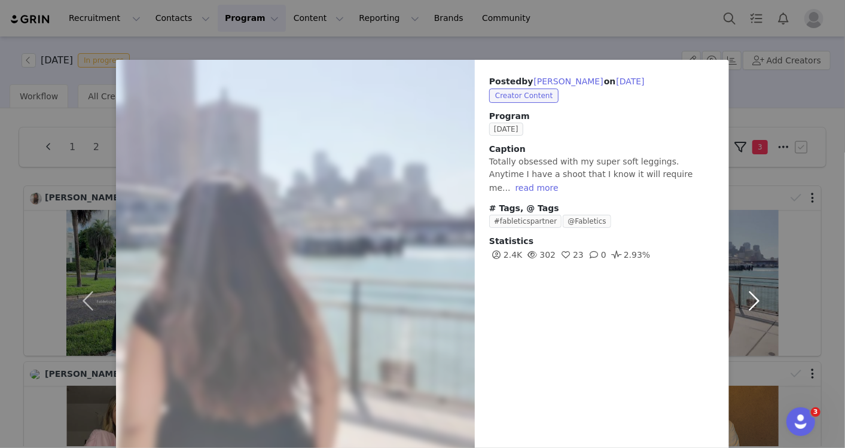
click at [744, 303] on button "button" at bounding box center [754, 301] width 50 height 482
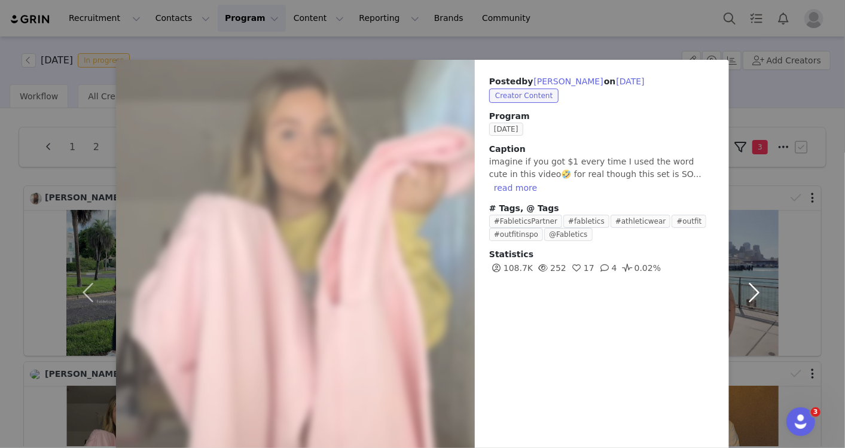
click at [748, 287] on button "button" at bounding box center [754, 292] width 50 height 464
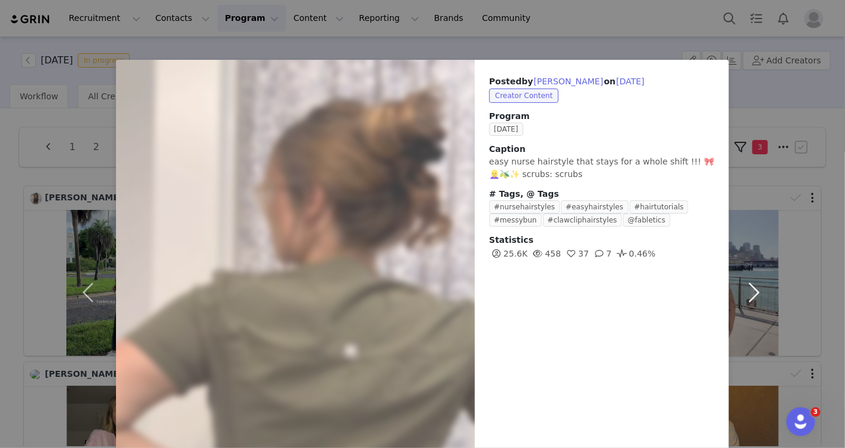
click at [745, 285] on button "button" at bounding box center [754, 292] width 50 height 464
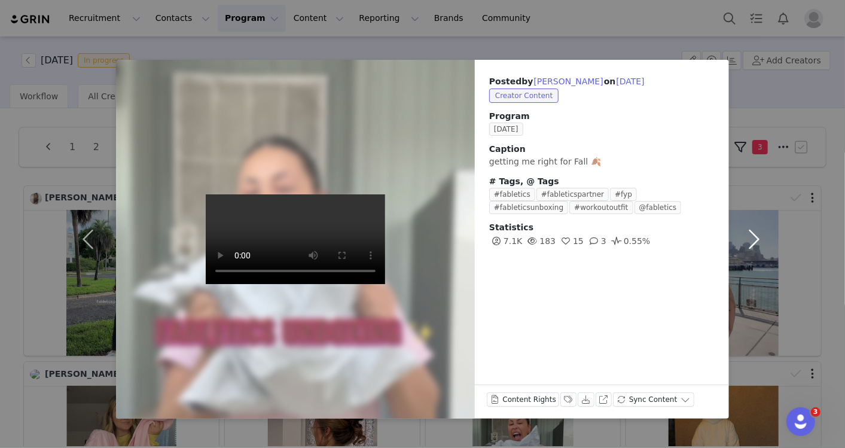
click at [757, 233] on button "button" at bounding box center [754, 239] width 50 height 359
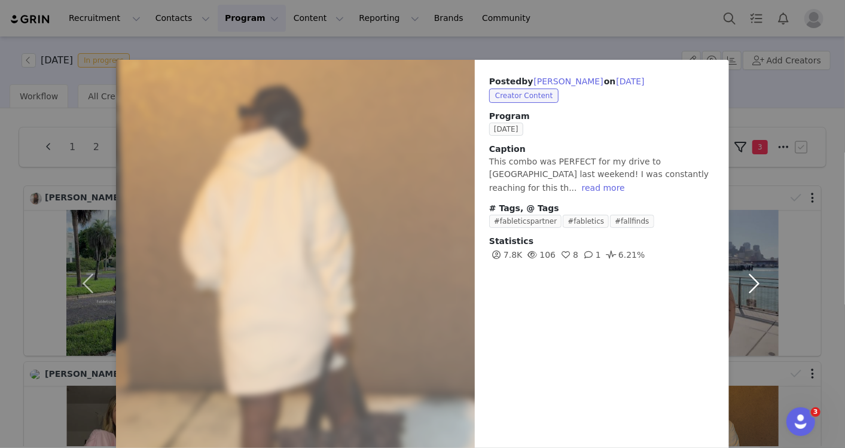
click at [754, 268] on button "button" at bounding box center [754, 284] width 50 height 448
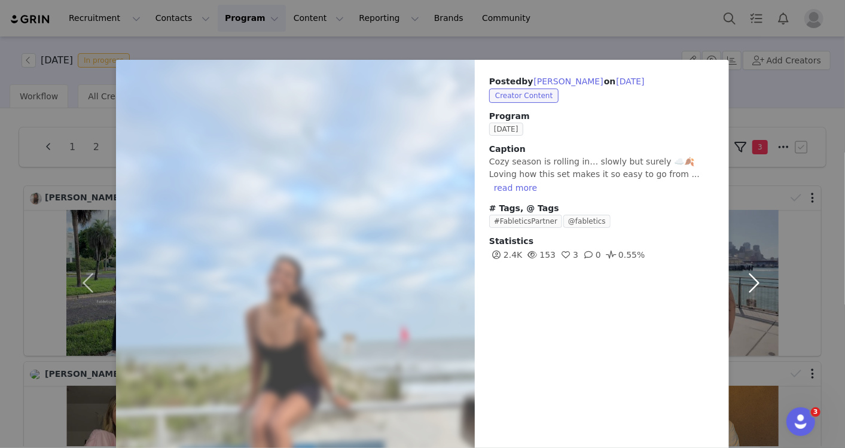
click at [743, 290] on button "button" at bounding box center [754, 283] width 50 height 446
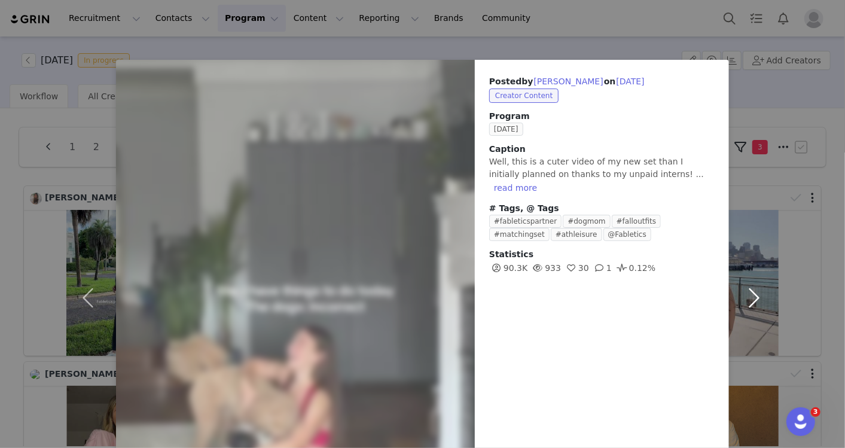
click at [753, 291] on button "button" at bounding box center [754, 297] width 50 height 475
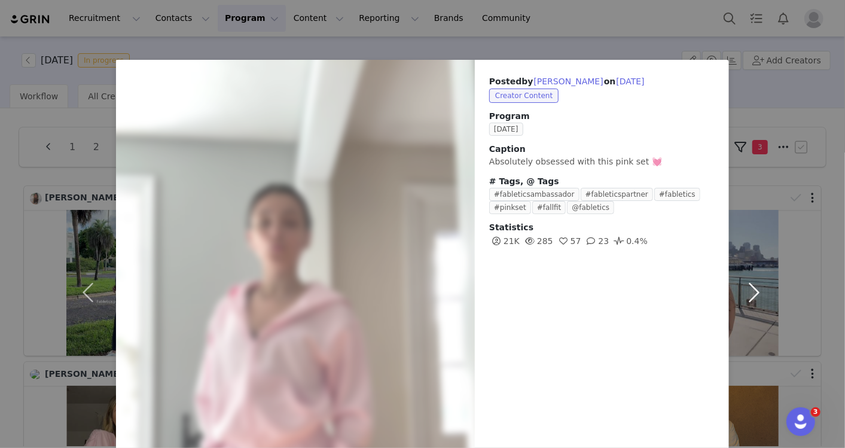
click at [739, 290] on button "button" at bounding box center [754, 292] width 50 height 464
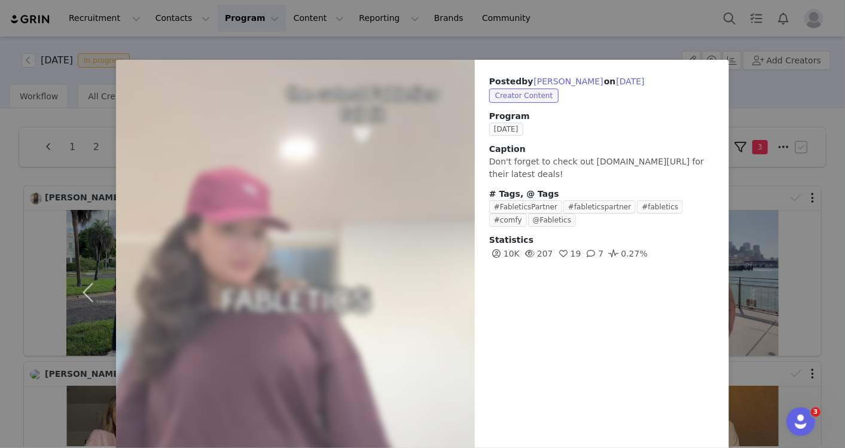
click at [668, 30] on div "Posted by Cristy Almonte on Sep 29, 2025 Creator Content Program SEPTEMBER 2025…" at bounding box center [422, 224] width 845 height 448
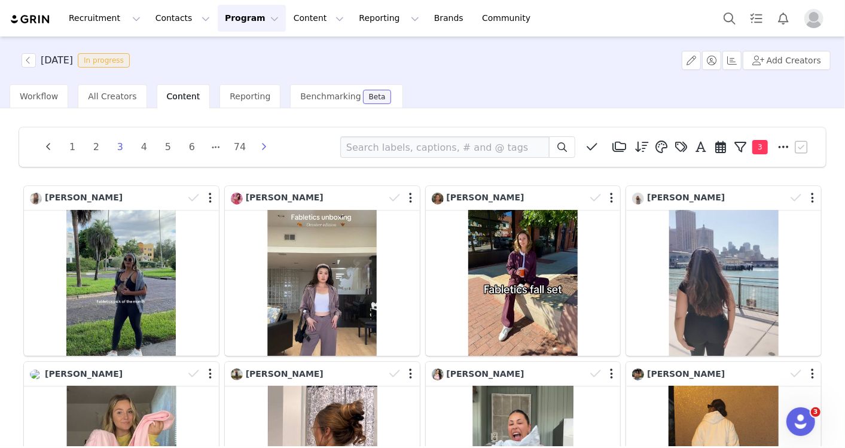
click at [265, 145] on icon "button" at bounding box center [264, 147] width 18 height 10
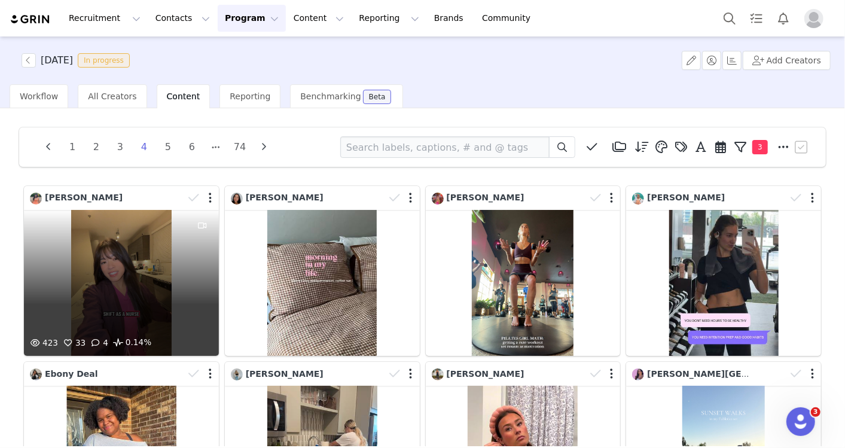
click at [95, 279] on div "423 33 4 0.14%" at bounding box center [121, 283] width 195 height 146
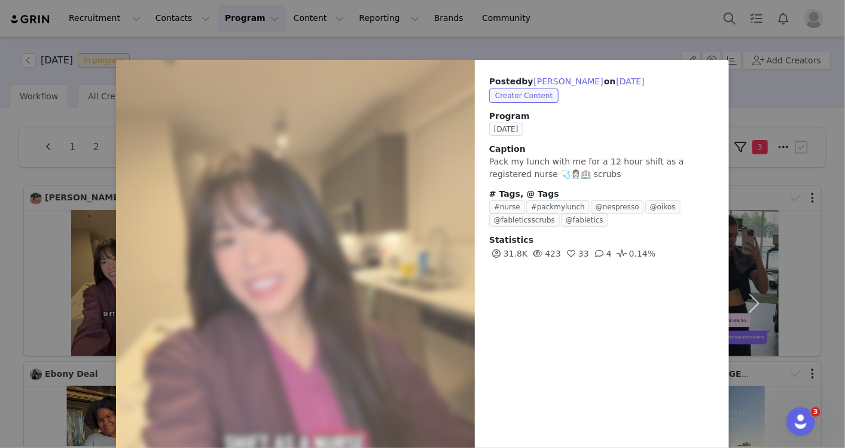
click at [584, 53] on div "Posted by Eleanore Martin on Sep 29, 2025 Creator Content Program SEPTEMBER 202…" at bounding box center [422, 224] width 845 height 448
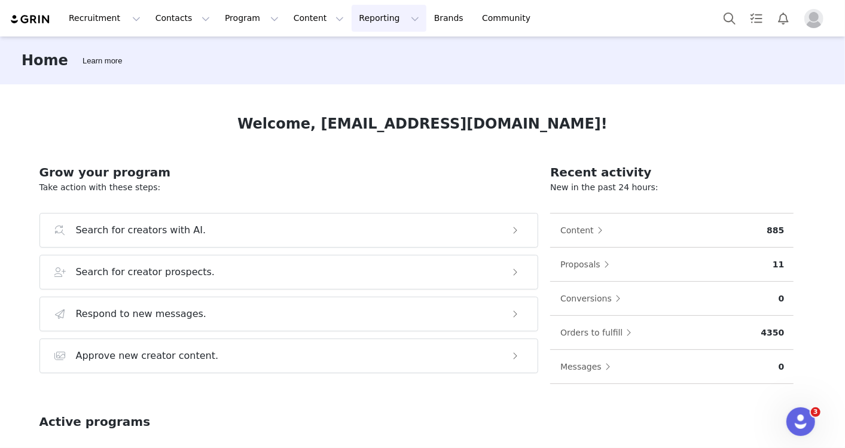
click at [356, 20] on button "Reporting Reporting" at bounding box center [388, 18] width 74 height 27
click at [432, 68] on div "Home Learn more" at bounding box center [422, 60] width 845 height 48
click at [357, 17] on button "Reporting Reporting" at bounding box center [388, 18] width 74 height 27
click at [371, 82] on link "Report Builder" at bounding box center [364, 75] width 94 height 22
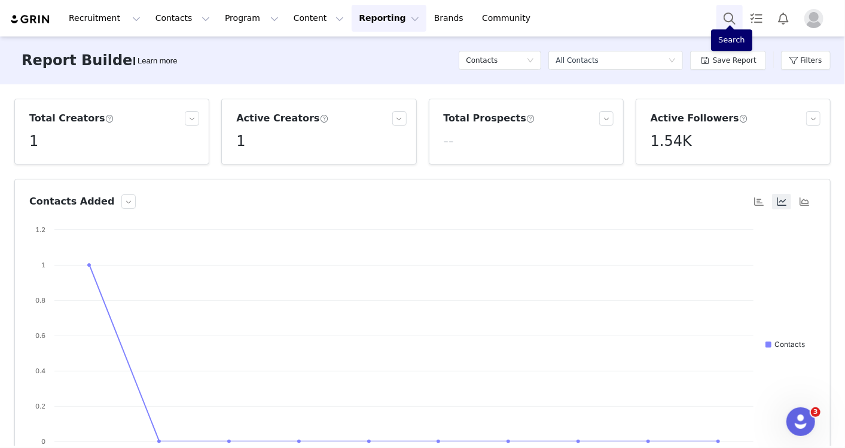
click at [731, 21] on button "Search" at bounding box center [729, 18] width 26 height 27
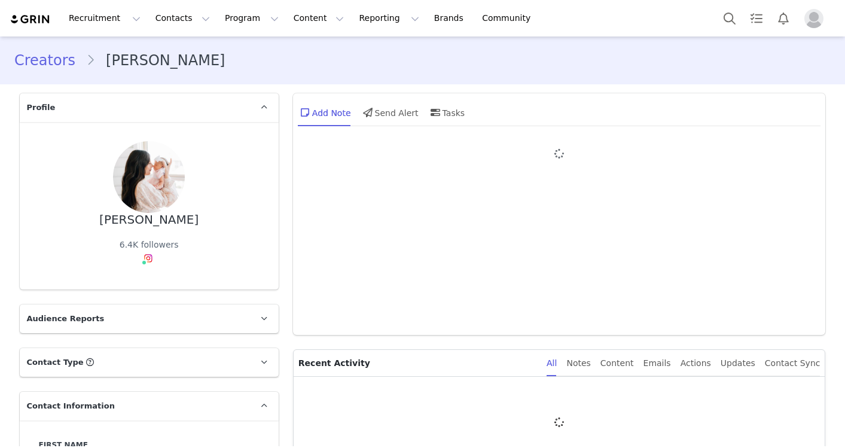
type input "+1 ([GEOGRAPHIC_DATA])"
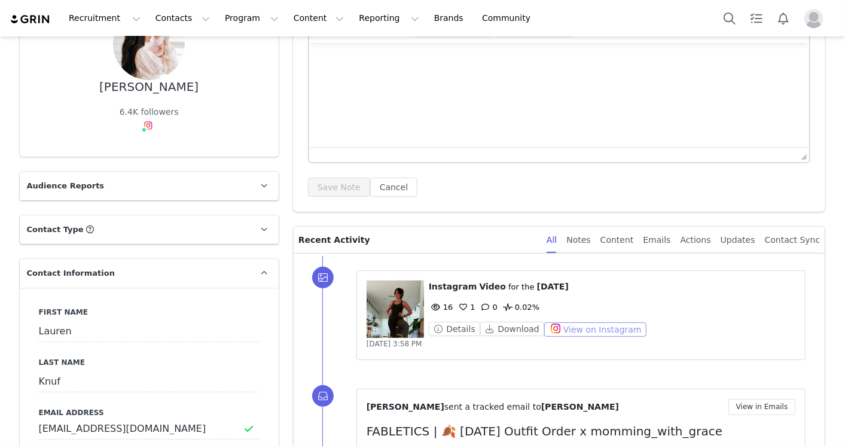
click at [572, 327] on button "View on Instagram" at bounding box center [595, 329] width 102 height 14
click at [736, 18] on button "Search" at bounding box center [729, 18] width 26 height 27
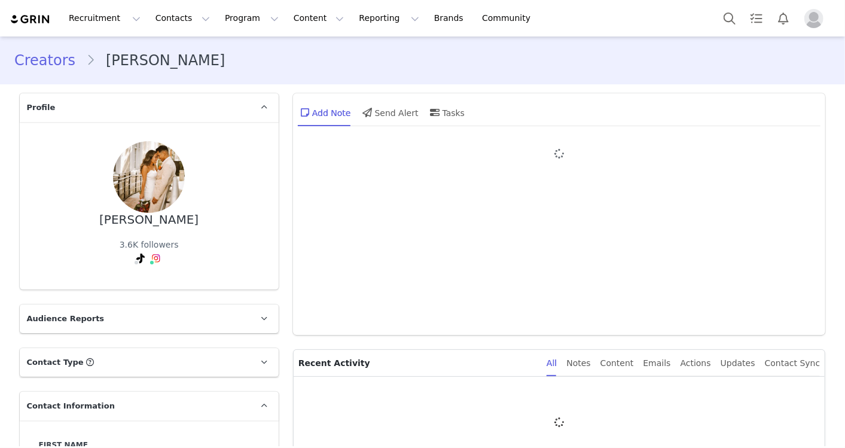
type input "+1 ([GEOGRAPHIC_DATA])"
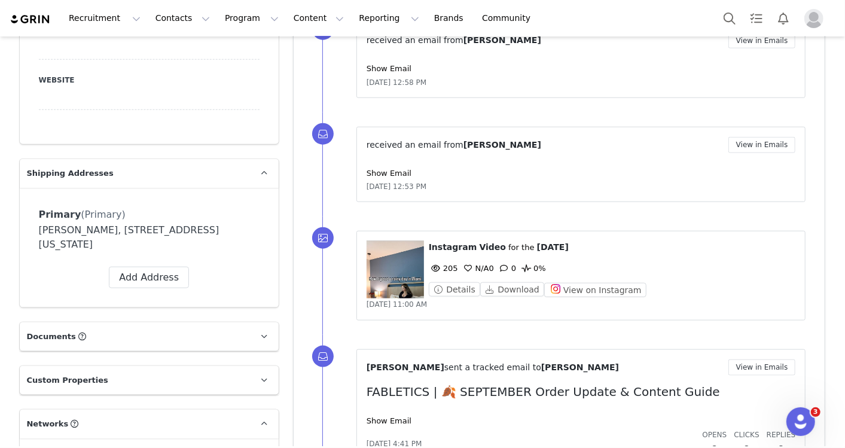
scroll to position [730, 0]
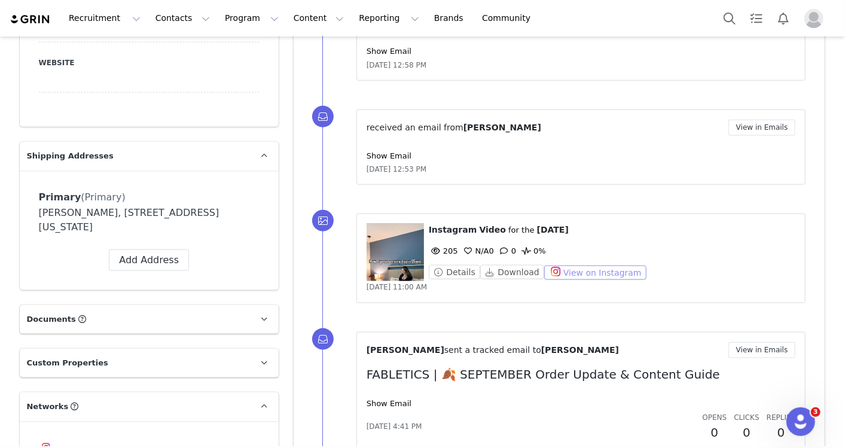
click at [553, 265] on button "View on Instagram" at bounding box center [595, 272] width 102 height 14
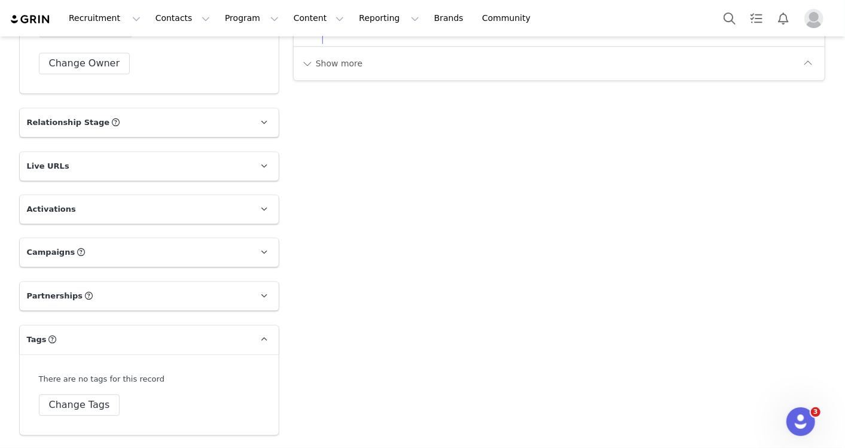
scroll to position [1726, 0]
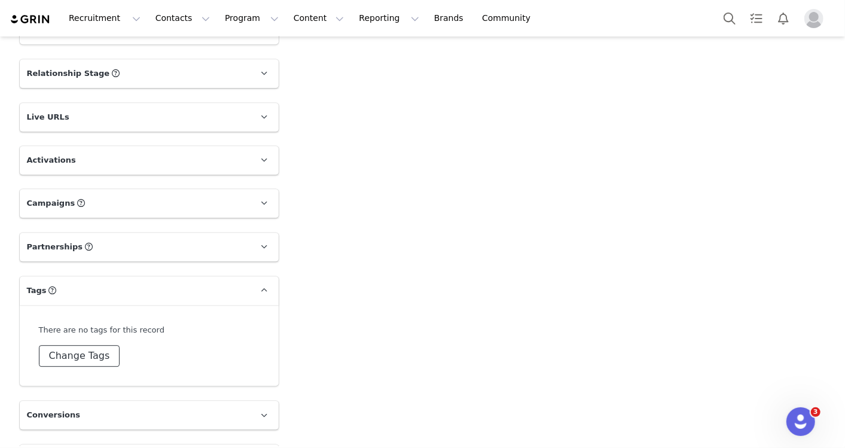
click at [99, 358] on button "Change Tags" at bounding box center [79, 356] width 81 height 22
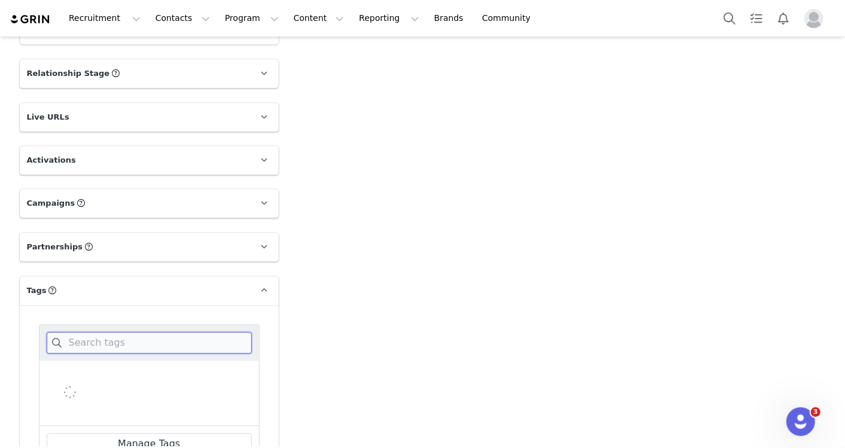
click at [131, 333] on input at bounding box center [149, 343] width 205 height 22
type input "music"
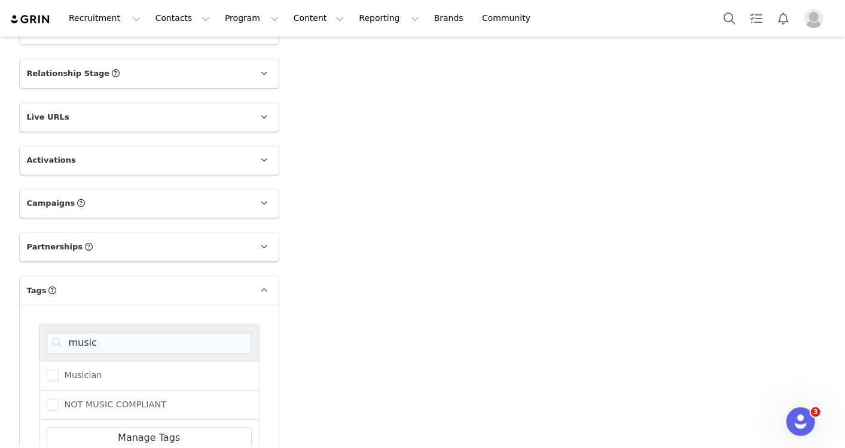
click at [129, 390] on div "NOT MUSIC COMPLIANT" at bounding box center [149, 404] width 221 height 29
click at [123, 399] on span "NOT MUSIC COMPLIANT" at bounding box center [113, 404] width 108 height 11
click at [59, 399] on input "NOT MUSIC COMPLIANT" at bounding box center [59, 399] width 0 height 0
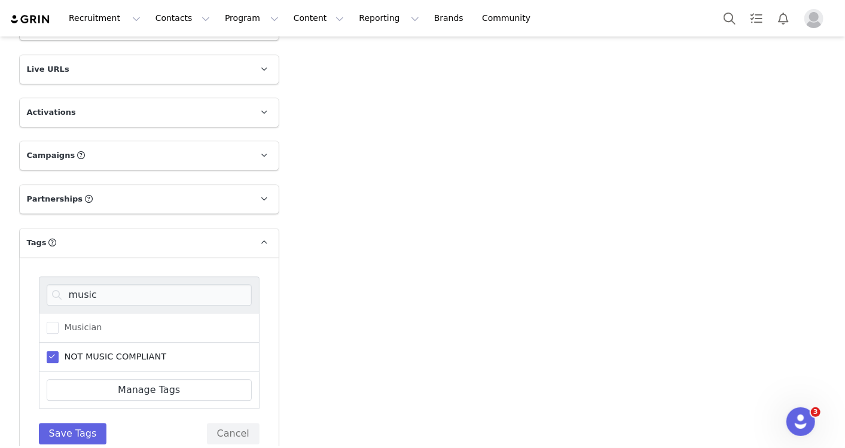
scroll to position [1793, 0]
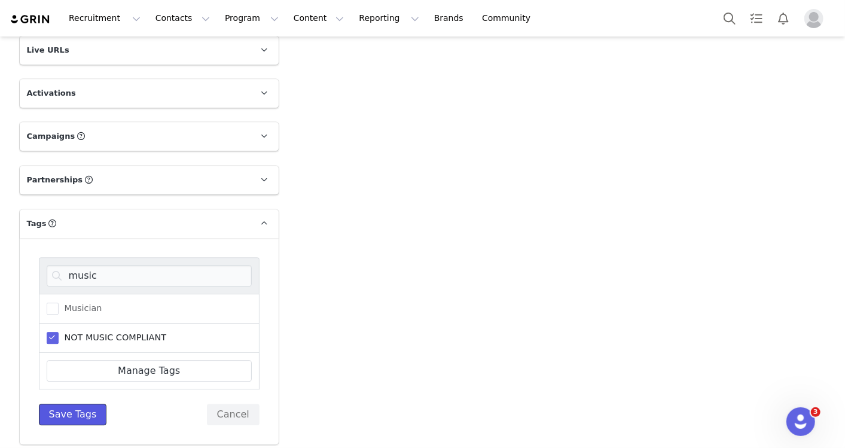
click at [77, 421] on button "Save Tags" at bounding box center [73, 414] width 68 height 22
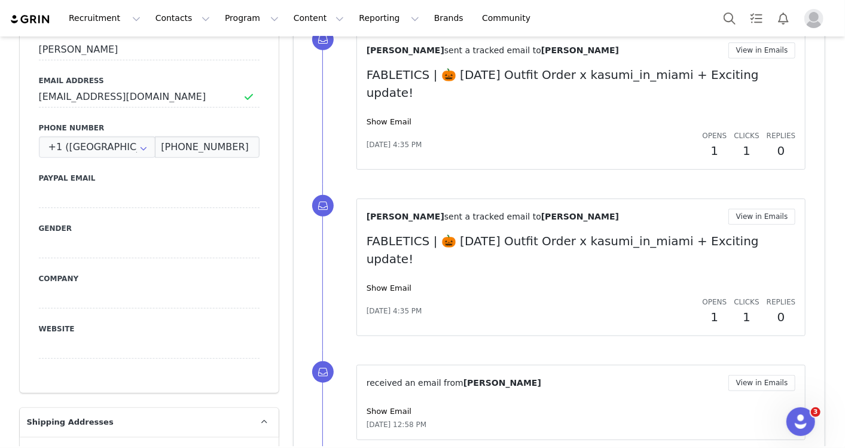
scroll to position [0, 0]
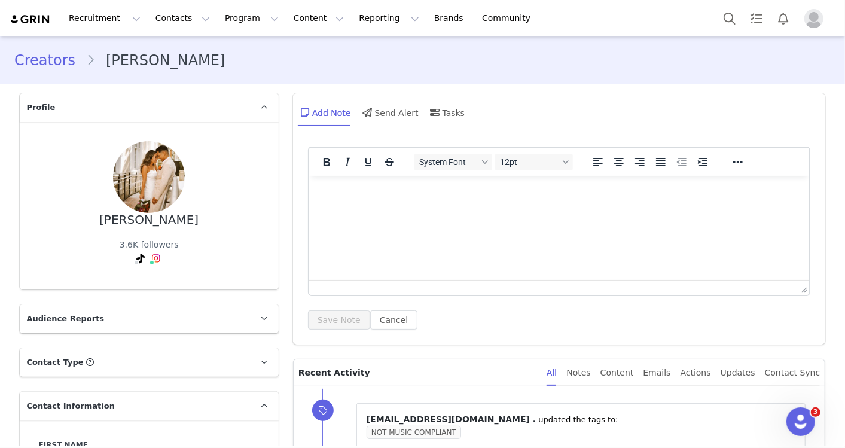
drag, startPoint x: 189, startPoint y: 220, endPoint x: 65, endPoint y: 222, distance: 124.3
click at [65, 222] on div "Kasumi Bernardo 3.6K followers" at bounding box center [149, 205] width 221 height 129
copy div "Kasumi Bernardo"
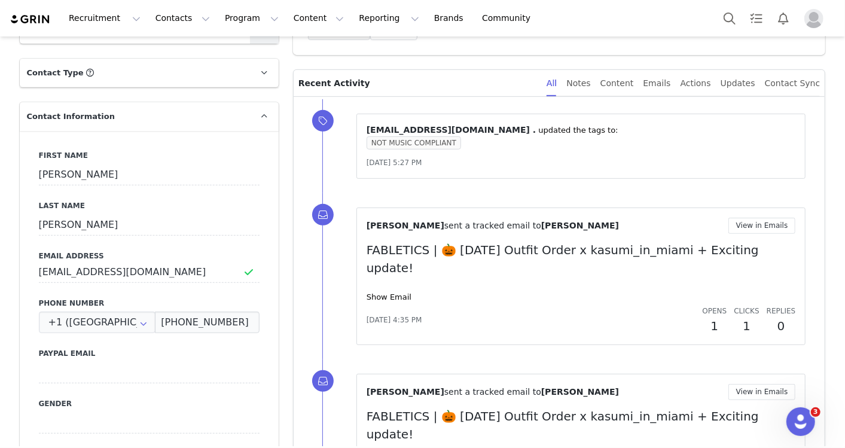
scroll to position [332, 0]
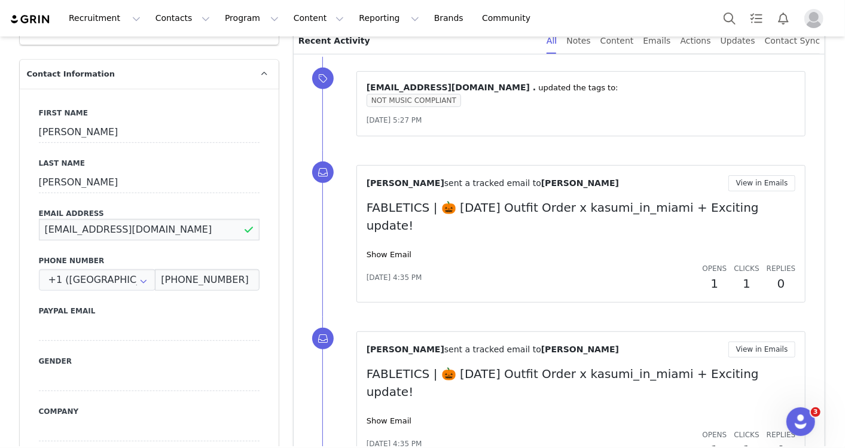
click at [168, 219] on input "Kasucan0910f@gmail.com" at bounding box center [149, 230] width 221 height 22
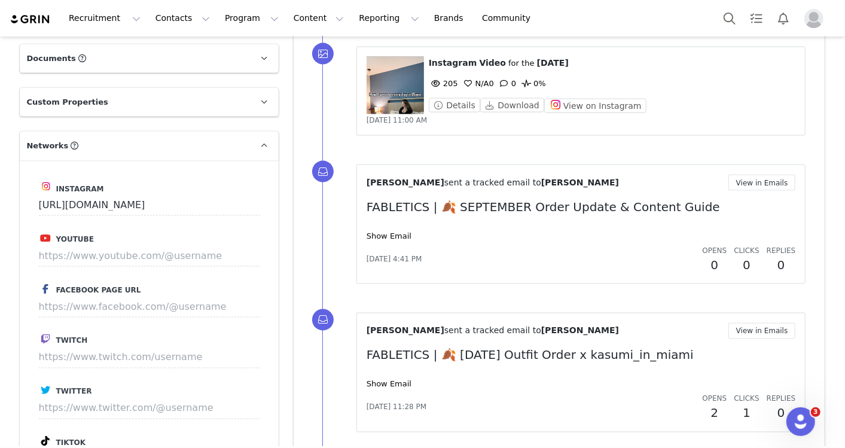
scroll to position [996, 0]
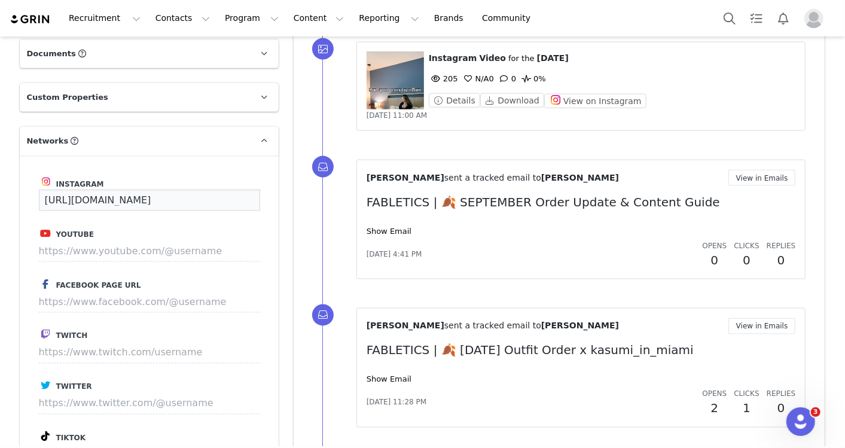
drag, startPoint x: 141, startPoint y: 188, endPoint x: 1, endPoint y: 186, distance: 139.9
click at [0, 187] on html "Recruitment Recruitment Creator Search Curated Lists Landing Pages Web Extensio…" at bounding box center [422, 224] width 845 height 448
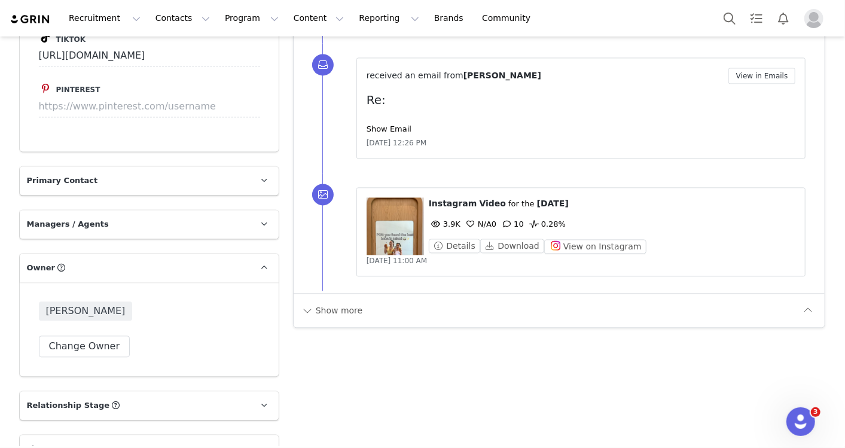
scroll to position [1772, 0]
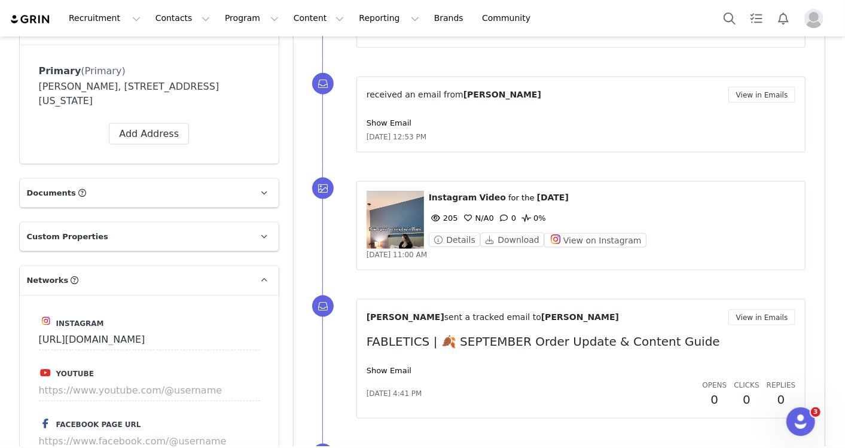
scroll to position [776, 0]
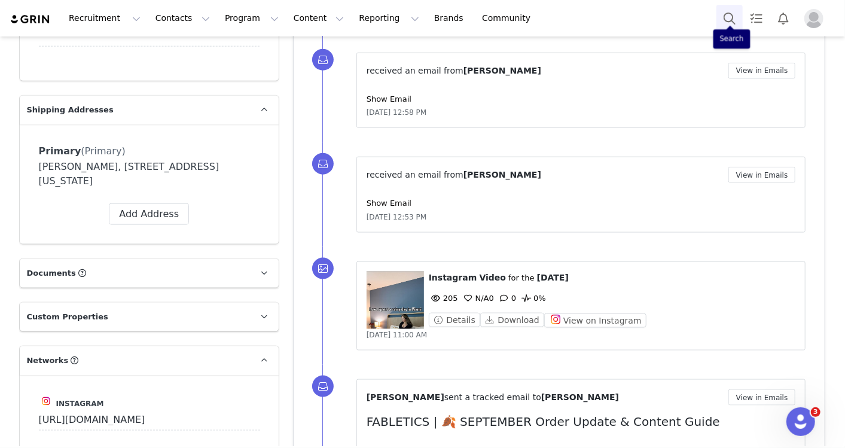
click at [729, 22] on button "Search" at bounding box center [729, 18] width 26 height 27
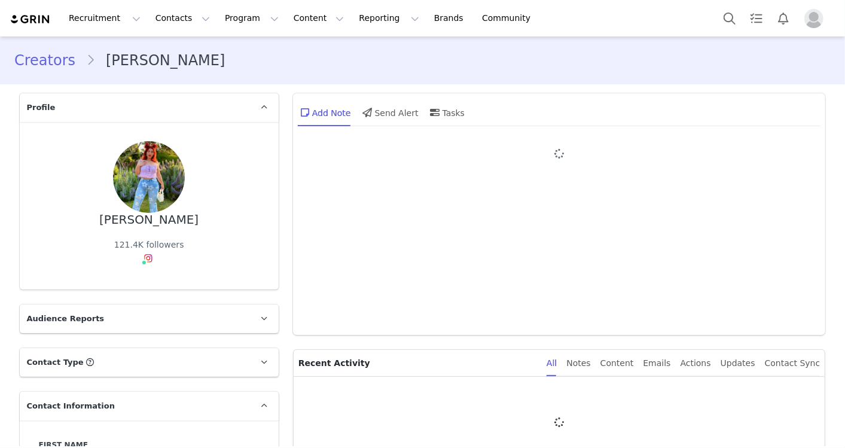
type input "+1 ([GEOGRAPHIC_DATA])"
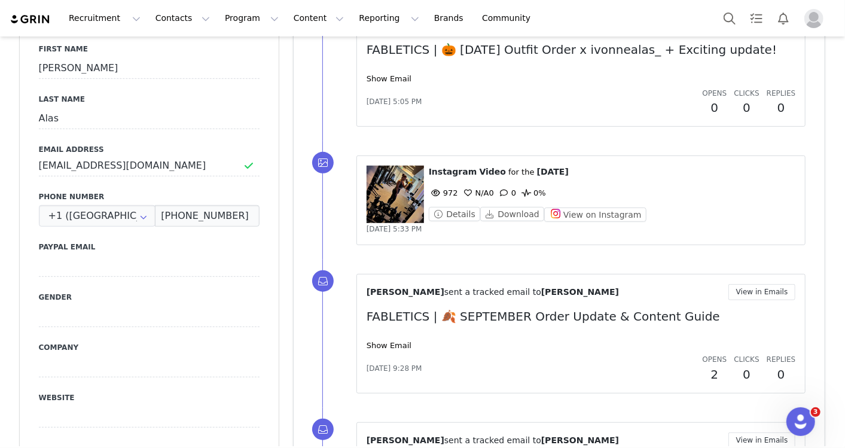
scroll to position [398, 0]
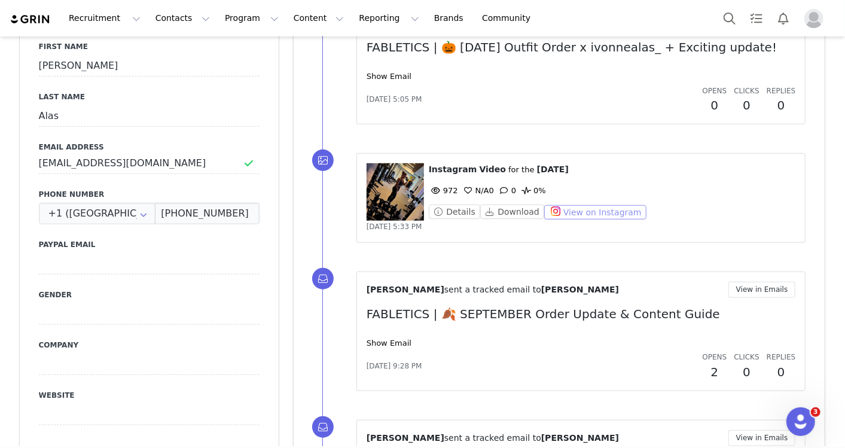
click at [570, 210] on button "View on Instagram" at bounding box center [595, 212] width 102 height 14
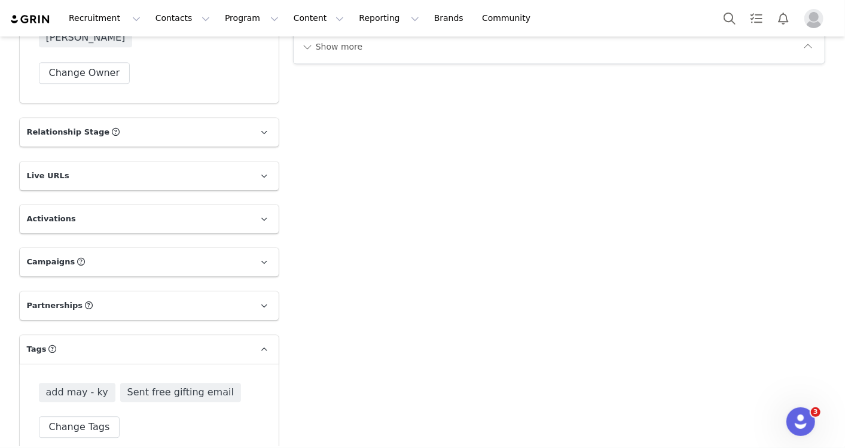
scroll to position [1740, 0]
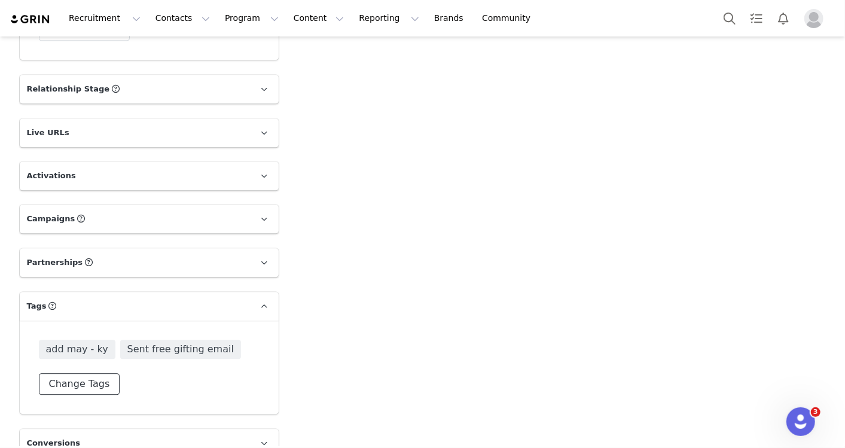
click at [54, 373] on button "Change Tags" at bounding box center [79, 384] width 81 height 22
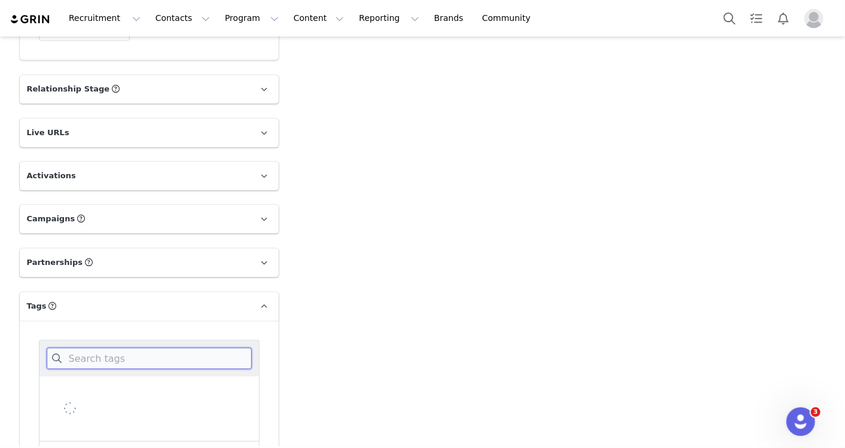
click at [92, 347] on input at bounding box center [149, 358] width 205 height 22
type input "music"
click at [130, 406] on div "NOT MUSIC COMPLIANT" at bounding box center [149, 420] width 221 height 29
click at [123, 406] on div "NOT MUSIC COMPLIANT" at bounding box center [149, 420] width 221 height 29
click at [116, 414] on span "NOT MUSIC COMPLIANT" at bounding box center [113, 419] width 108 height 11
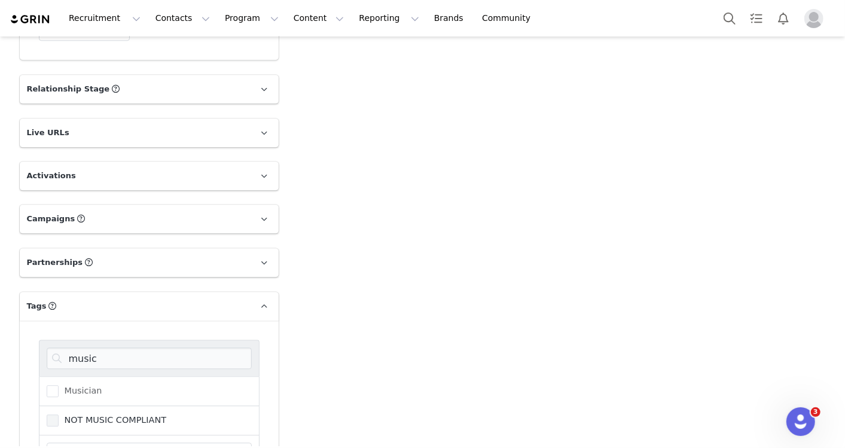
click at [59, 414] on input "NOT MUSIC COMPLIANT" at bounding box center [59, 414] width 0 height 0
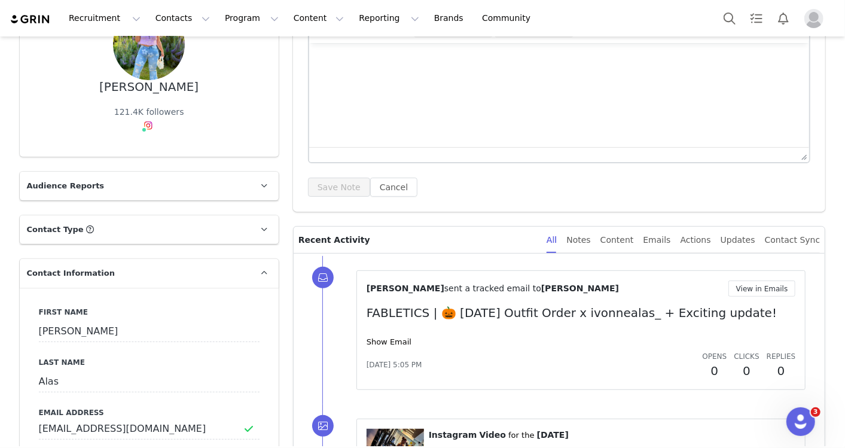
scroll to position [0, 0]
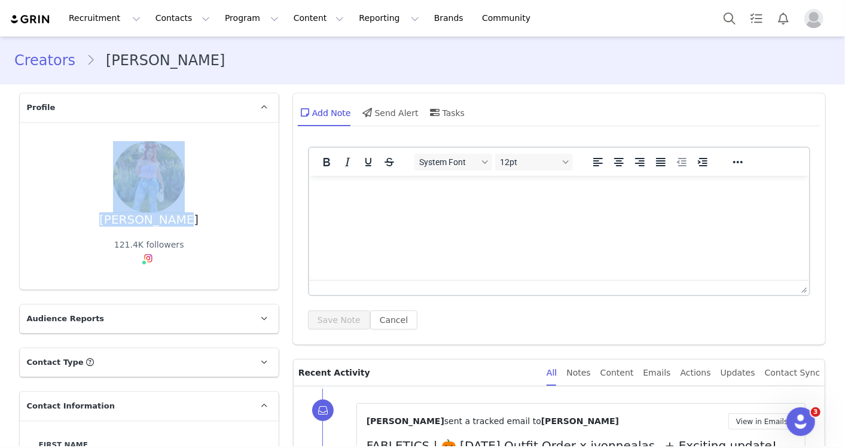
drag, startPoint x: 161, startPoint y: 159, endPoint x: 103, endPoint y: 152, distance: 58.4
click at [103, 152] on div "[PERSON_NAME] 121.4K followers" at bounding box center [149, 205] width 221 height 129
click at [213, 164] on div "[PERSON_NAME] 121.4K followers" at bounding box center [149, 205] width 221 height 129
drag, startPoint x: 158, startPoint y: 161, endPoint x: 188, endPoint y: 160, distance: 30.5
click at [188, 160] on div "[PERSON_NAME] 121.4K followers" at bounding box center [149, 205] width 221 height 129
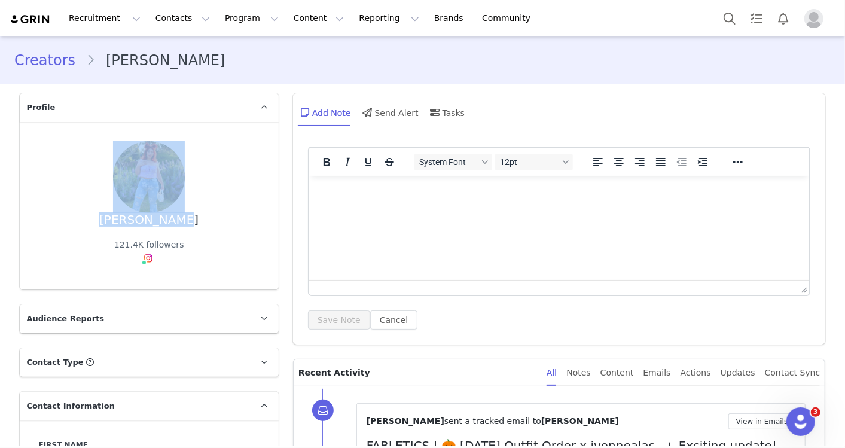
click at [194, 160] on div "[PERSON_NAME] 121.4K followers" at bounding box center [149, 205] width 221 height 129
drag, startPoint x: 194, startPoint y: 160, endPoint x: 193, endPoint y: 172, distance: 12.0
click at [194, 161] on div "[PERSON_NAME] 121.4K followers" at bounding box center [149, 205] width 221 height 129
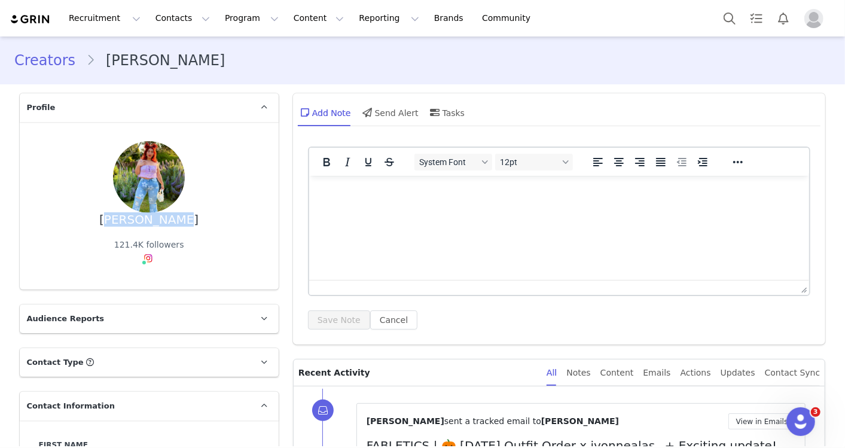
drag, startPoint x: 151, startPoint y: 166, endPoint x: 114, endPoint y: 164, distance: 36.5
click at [114, 164] on div "[PERSON_NAME] 121.4K followers" at bounding box center [149, 205] width 221 height 129
copy div "[PERSON_NAME]"
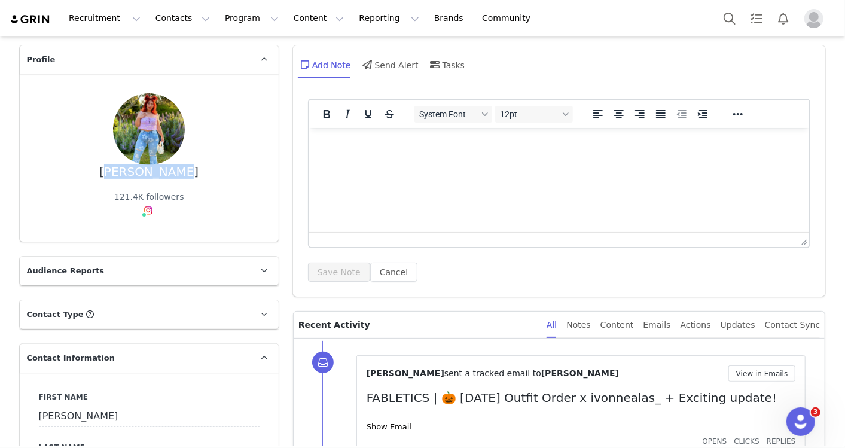
scroll to position [199, 0]
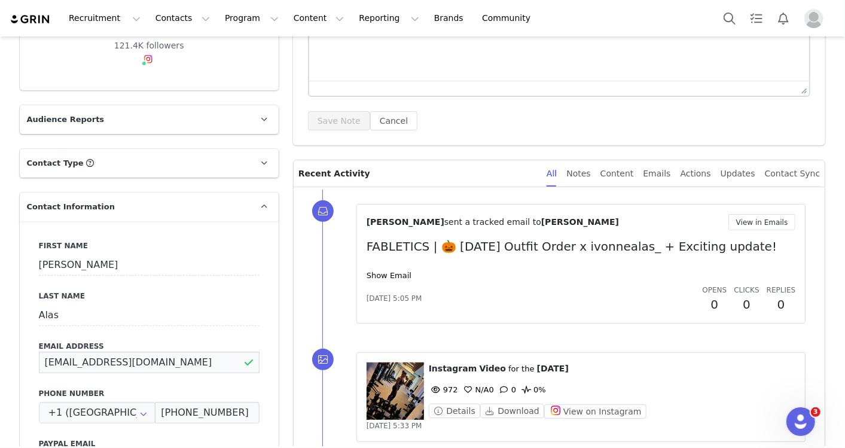
click at [152, 351] on input "[EMAIL_ADDRESS][DOMAIN_NAME]" at bounding box center [149, 362] width 221 height 22
click at [186, 351] on input "[EMAIL_ADDRESS][DOMAIN_NAME]" at bounding box center [149, 362] width 221 height 22
click at [185, 351] on input "[EMAIL_ADDRESS][DOMAIN_NAME]" at bounding box center [149, 362] width 221 height 22
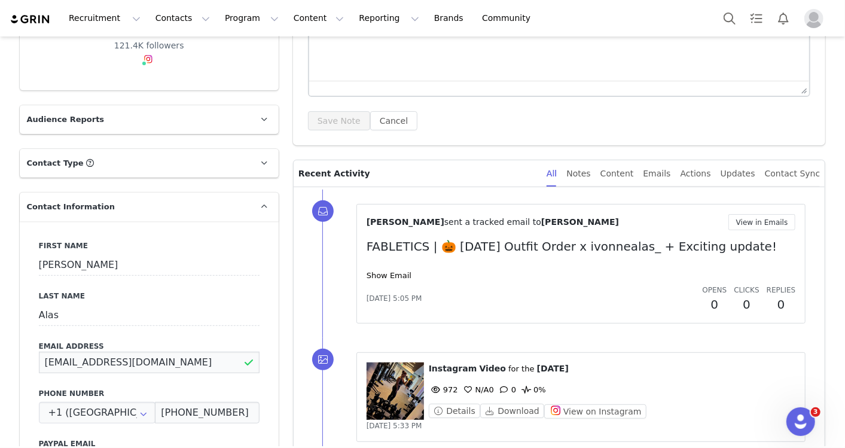
click at [185, 351] on input "[EMAIL_ADDRESS][DOMAIN_NAME]" at bounding box center [149, 362] width 221 height 22
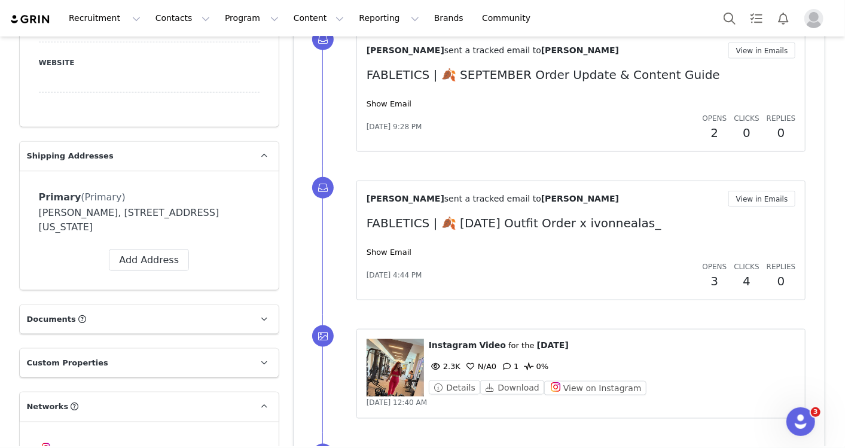
scroll to position [863, 0]
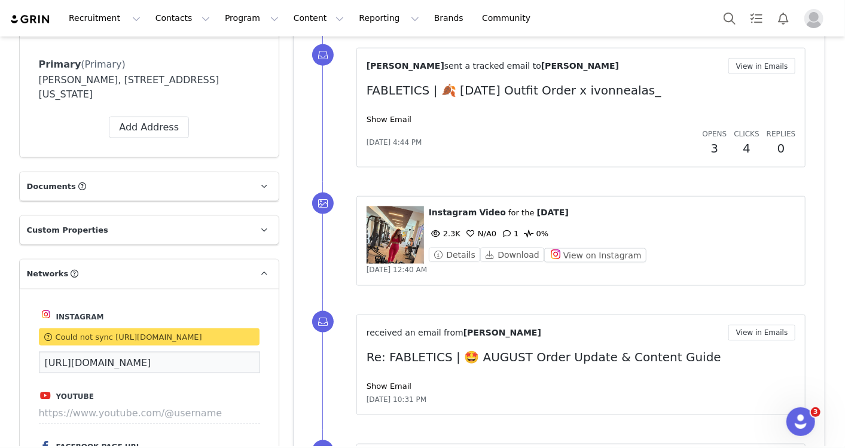
click at [218, 351] on input "[URL][DOMAIN_NAME]" at bounding box center [149, 362] width 221 height 22
click at [217, 351] on input "[URL][DOMAIN_NAME]" at bounding box center [149, 362] width 221 height 22
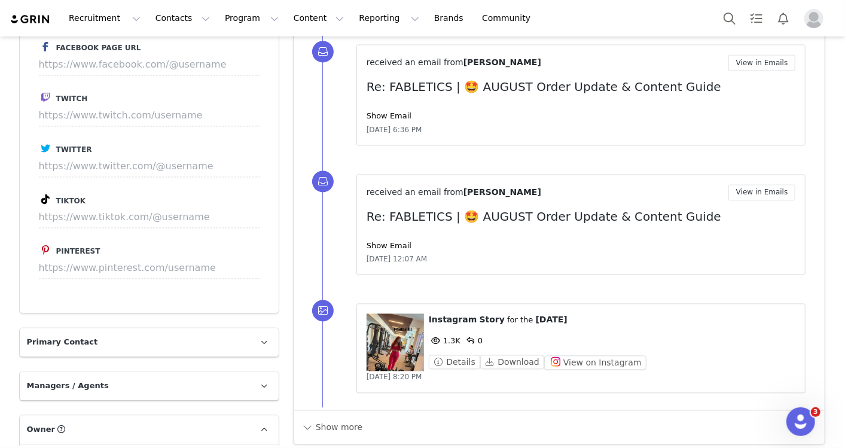
scroll to position [1594, 0]
